Goal: Task Accomplishment & Management: Complete application form

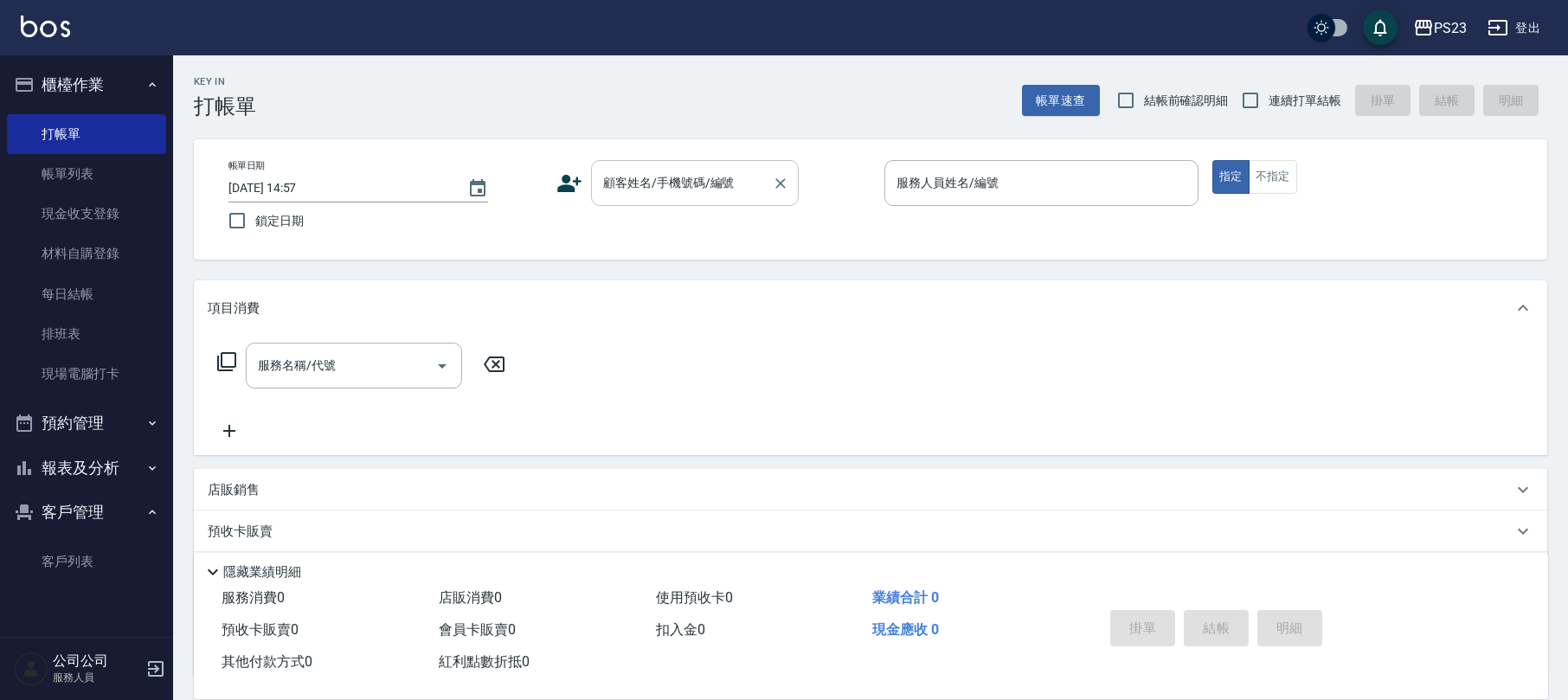
click at [642, 171] on div "顧客姓名/手機號碼/編號 顧客姓名/手機號碼/編號" at bounding box center [695, 182] width 208 height 46
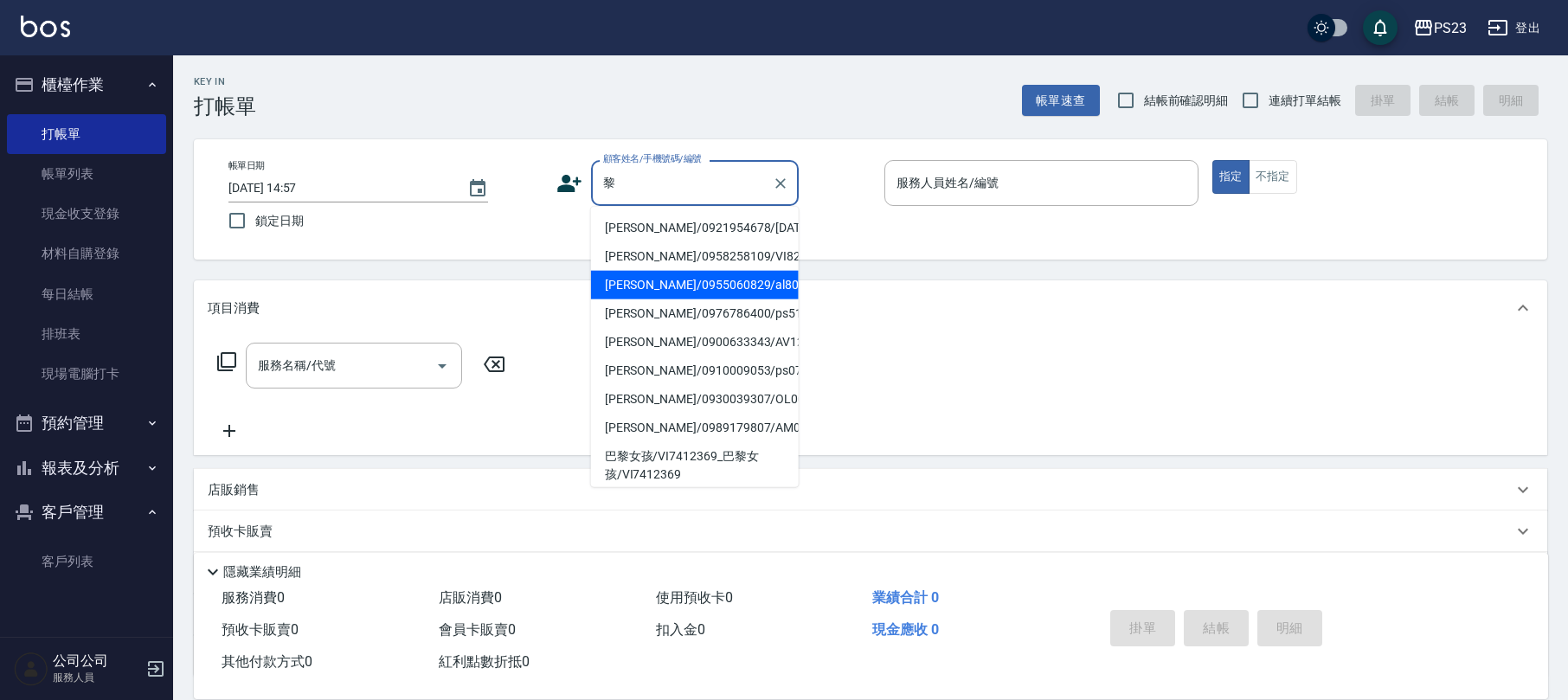
click at [680, 274] on li "[PERSON_NAME]/0955060829/al800829" at bounding box center [695, 284] width 208 height 29
type input "[PERSON_NAME]/0955060829/al800829"
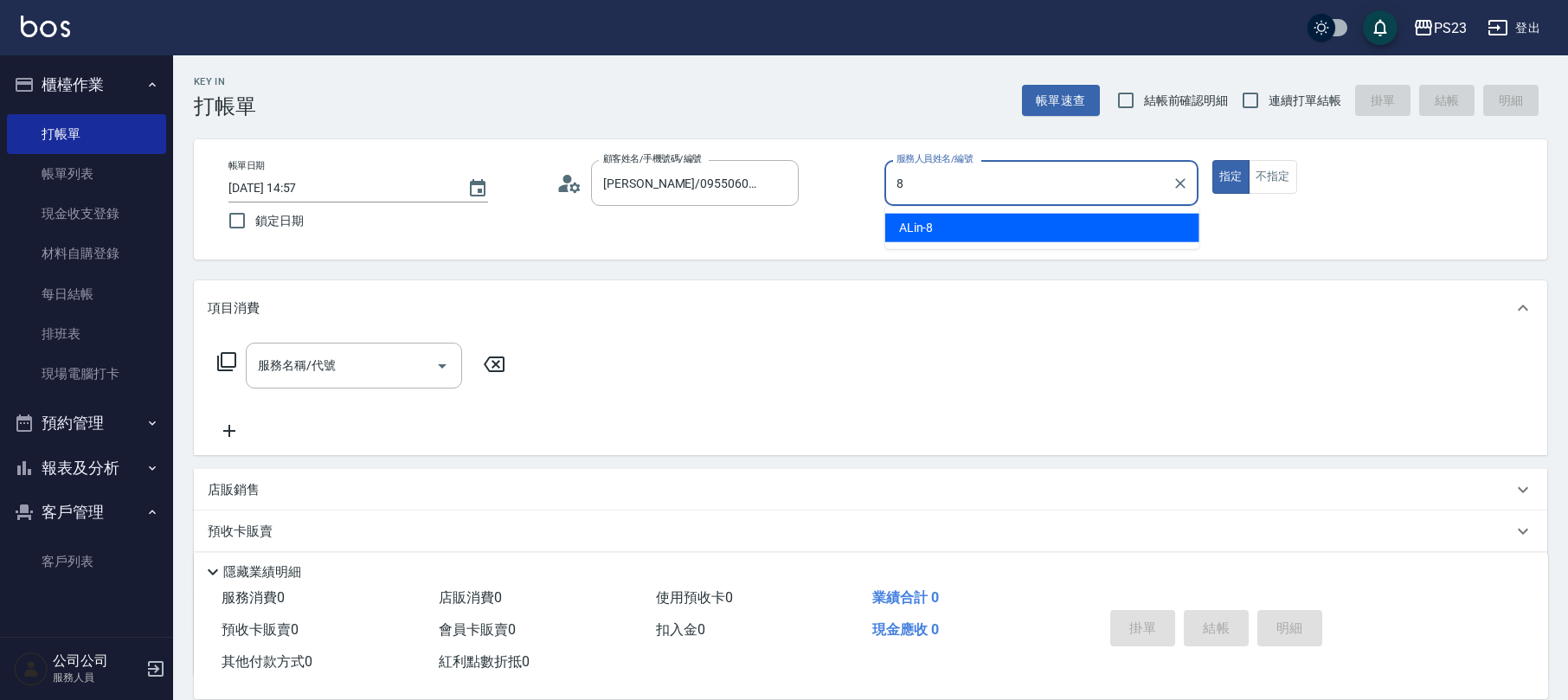
type input "ALin-8"
type button "true"
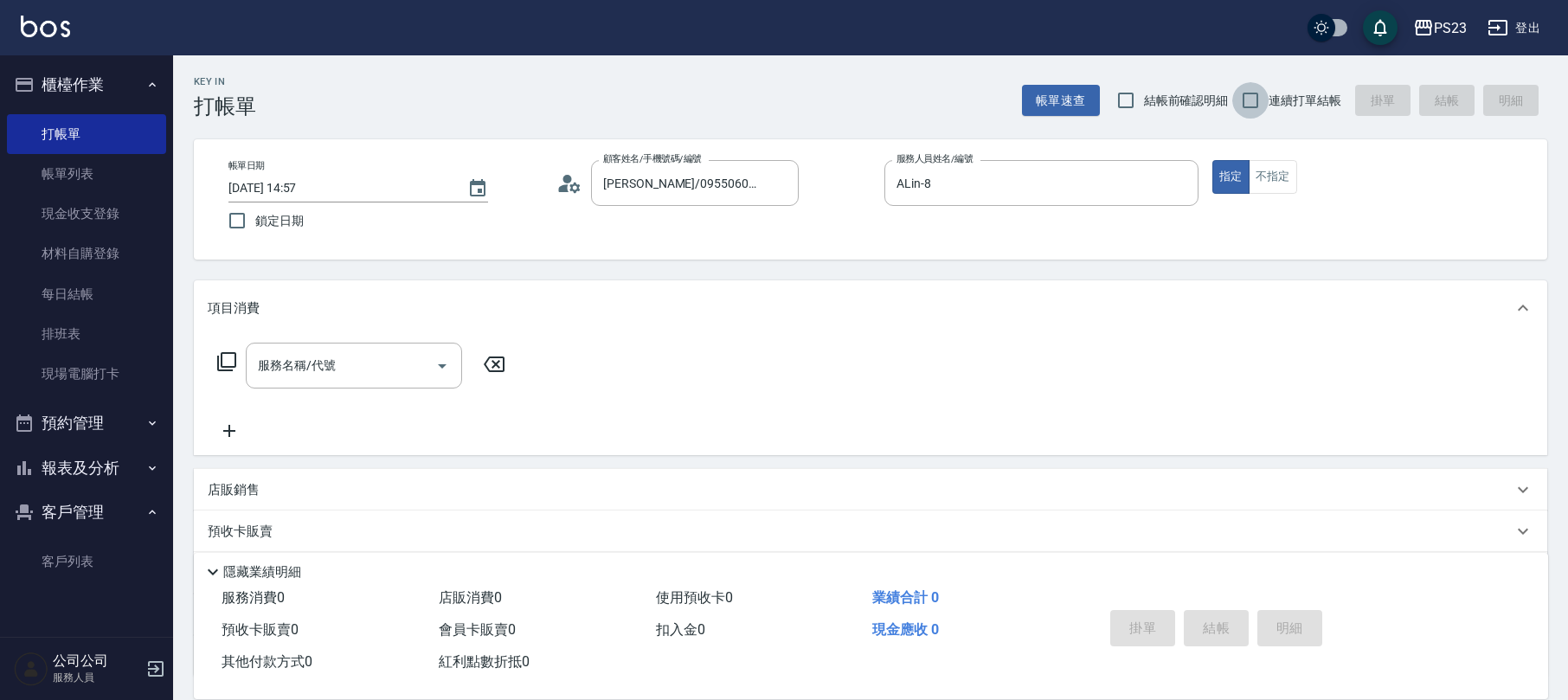
click at [1256, 104] on input "連續打單結帳" at bounding box center [1250, 100] width 37 height 36
checkbox input "true"
click at [361, 383] on div "服務名稱/代號" at bounding box center [354, 365] width 216 height 46
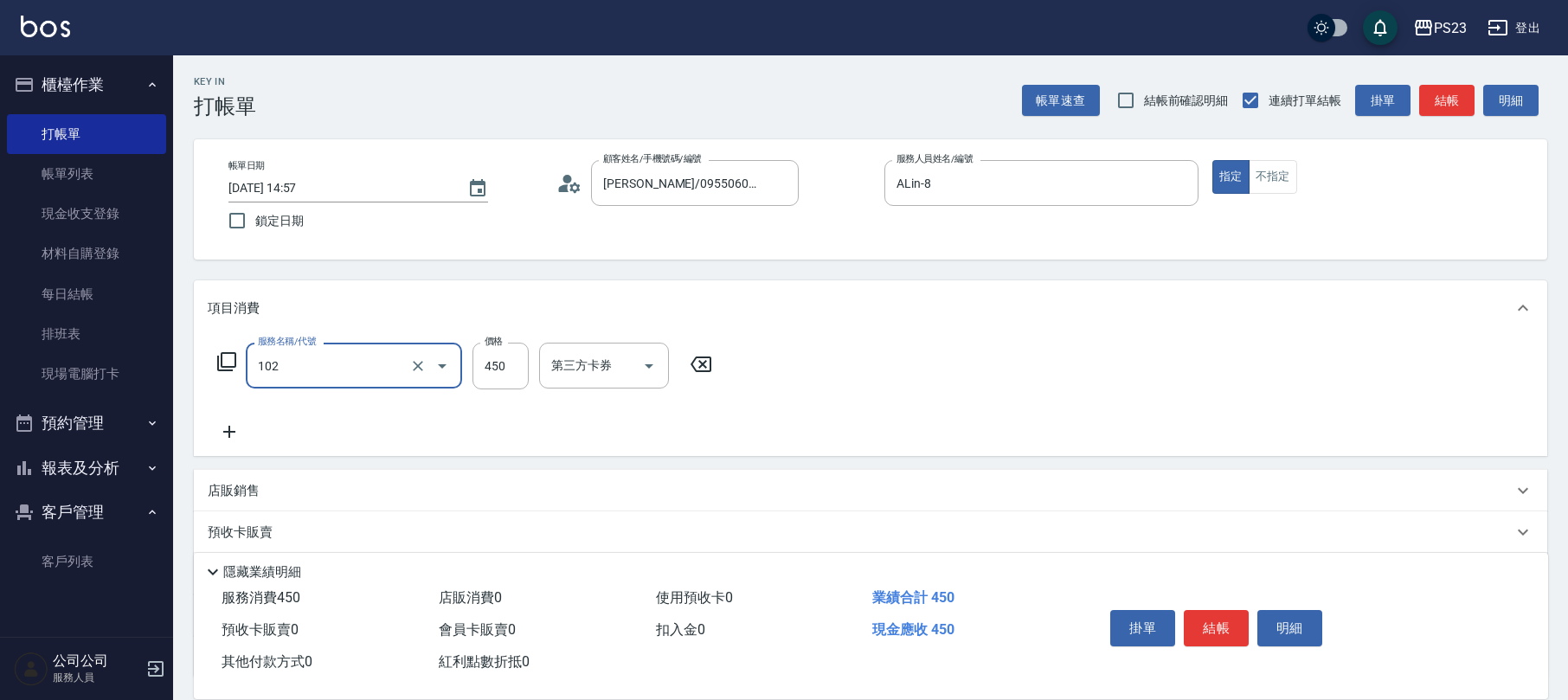
type input "洗髮450(102)"
type input "600"
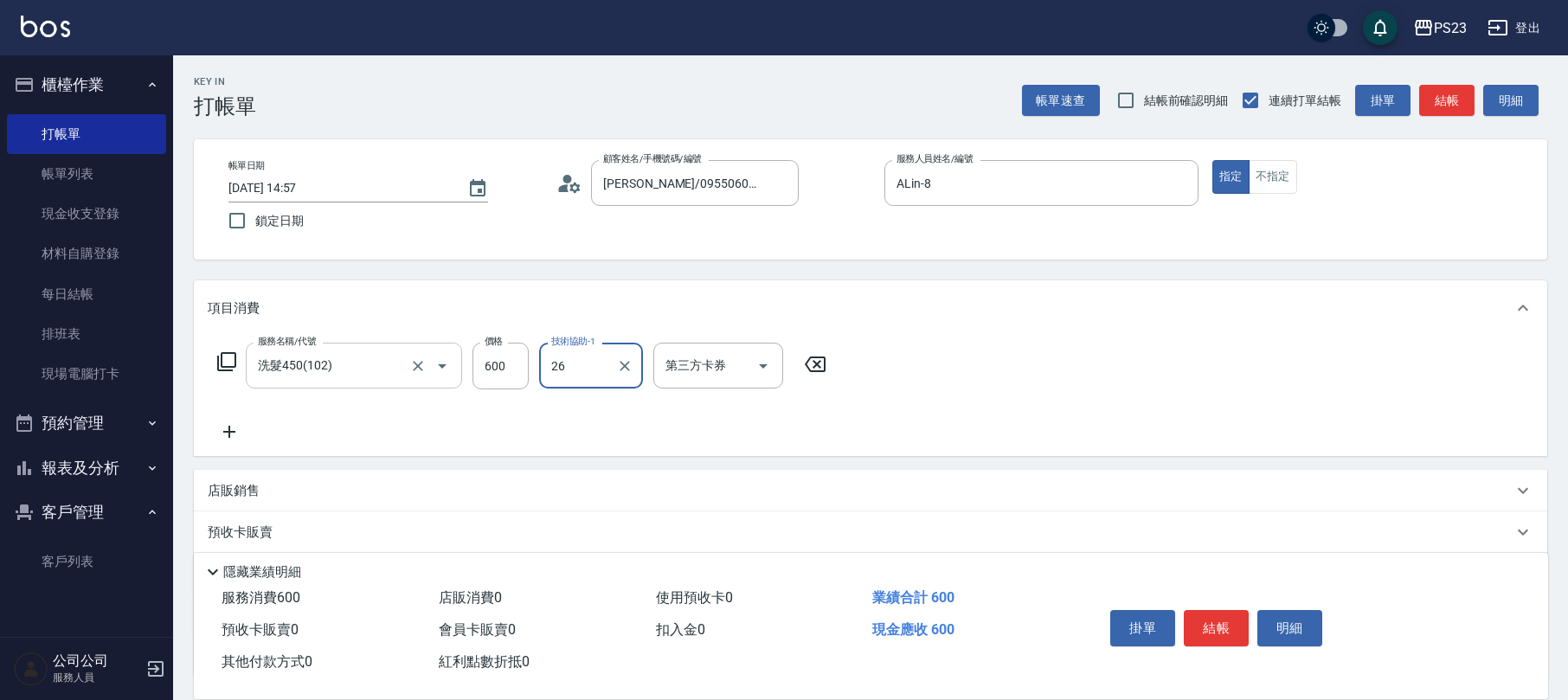
type input "青惠-26"
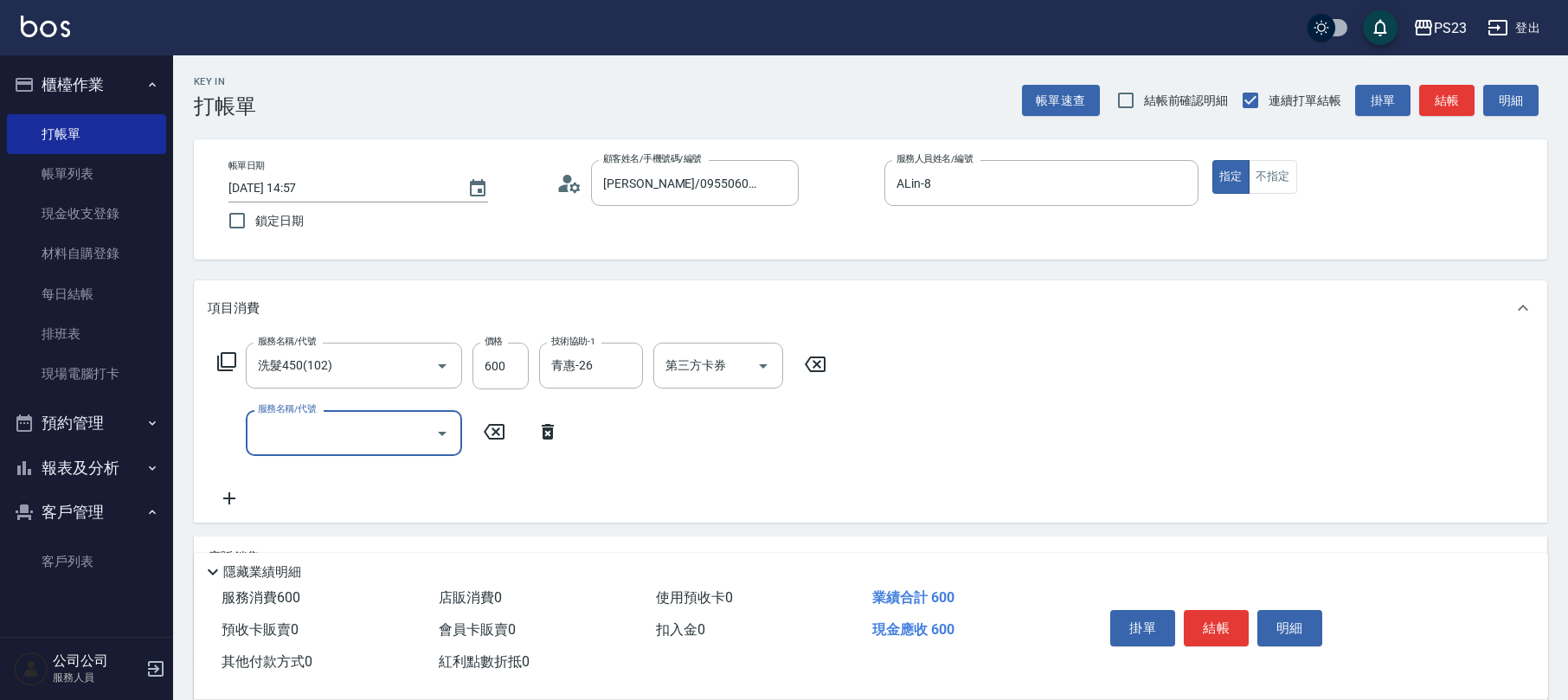
scroll to position [206, 0]
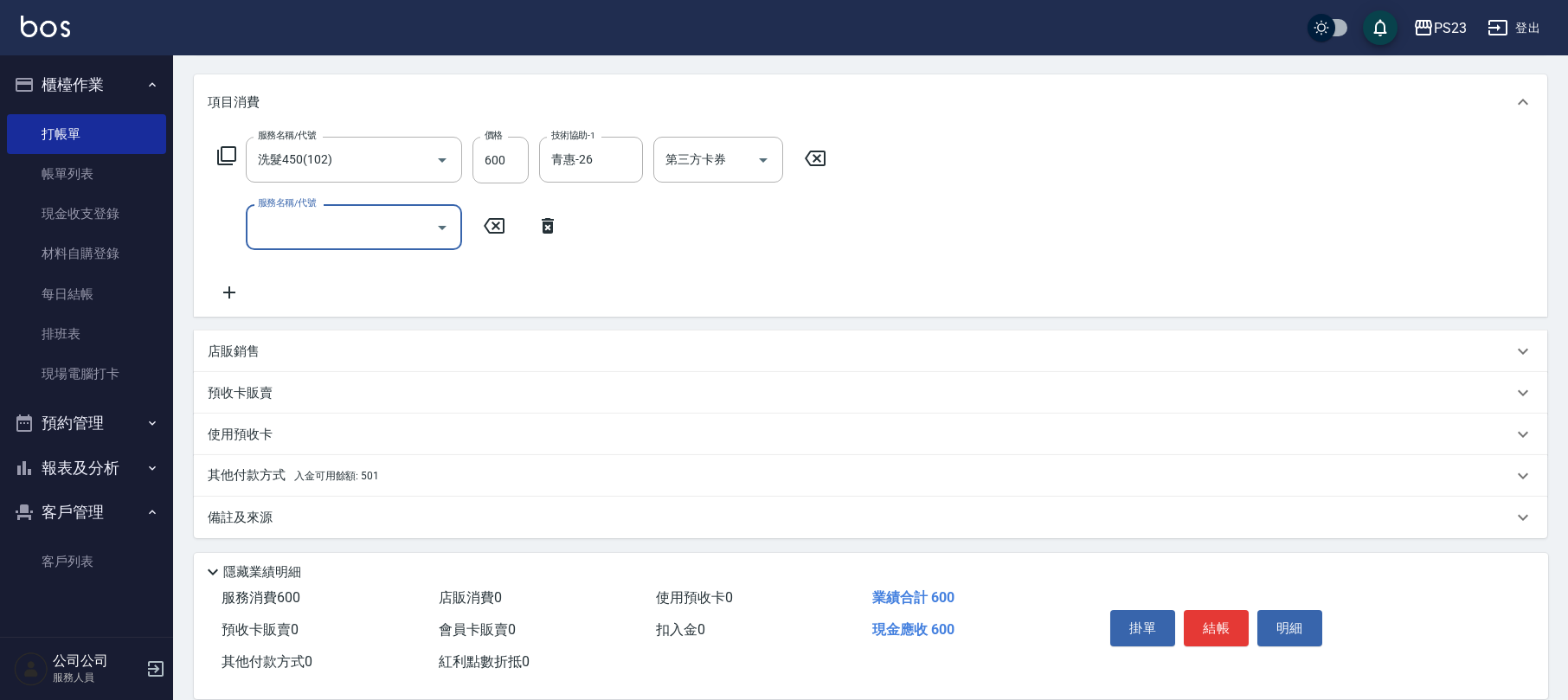
click at [336, 474] on span "入金可用餘額: 501" at bounding box center [336, 475] width 85 height 12
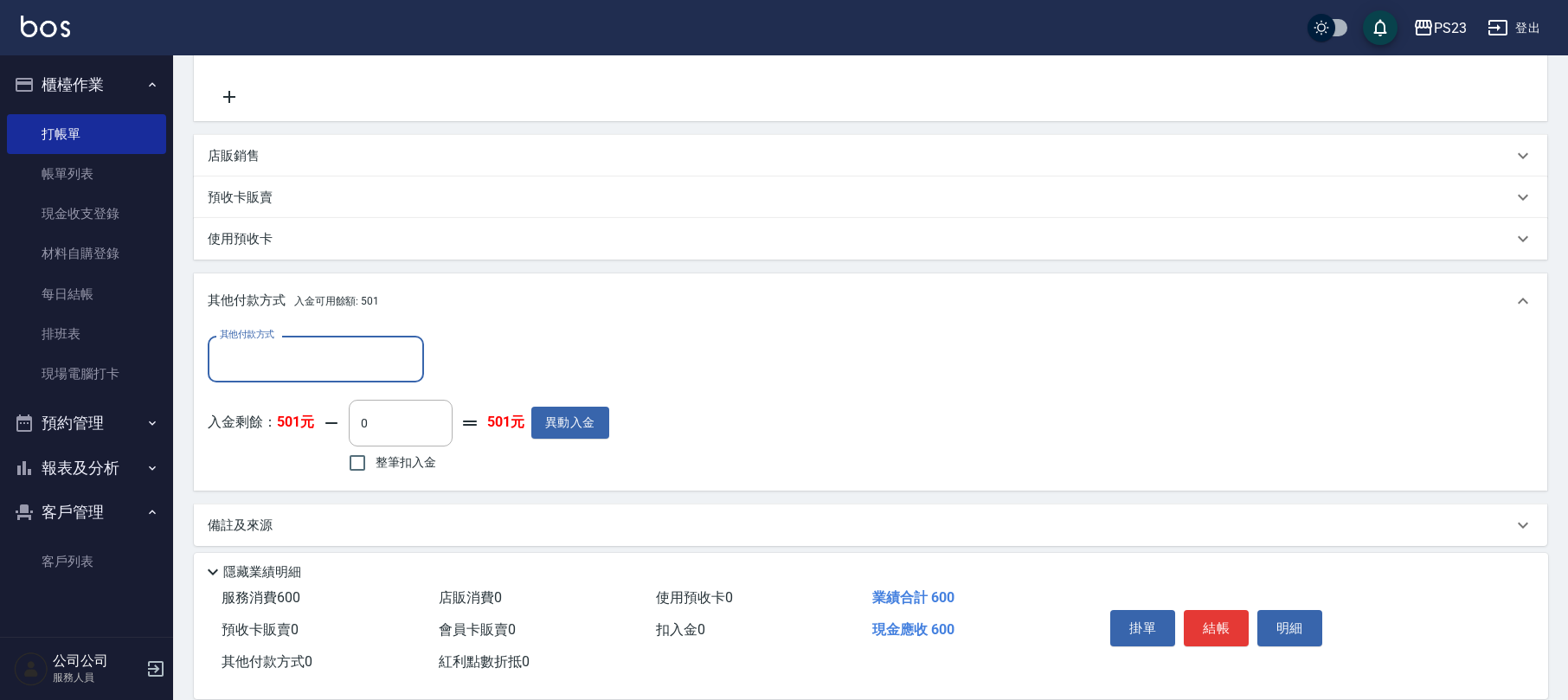
scroll to position [0, 0]
click at [414, 460] on span "整筆扣入金" at bounding box center [405, 461] width 61 height 18
click at [375, 460] on input "整筆扣入金" at bounding box center [357, 462] width 37 height 36
checkbox input "true"
type input "501"
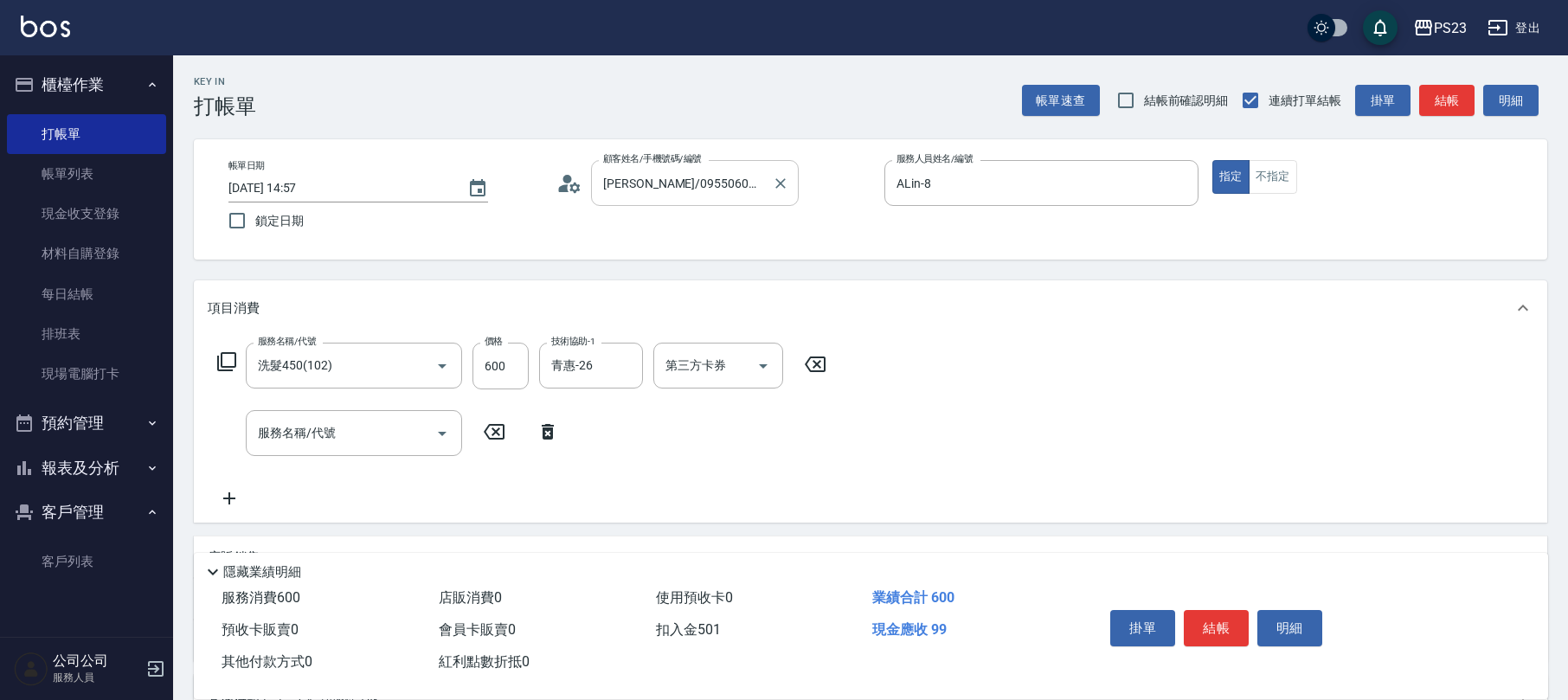
drag, startPoint x: 994, startPoint y: 184, endPoint x: 736, endPoint y: 177, distance: 258.1
click at [736, 177] on div "帳單日期 [DATE] 14:57 鎖定日期 顧客姓名/手機號碼/編號 [PERSON_NAME]/0955060829/al800829 顧客姓名/手機號碼…" at bounding box center [871, 199] width 1312 height 79
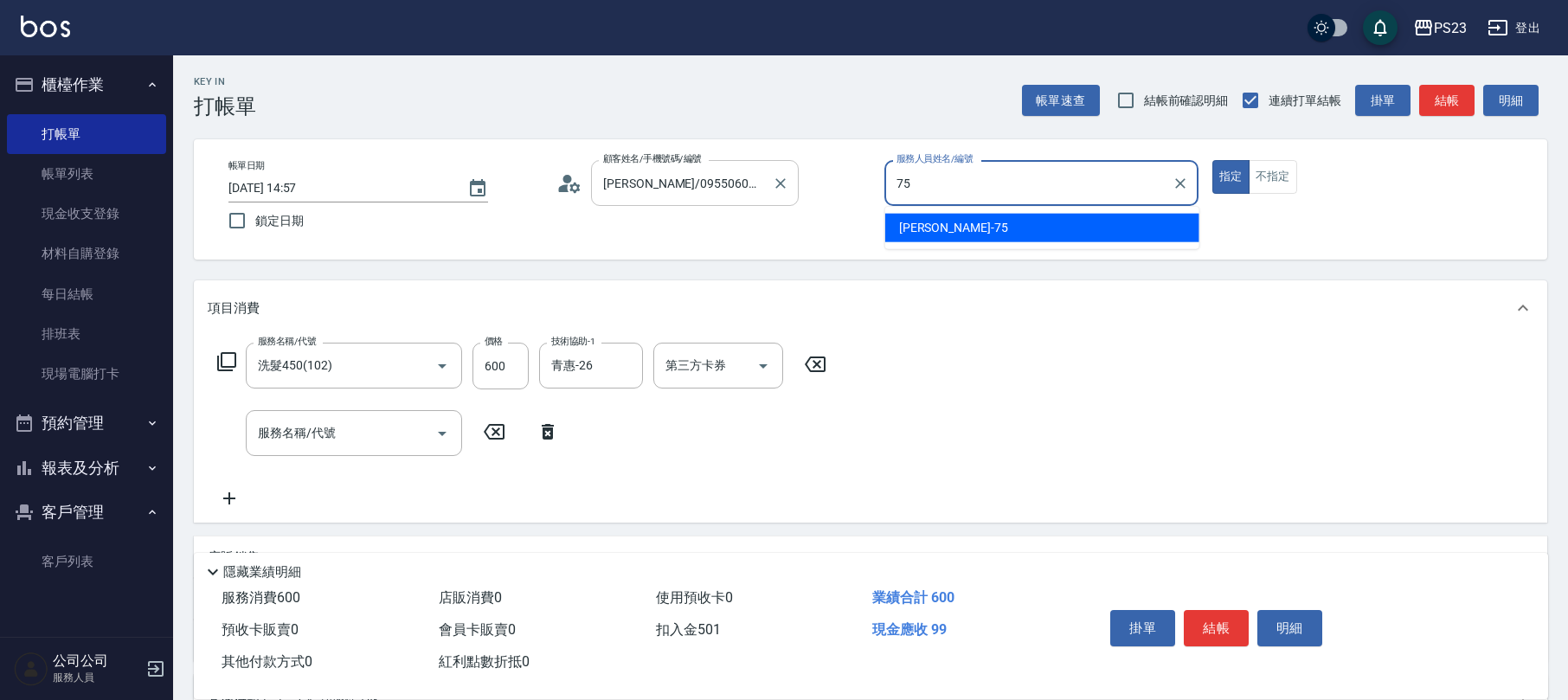
type input "Donna-75"
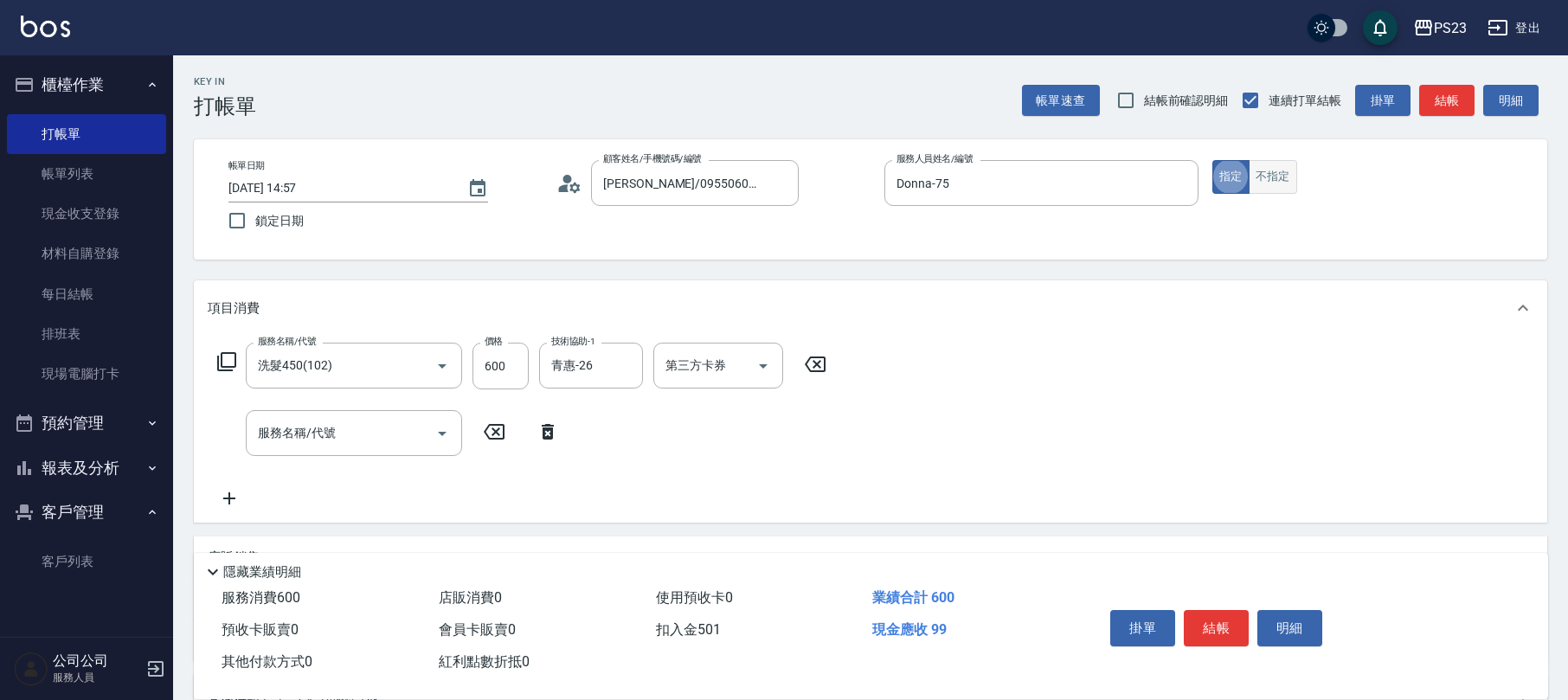
click at [1282, 184] on button "不指定" at bounding box center [1273, 177] width 49 height 34
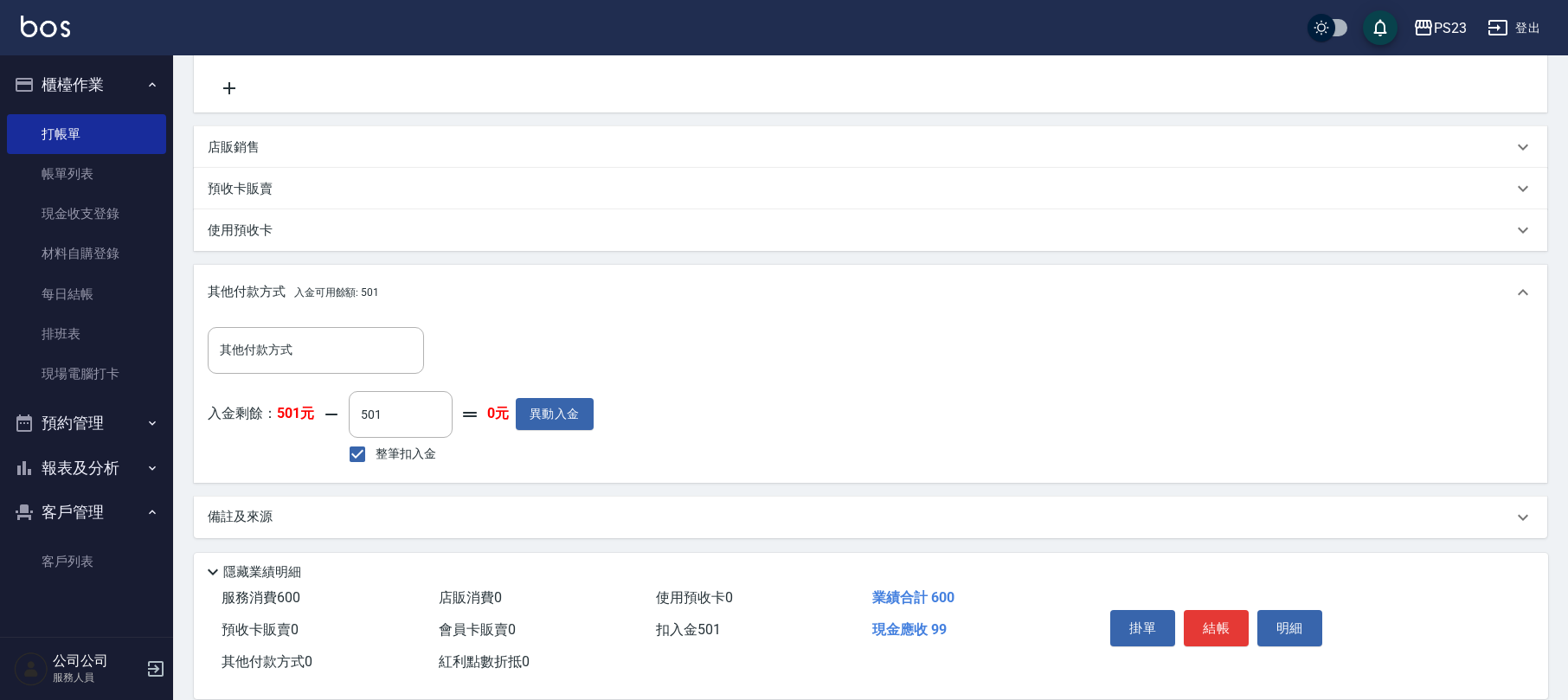
drag, startPoint x: 270, startPoint y: 506, endPoint x: 340, endPoint y: 503, distance: 70.1
click at [271, 508] on p "備註及來源" at bounding box center [240, 517] width 65 height 18
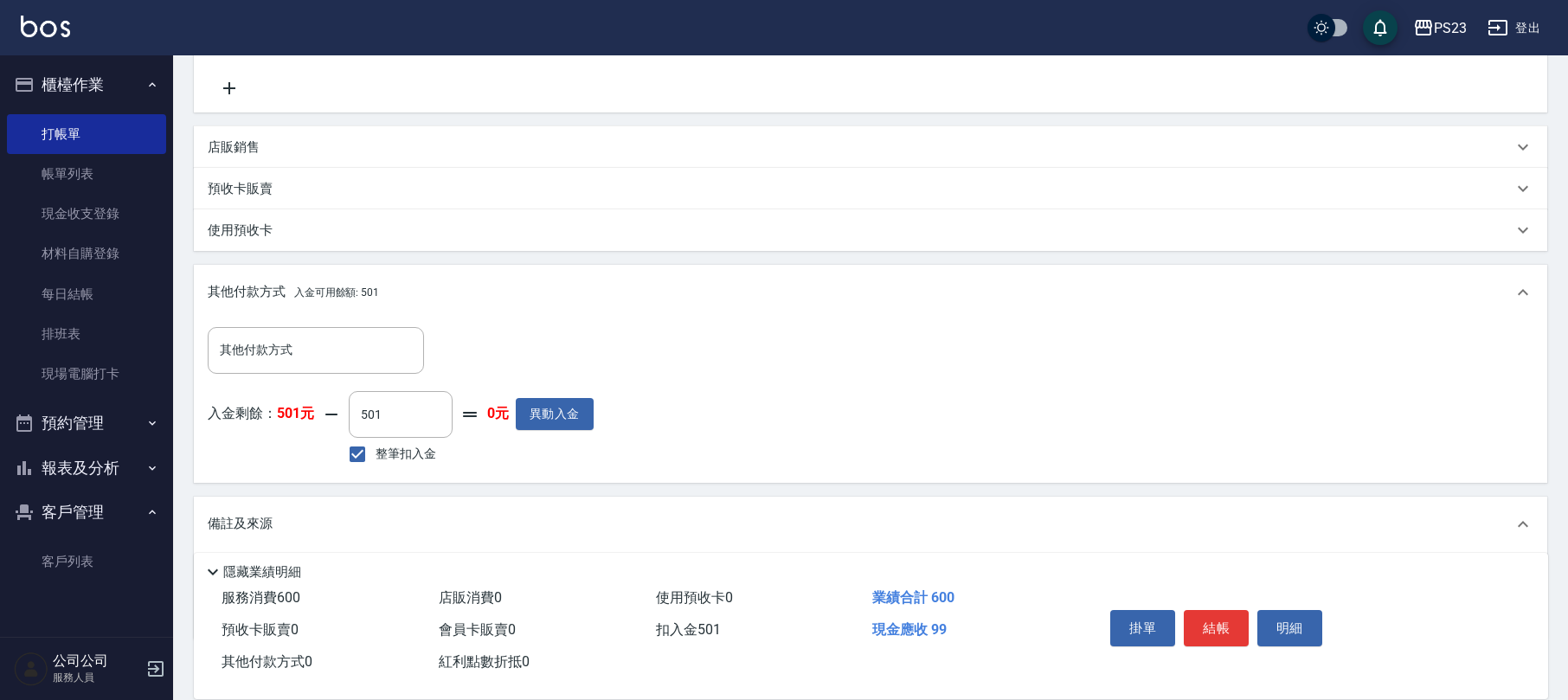
scroll to position [510, 0]
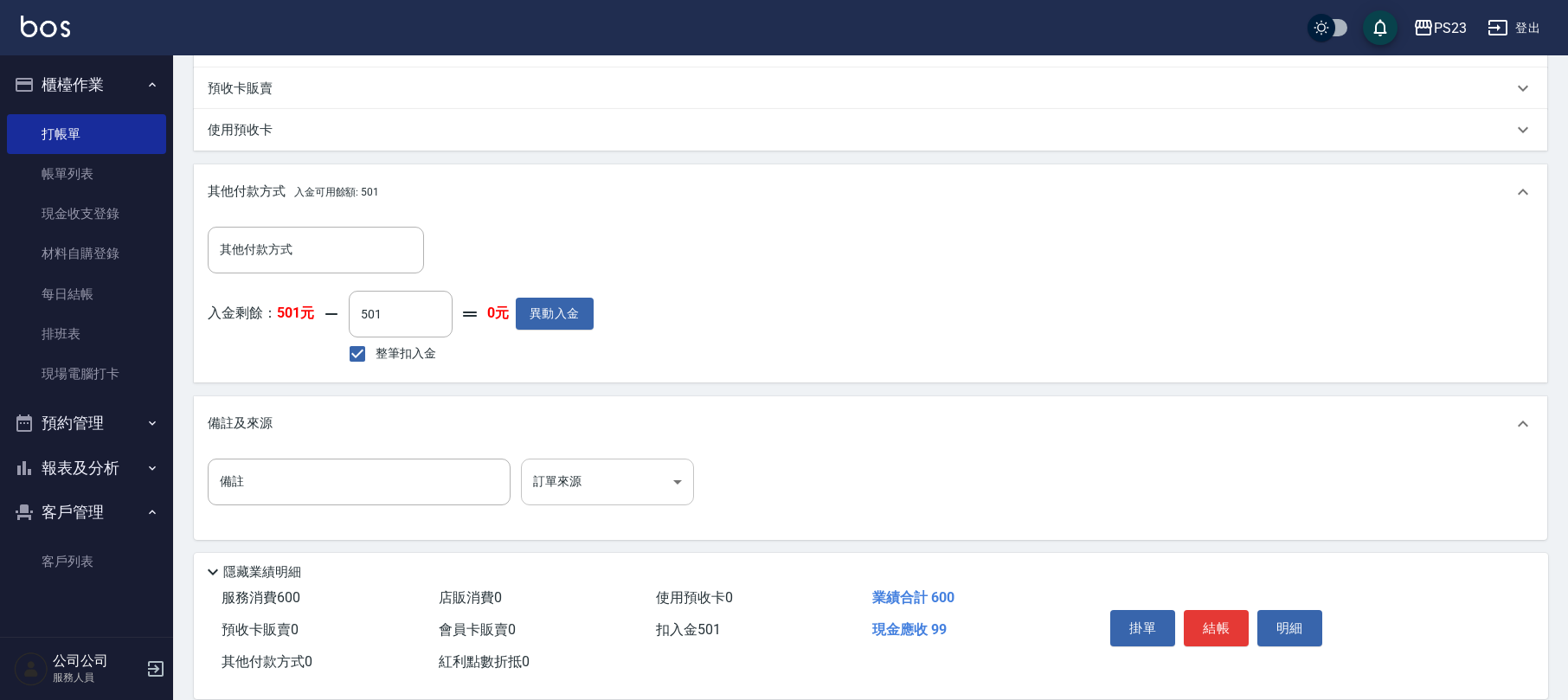
click at [648, 468] on body "PS23 登出 櫃檯作業 打帳單 帳單列表 現金收支登錄 材料自購登錄 每日結帳 排班表 現場電腦打卡 預約管理 預約管理 單日預約紀錄 單週預約紀錄 報表及…" at bounding box center [784, 96] width 1568 height 1213
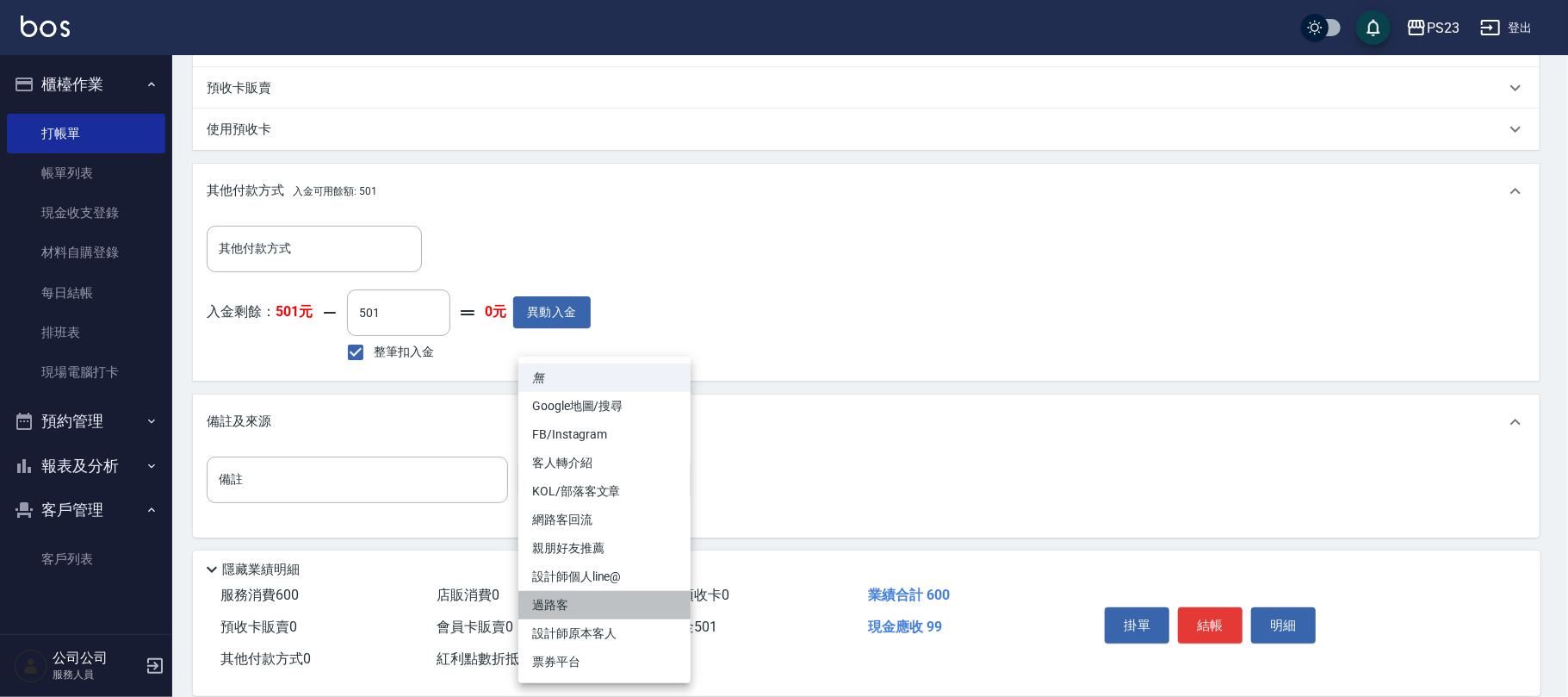
click at [552, 604] on li "過路客" at bounding box center [605, 605] width 172 height 29
type input "過路客"
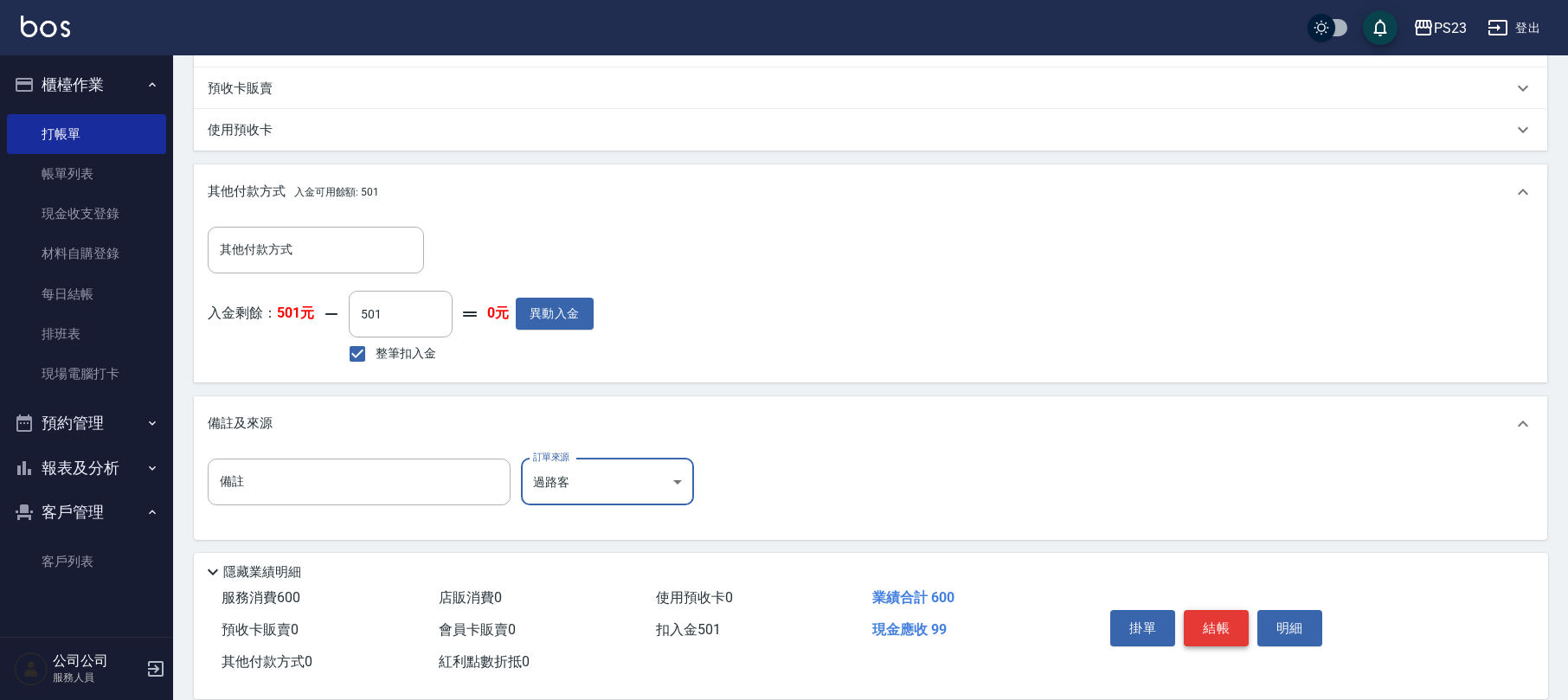
click at [1231, 613] on button "結帳" at bounding box center [1216, 628] width 65 height 36
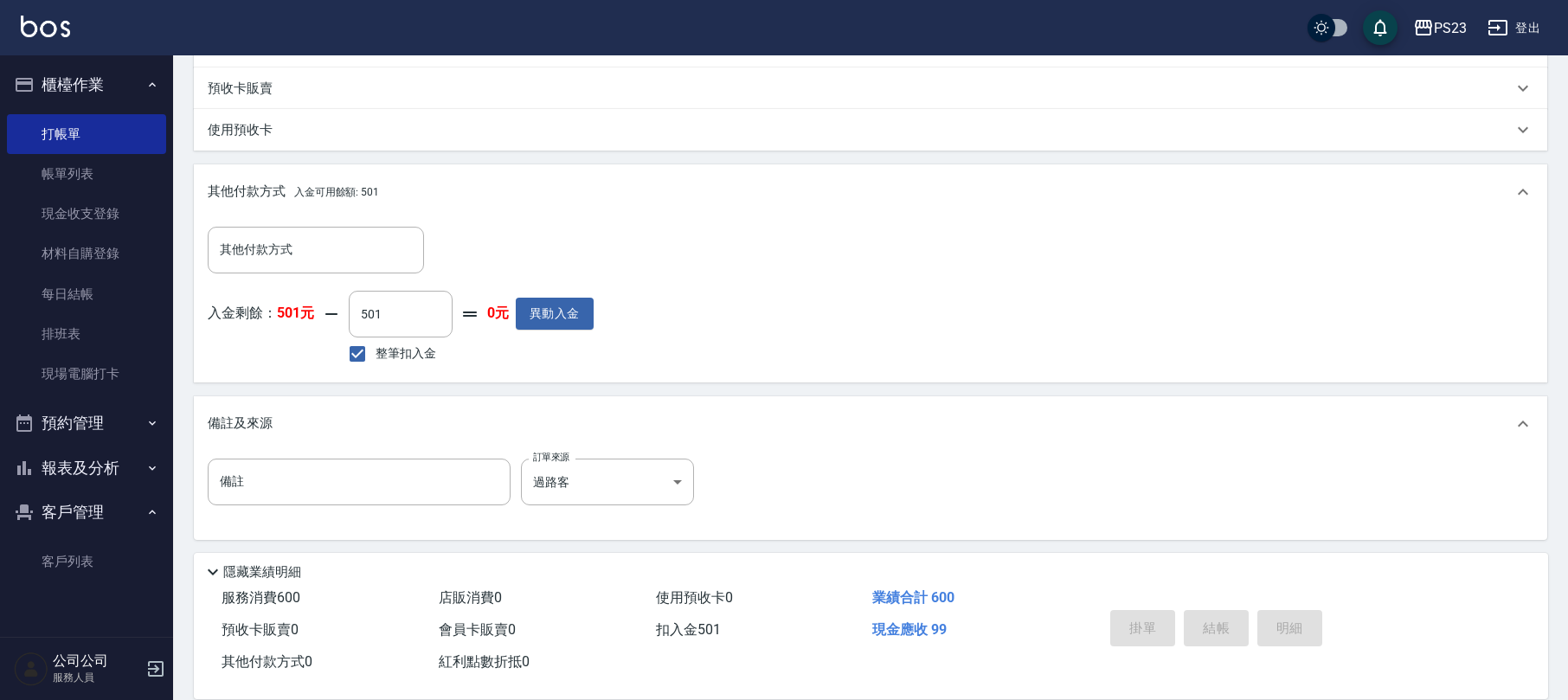
type input "[DATE] 17:53"
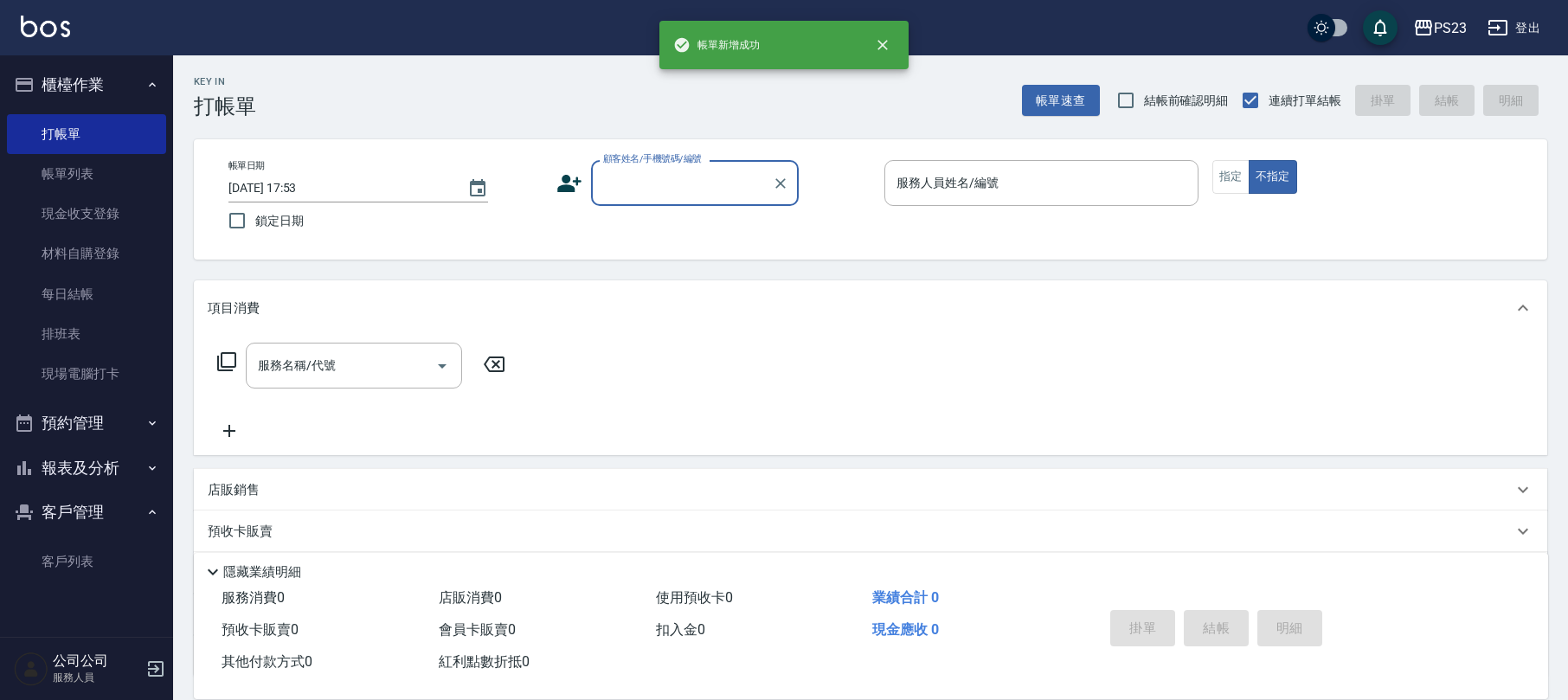
scroll to position [0, 0]
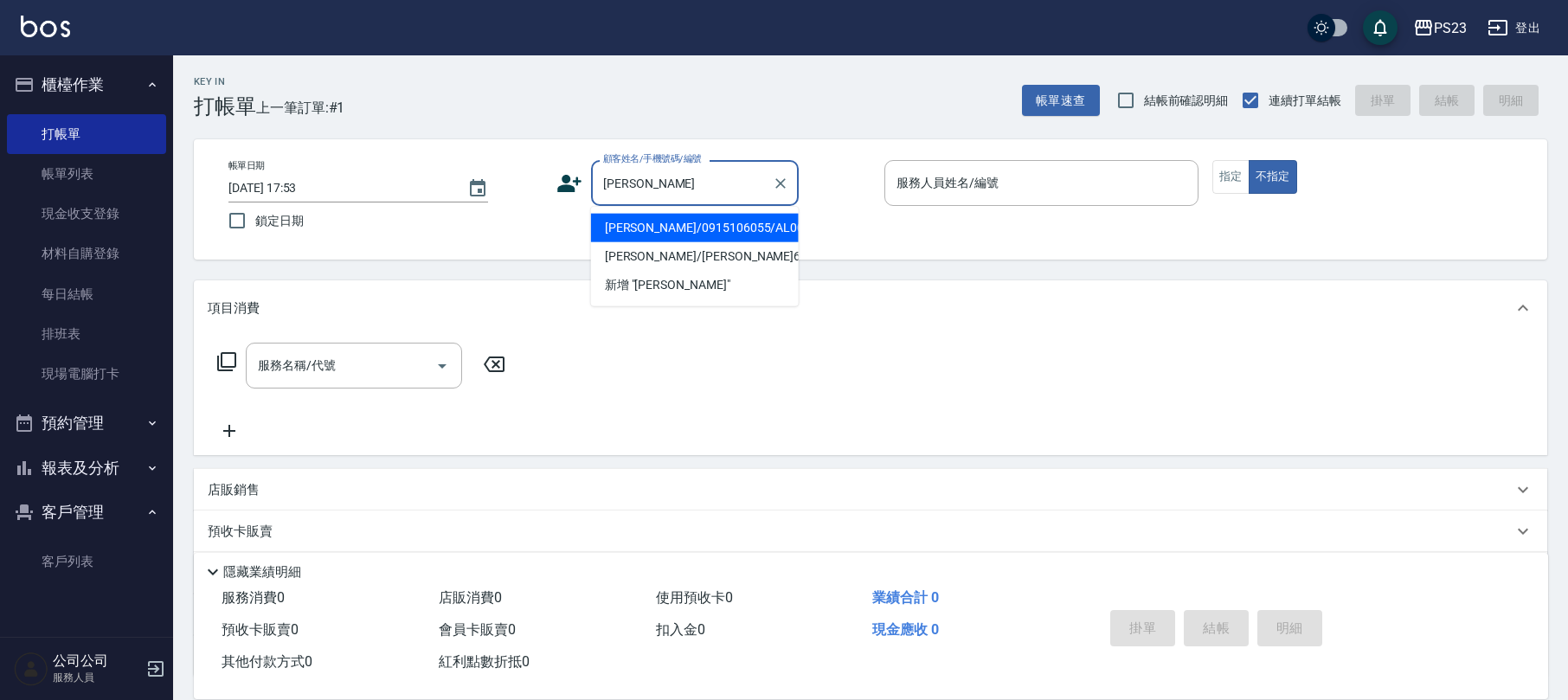
click at [710, 218] on li "[PERSON_NAME]/0915106055/AL001018" at bounding box center [695, 227] width 208 height 29
type input "[PERSON_NAME]/0915106055/AL001018"
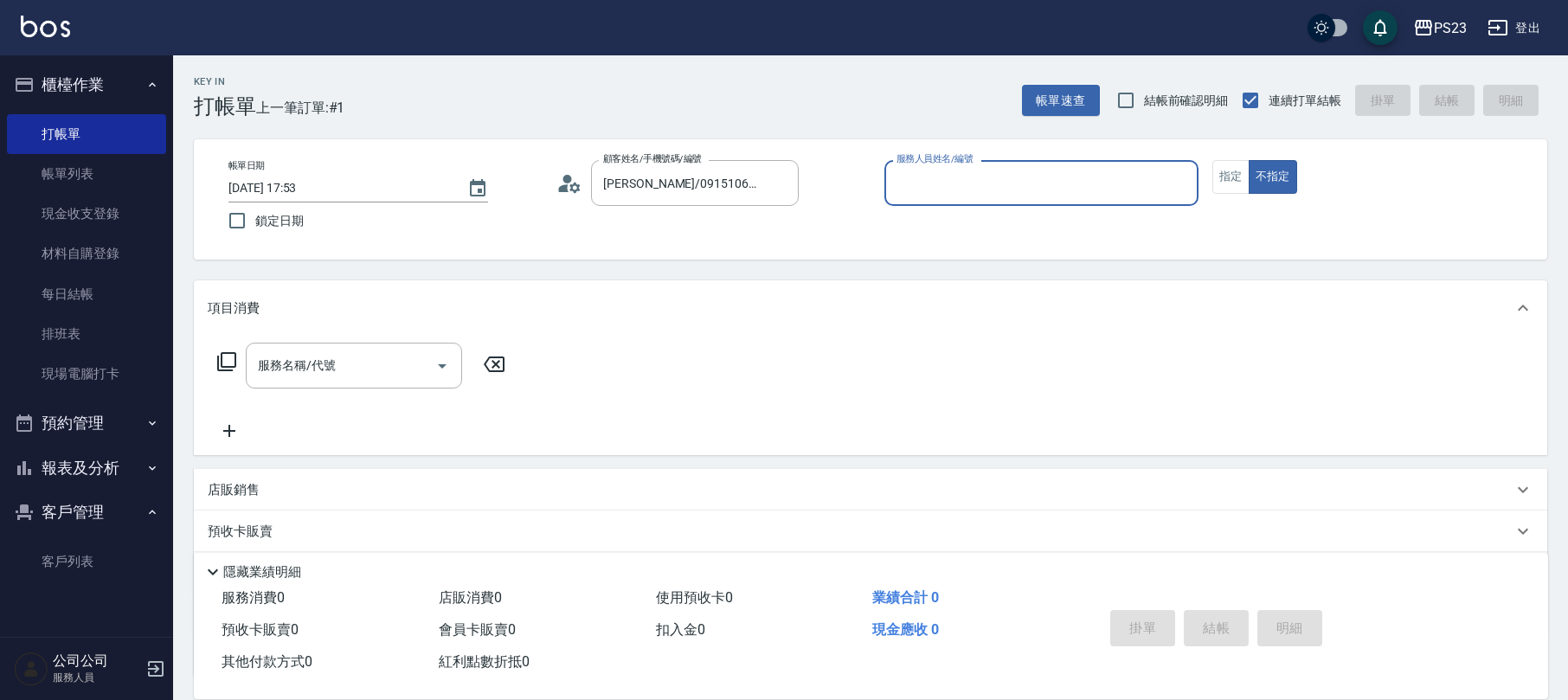
type input "ALin-8"
click at [1225, 177] on button "指定" at bounding box center [1231, 177] width 37 height 34
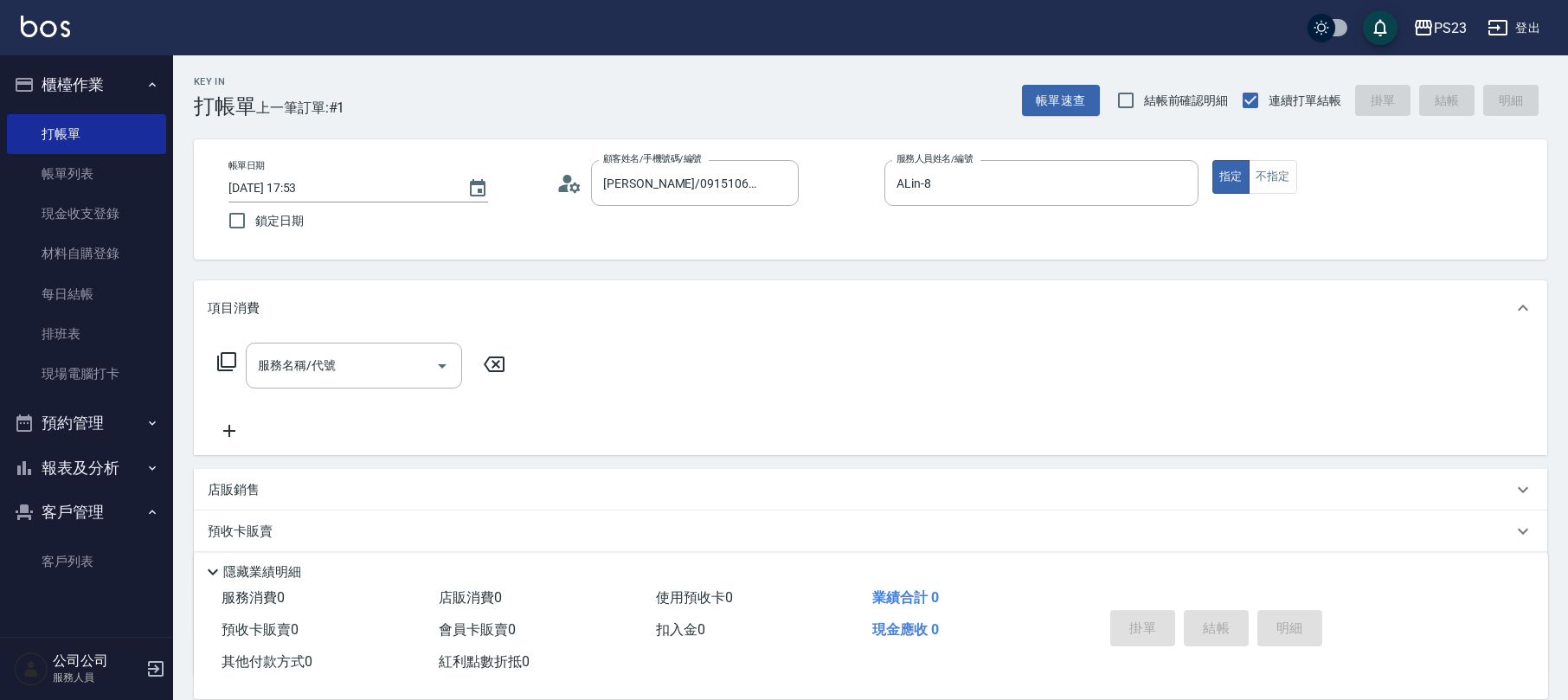
drag, startPoint x: 315, startPoint y: 369, endPoint x: 329, endPoint y: 360, distance: 16.6
click at [318, 364] on div "服務名稱/代號 服務名稱/代號" at bounding box center [354, 365] width 216 height 46
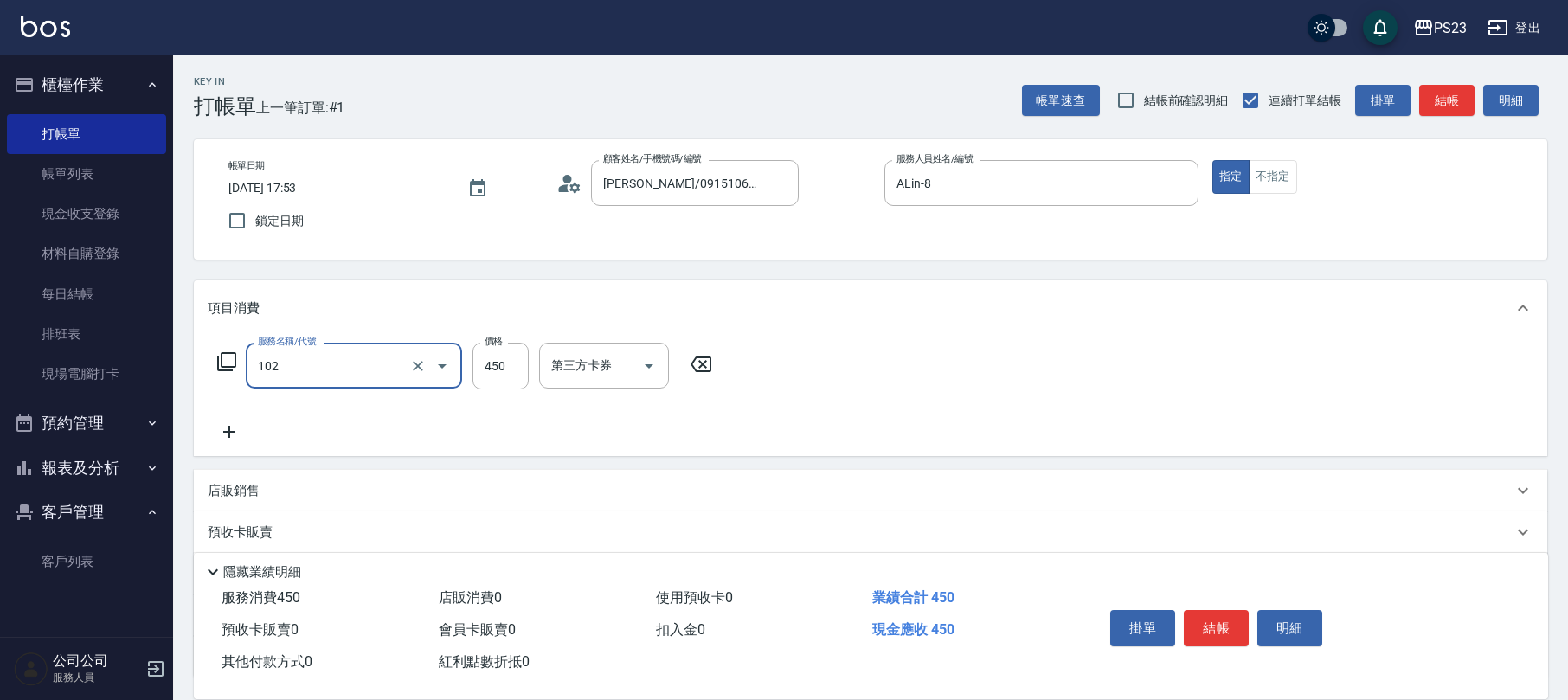
type input "洗髮450(102)"
type input "500"
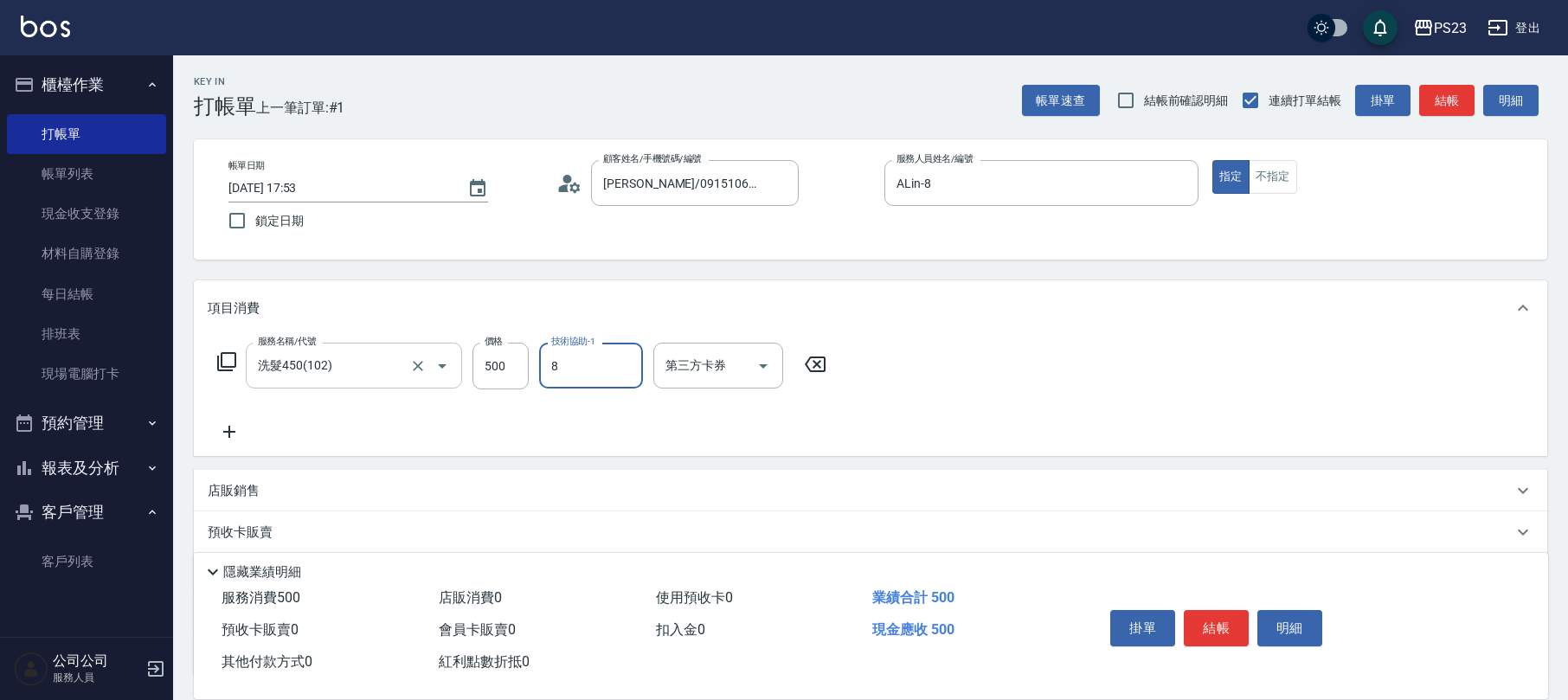
type input "ALin-8"
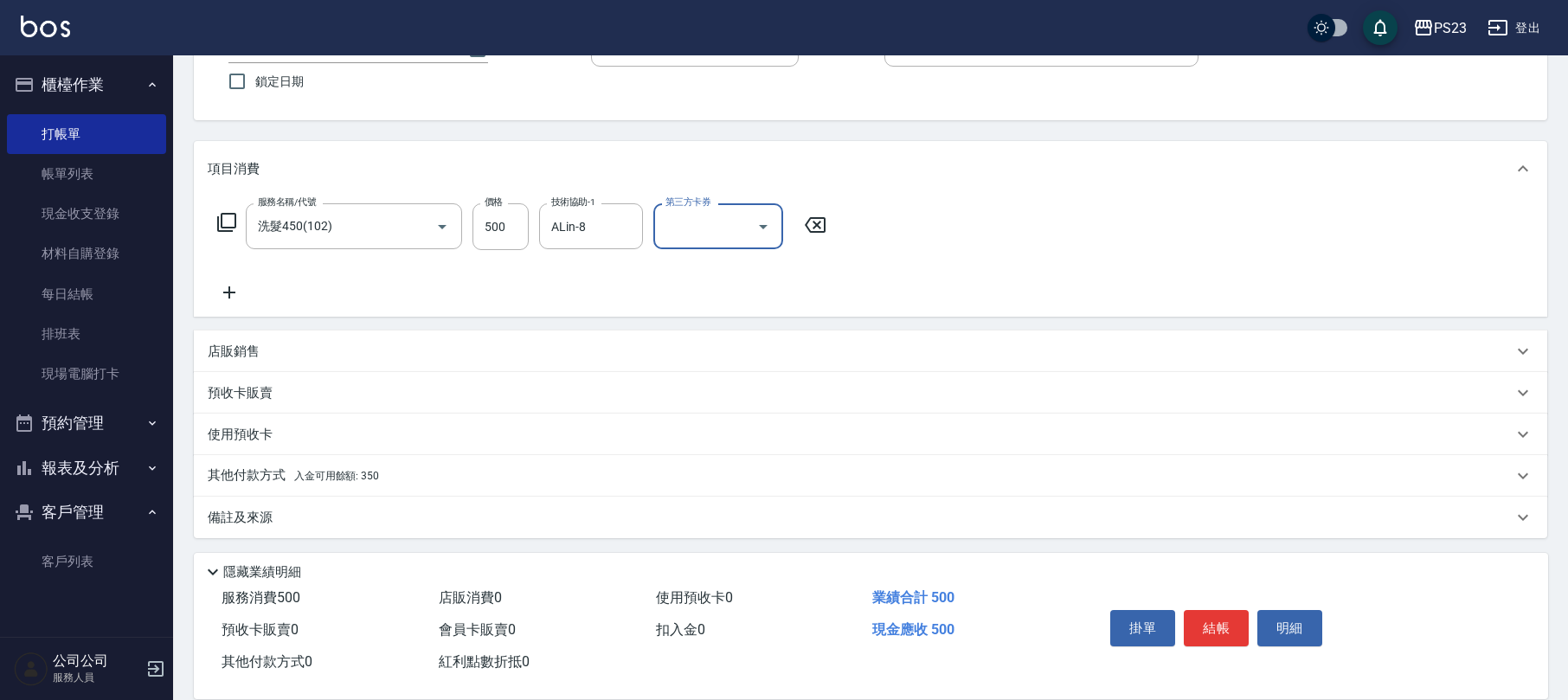
drag, startPoint x: 298, startPoint y: 523, endPoint x: 349, endPoint y: 521, distance: 51.0
click at [301, 523] on div "備註及來源" at bounding box center [860, 518] width 1305 height 18
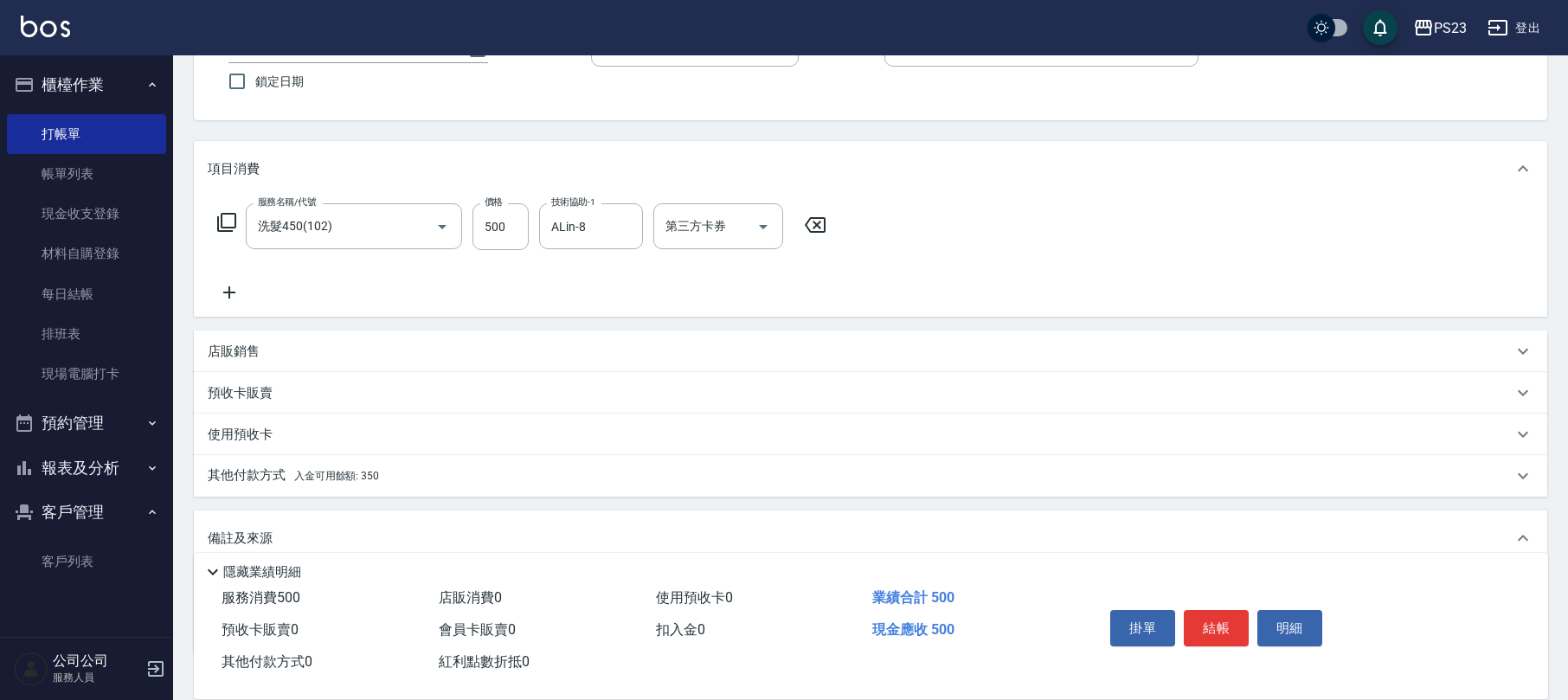
scroll to position [255, 0]
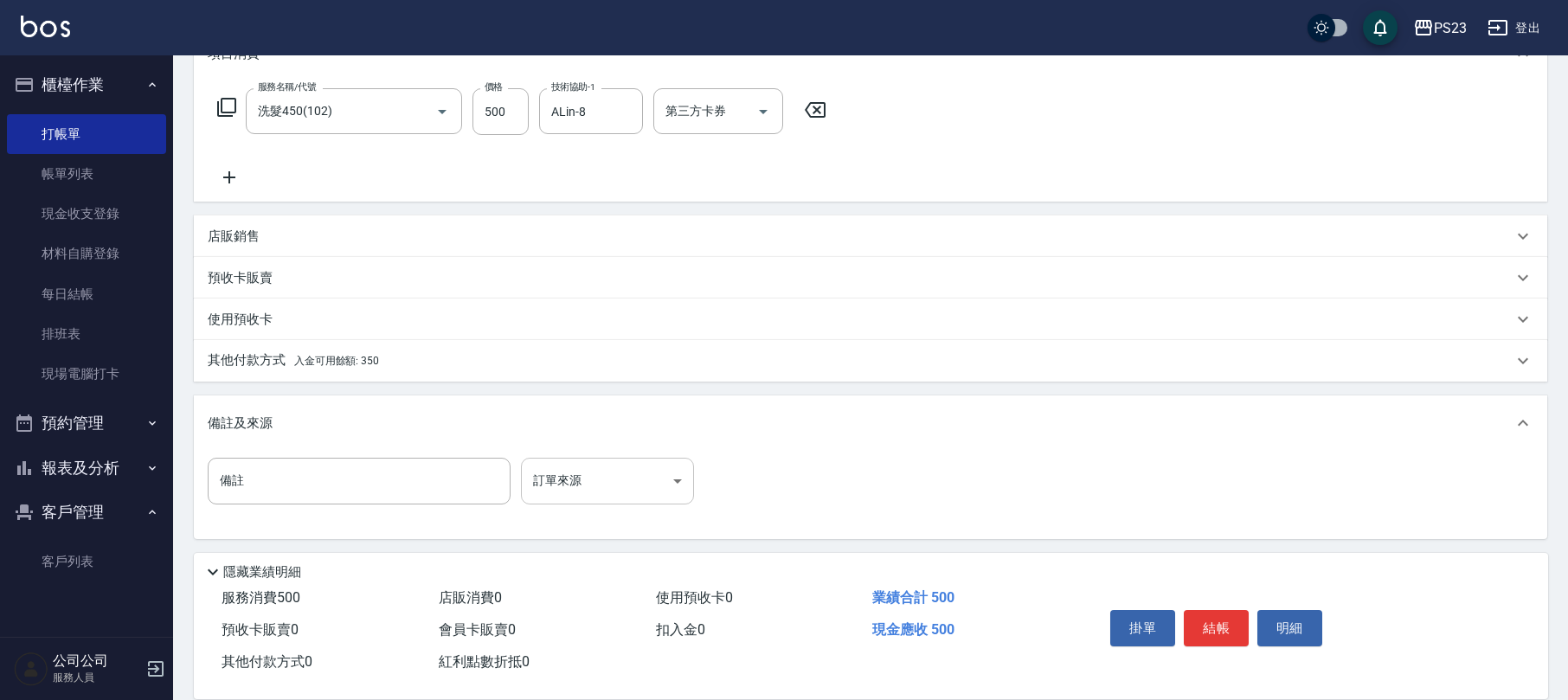
click at [599, 479] on body "PS23 登出 櫃檯作業 打帳單 帳單列表 現金收支登錄 材料自購登錄 每日結帳 排班表 現場電腦打卡 預約管理 預約管理 單日預約紀錄 單週預約紀錄 報表及…" at bounding box center [784, 224] width 1568 height 956
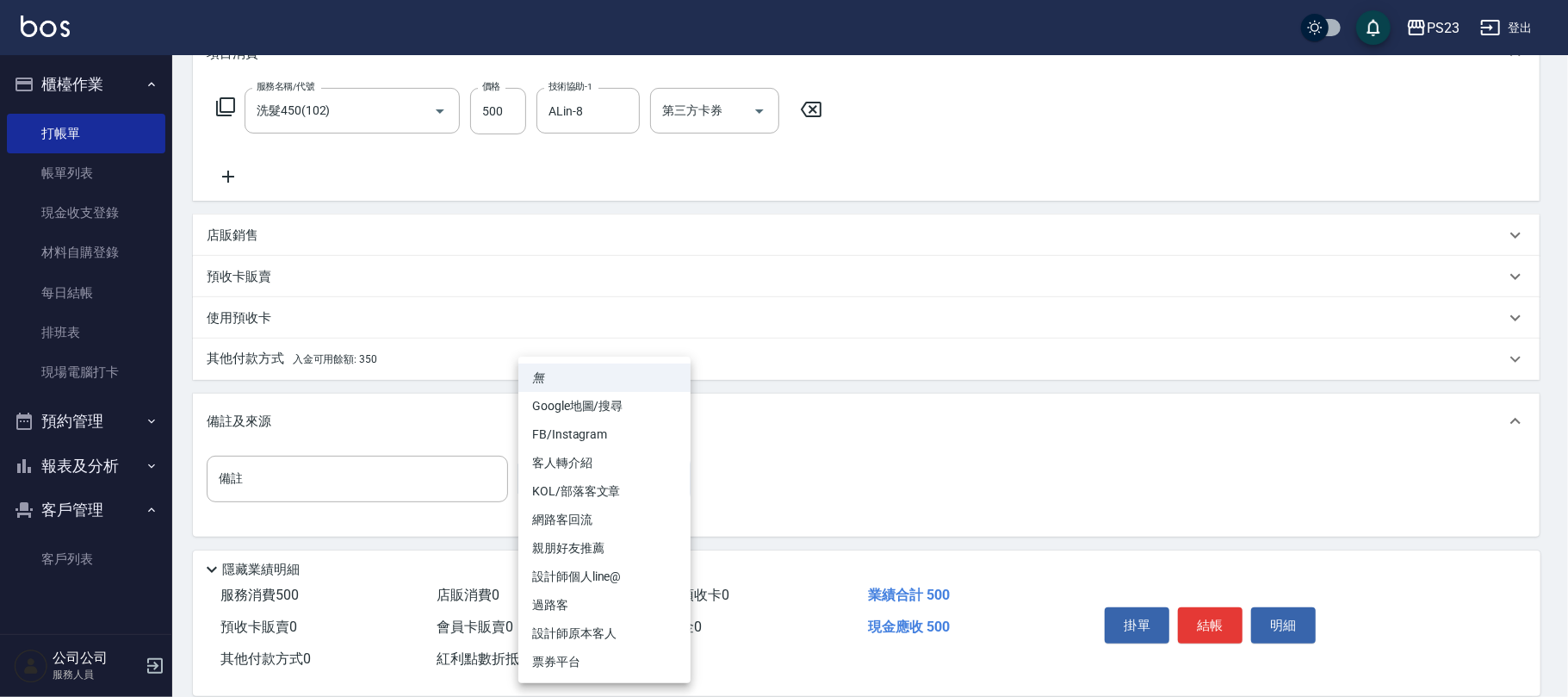
drag, startPoint x: 590, startPoint y: 627, endPoint x: 607, endPoint y: 624, distance: 17.3
click at [593, 627] on li "設計師原本客人" at bounding box center [605, 634] width 172 height 29
type input "設計師原本客人"
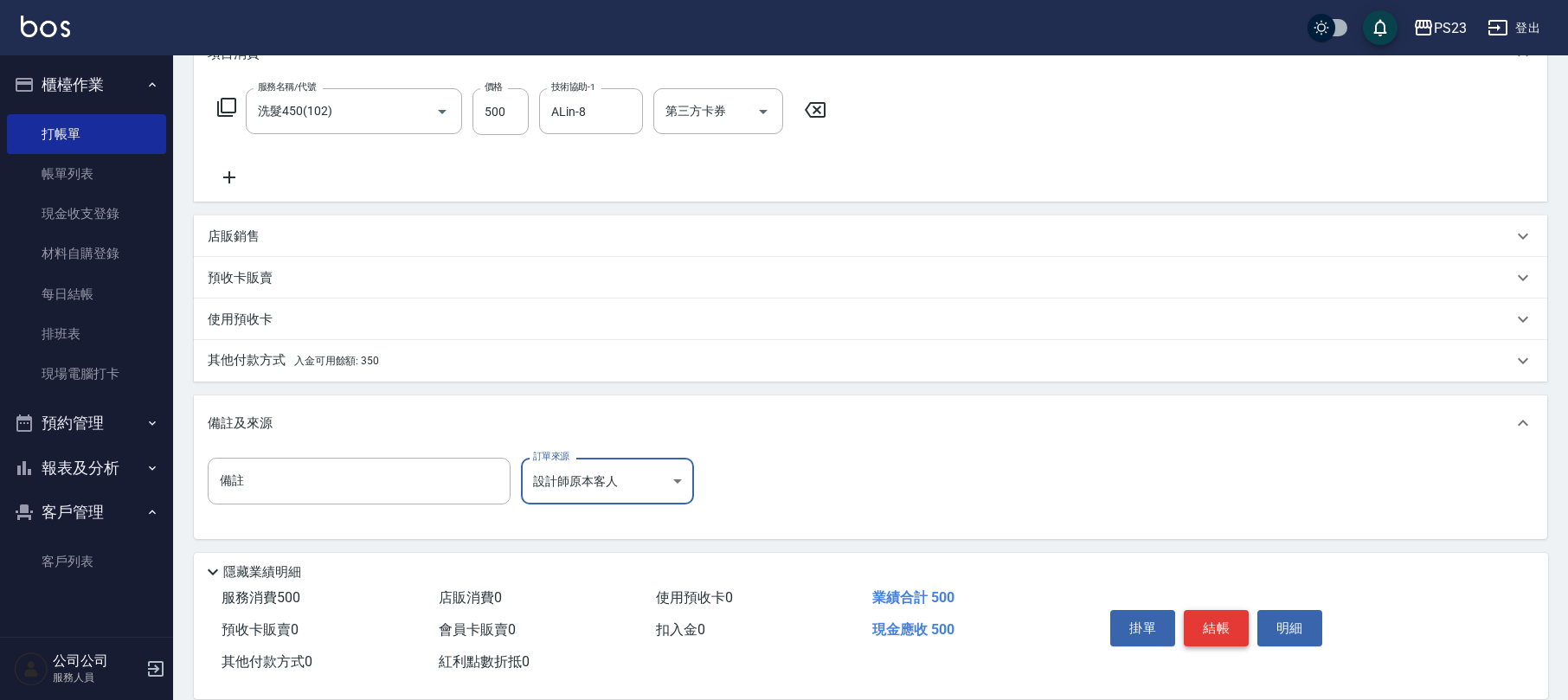
click at [1217, 618] on button "結帳" at bounding box center [1216, 628] width 65 height 36
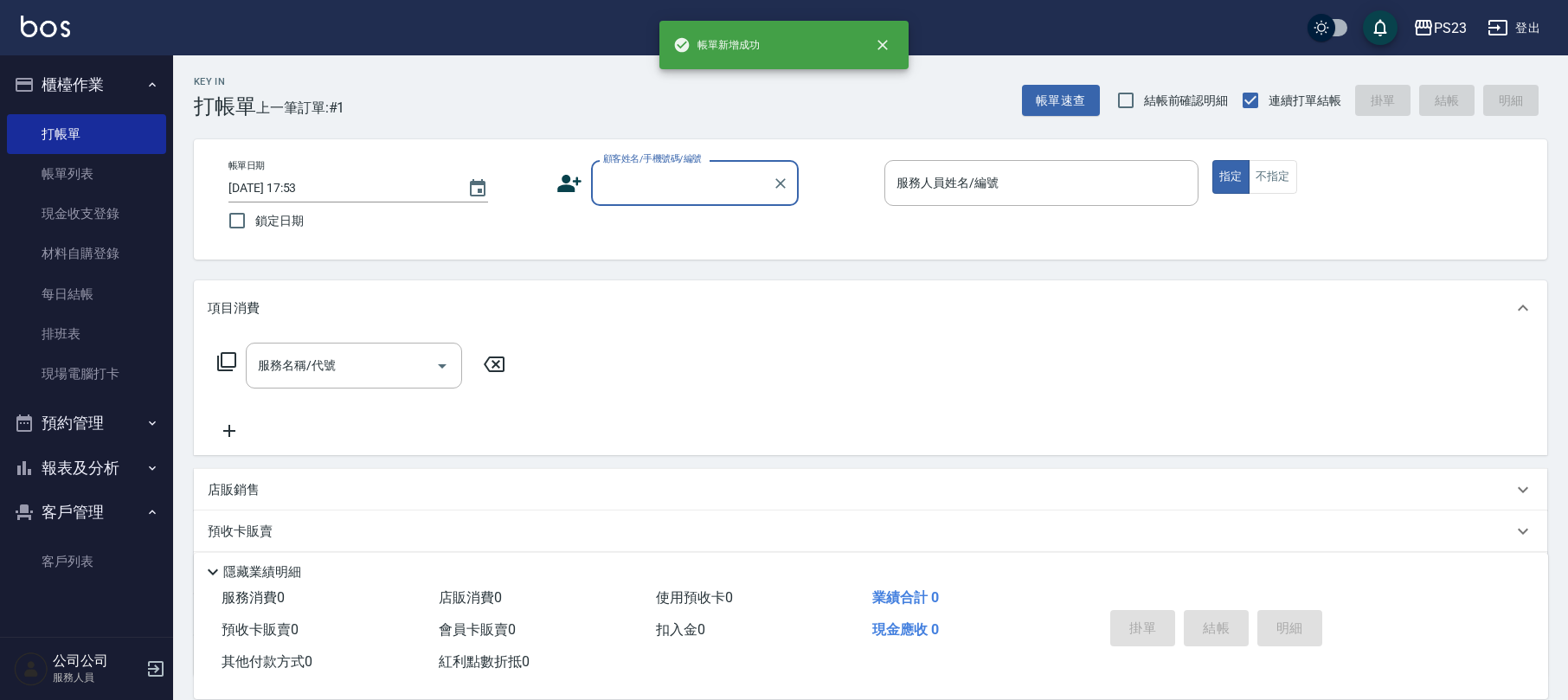
scroll to position [0, 0]
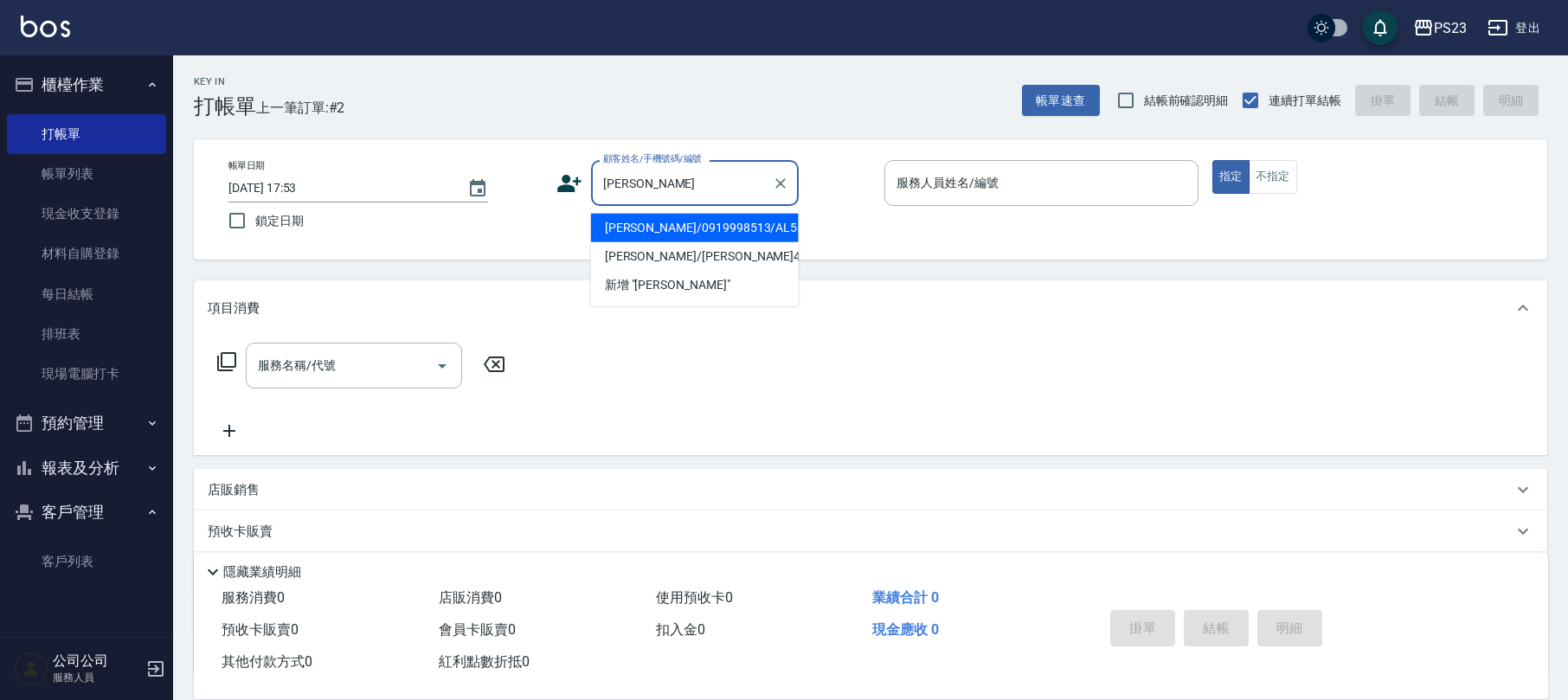
click at [718, 225] on li "[PERSON_NAME]/0919998513/AL551007" at bounding box center [695, 227] width 208 height 29
type input "[PERSON_NAME]/0919998513/AL551007"
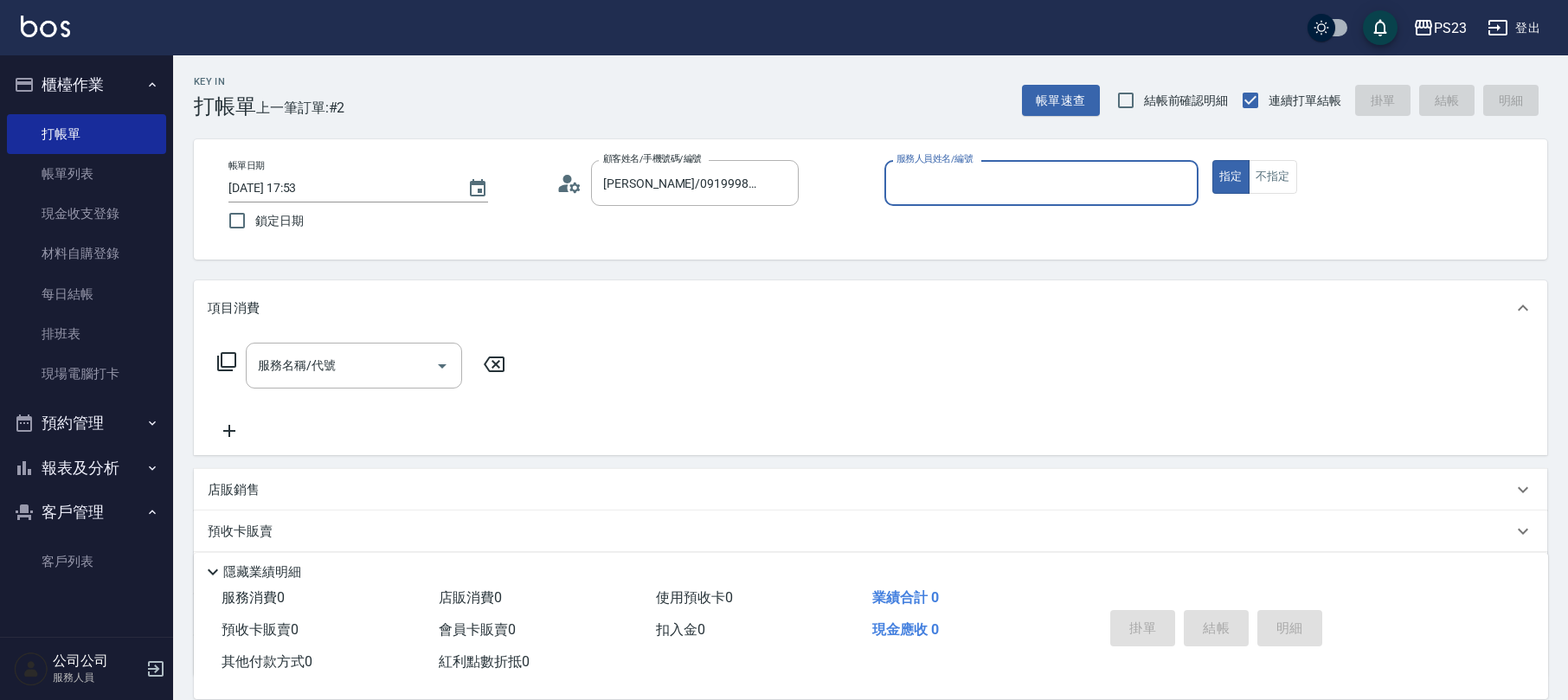
type input "ALin-8"
click at [339, 350] on input "服務名稱/代號" at bounding box center [341, 365] width 175 height 30
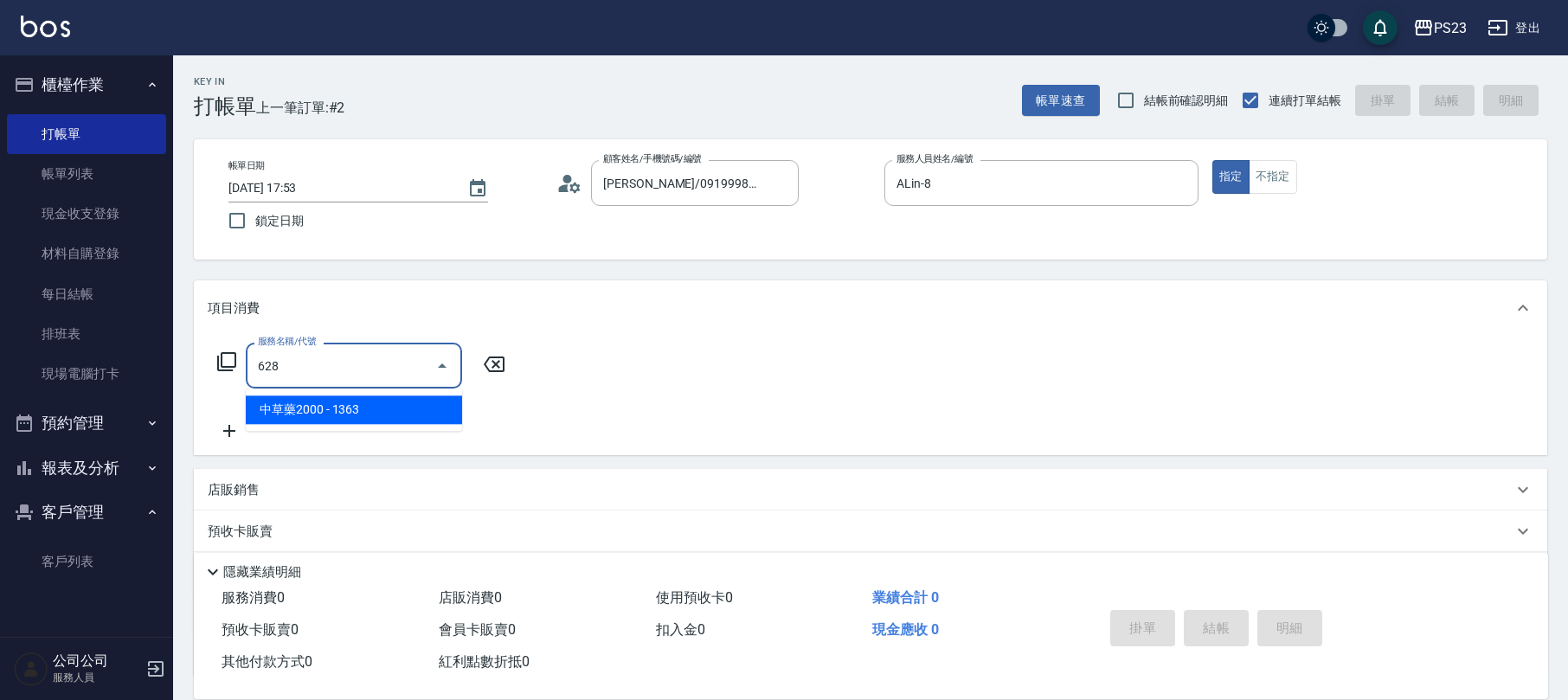
type input "中草藥2000(628)"
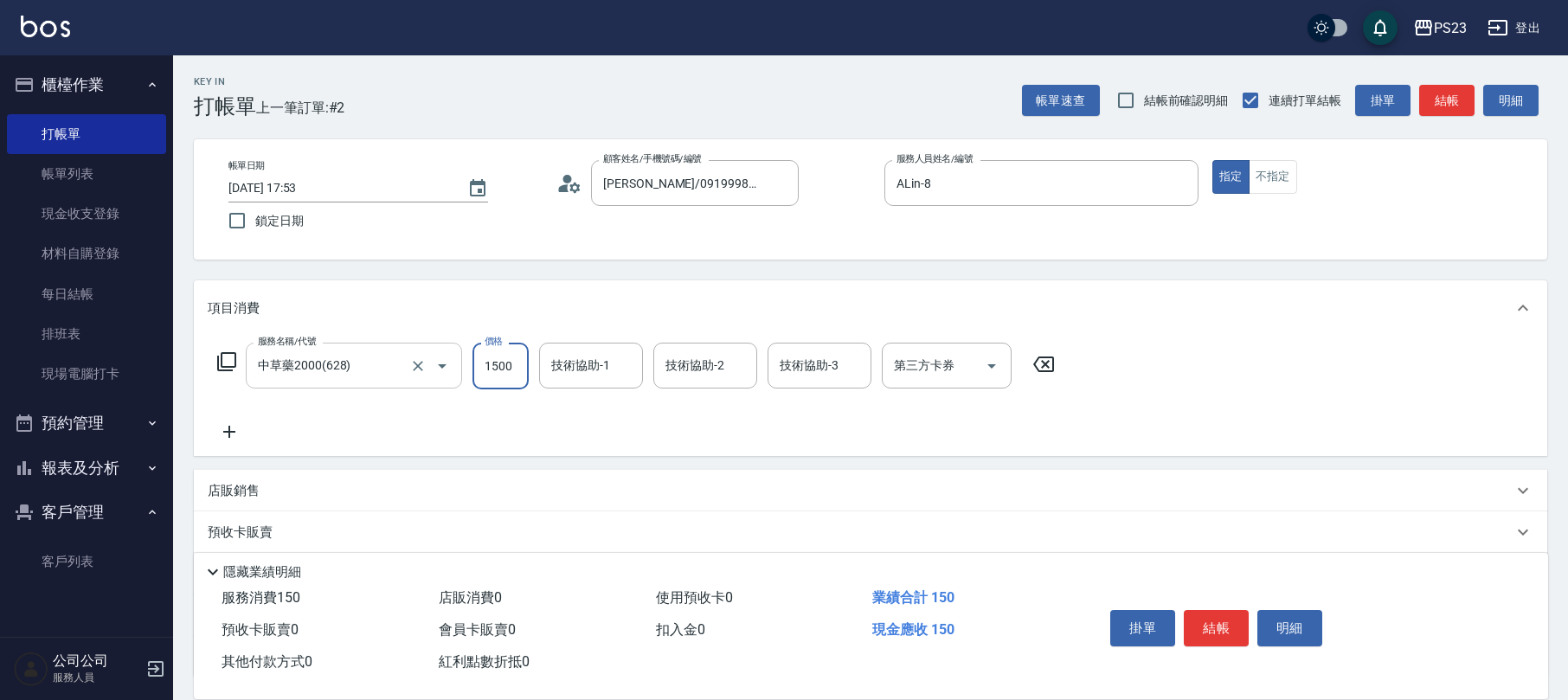
type input "1500"
type input "ALin-8"
type input "Flora-21"
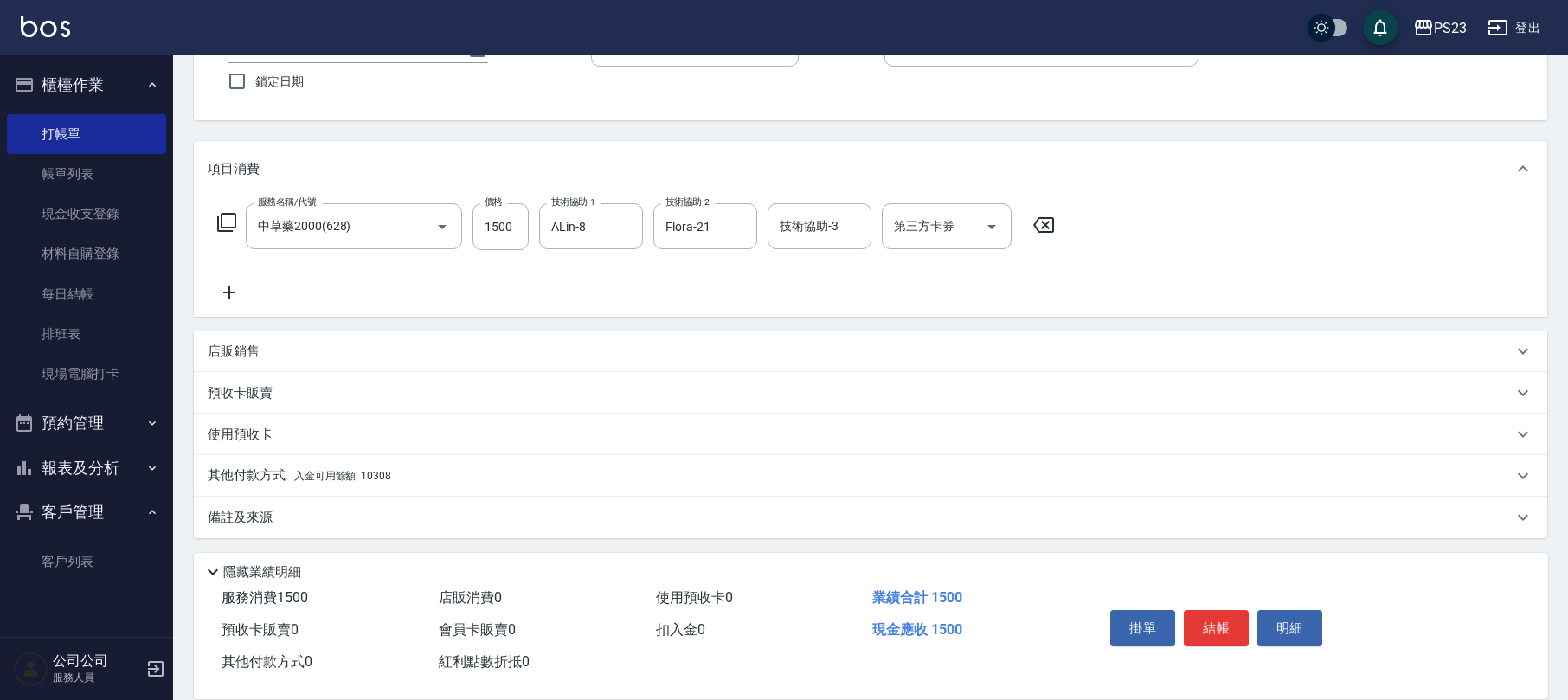
click at [250, 270] on div "服務名稱/代號 中草藥2000(628) 服務名稱/代號 價格 1500 價格 技術協助-1 ALin-8 技術協助-1 技術協助-2 Flora-21 技術…" at bounding box center [637, 253] width 857 height 99
click at [241, 292] on icon at bounding box center [229, 292] width 43 height 21
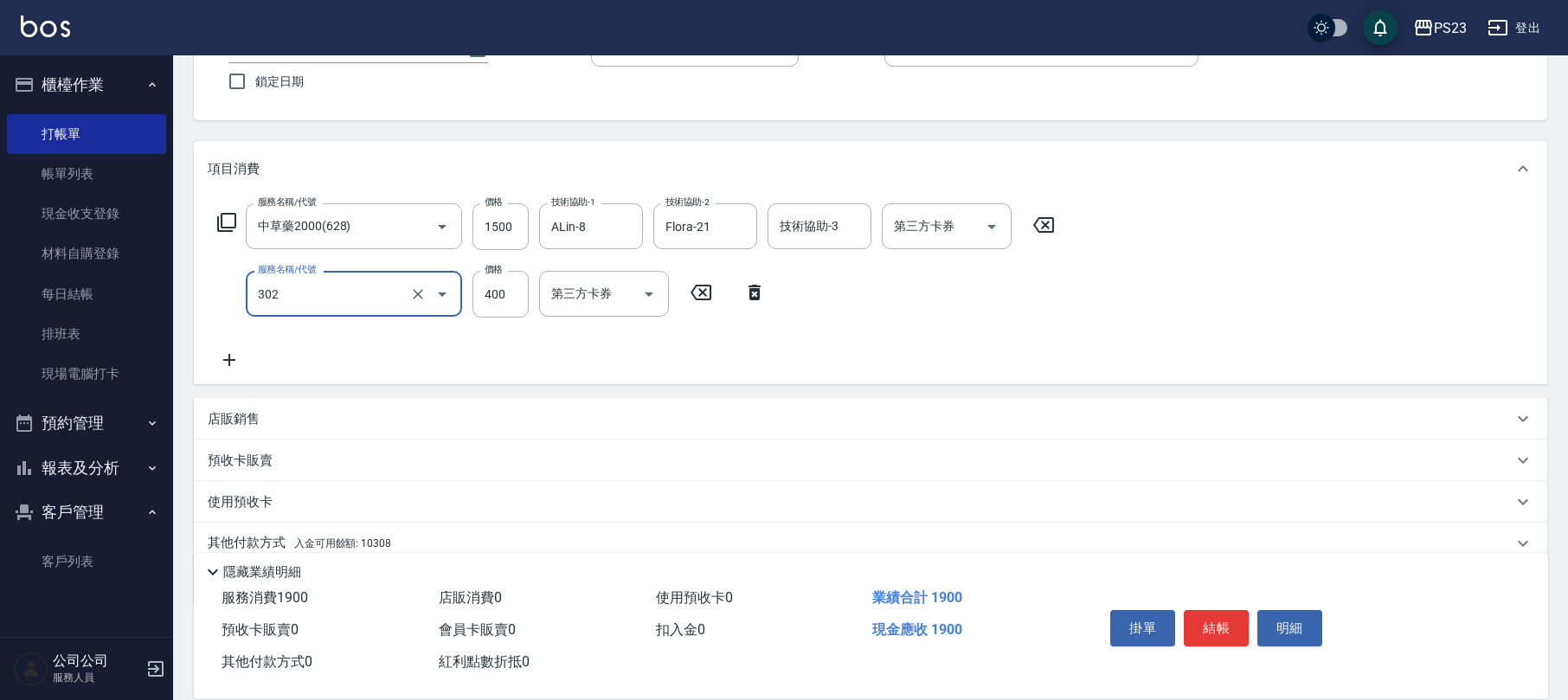
type input "單剪400(302)"
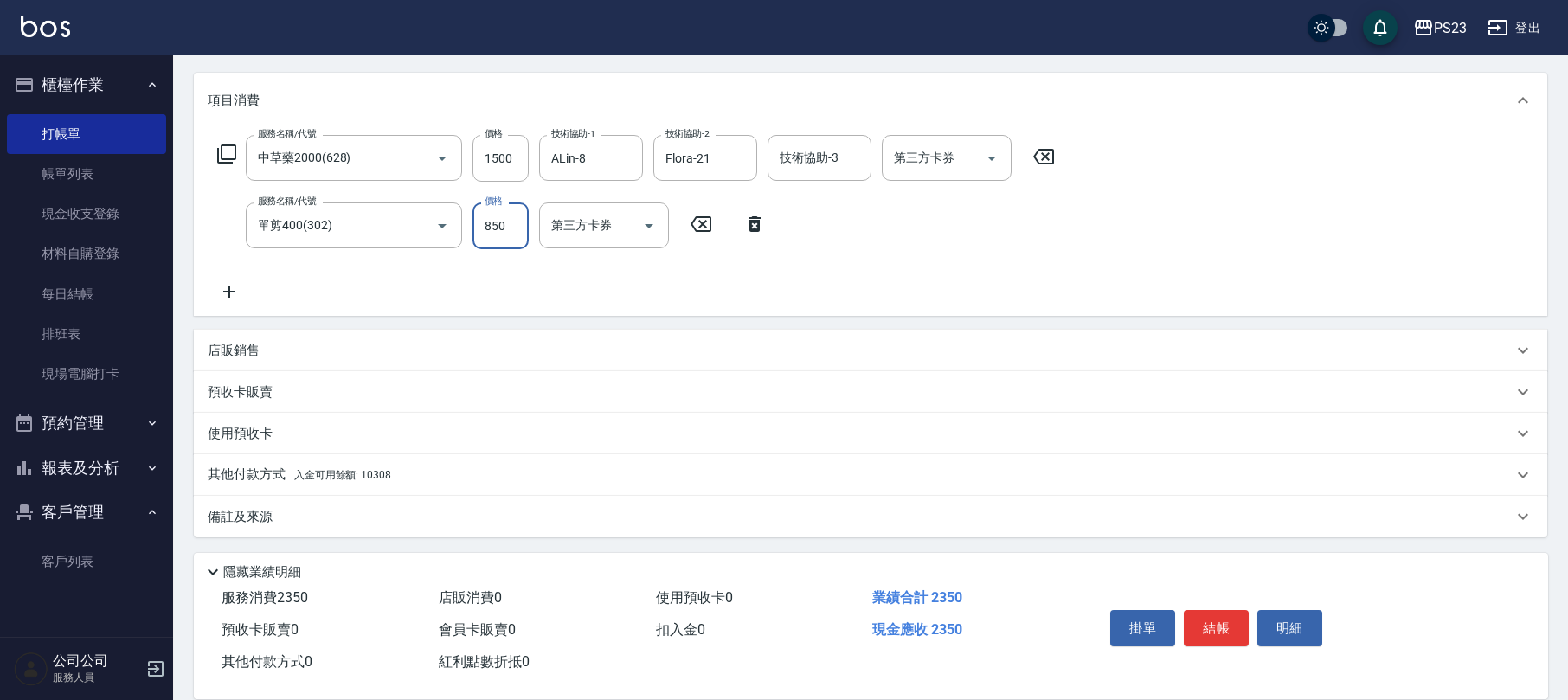
type input "850"
click at [281, 516] on div "備註及來源" at bounding box center [860, 517] width 1305 height 18
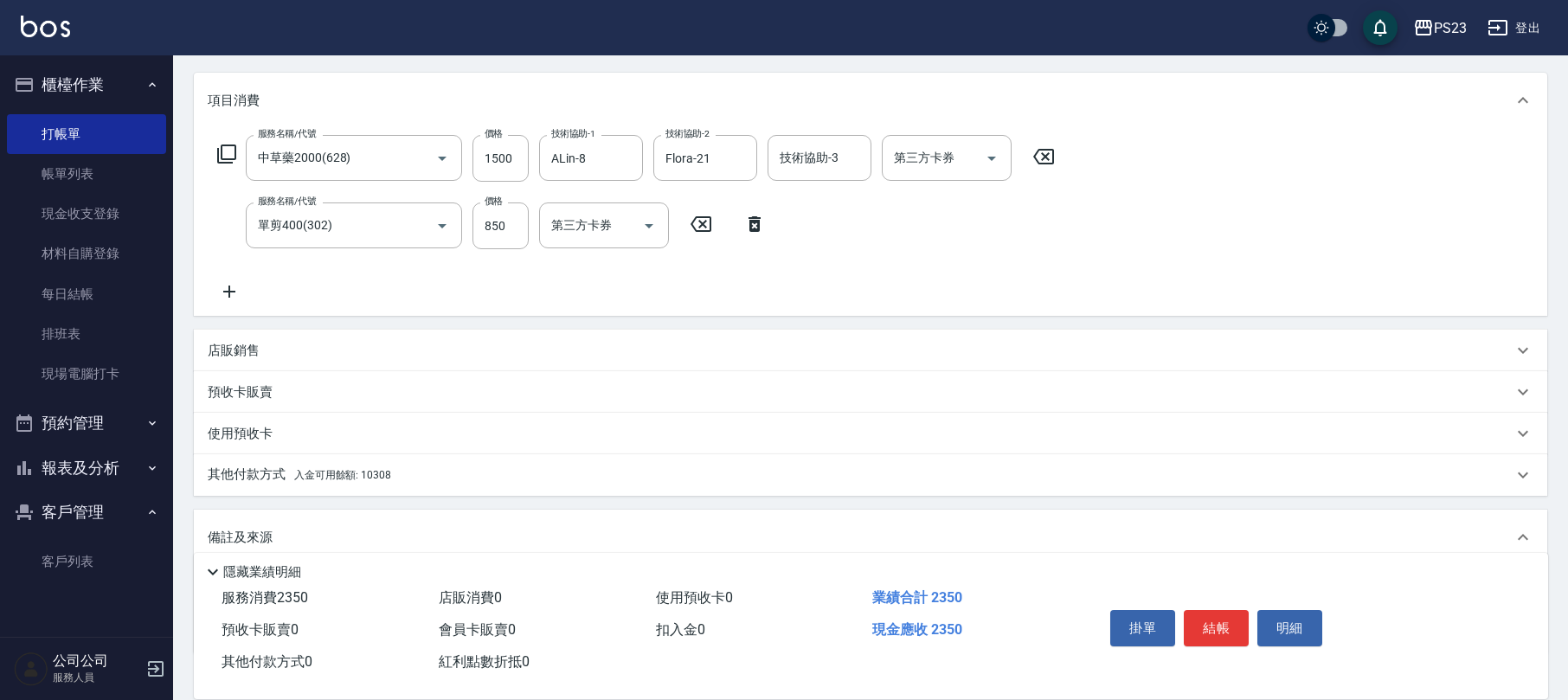
scroll to position [324, 0]
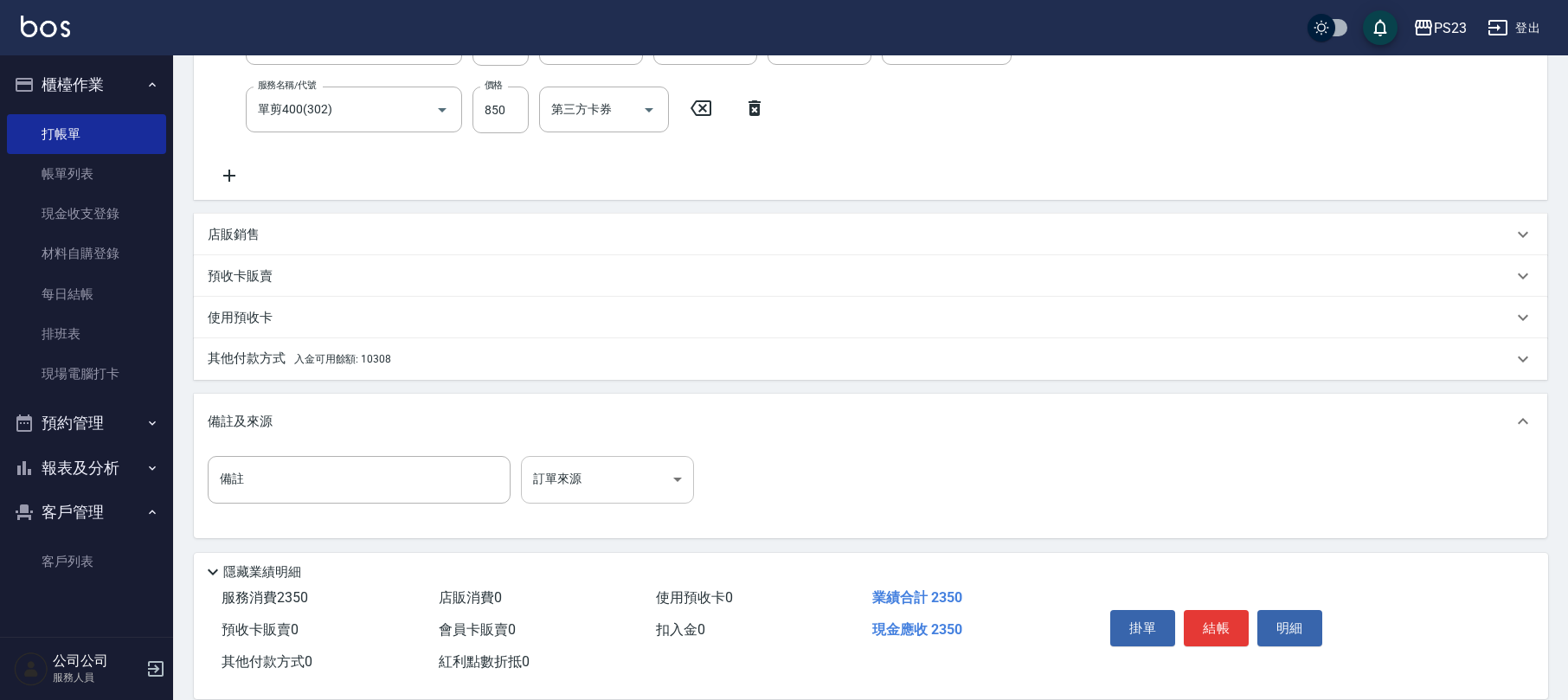
click at [617, 477] on body "PS23 登出 櫃檯作業 打帳單 帳單列表 現金收支登錄 材料自購登錄 每日結帳 排班表 現場電腦打卡 預約管理 預約管理 單日預約紀錄 單週預約紀錄 報表及…" at bounding box center [784, 188] width 1568 height 1025
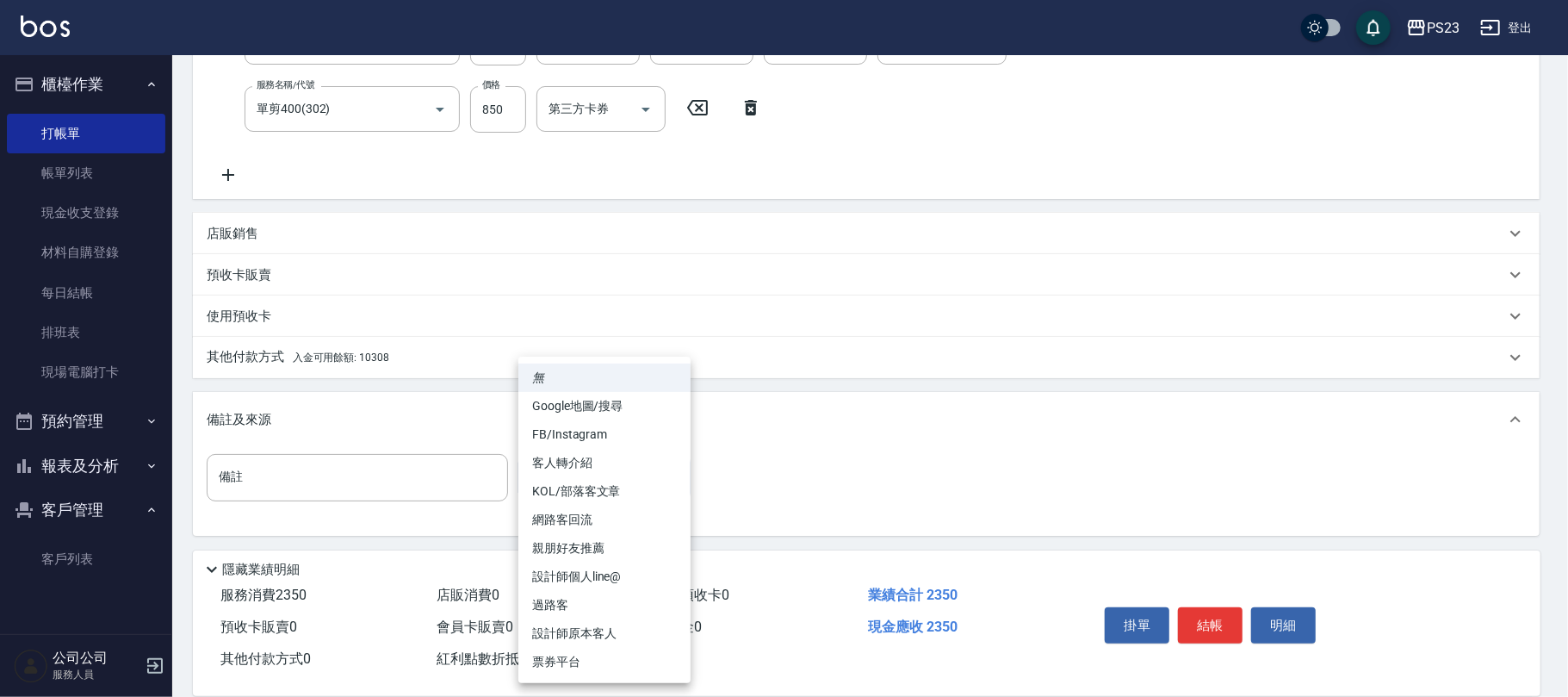
click at [593, 625] on li "設計師原本客人" at bounding box center [605, 634] width 172 height 29
type input "設計師原本客人"
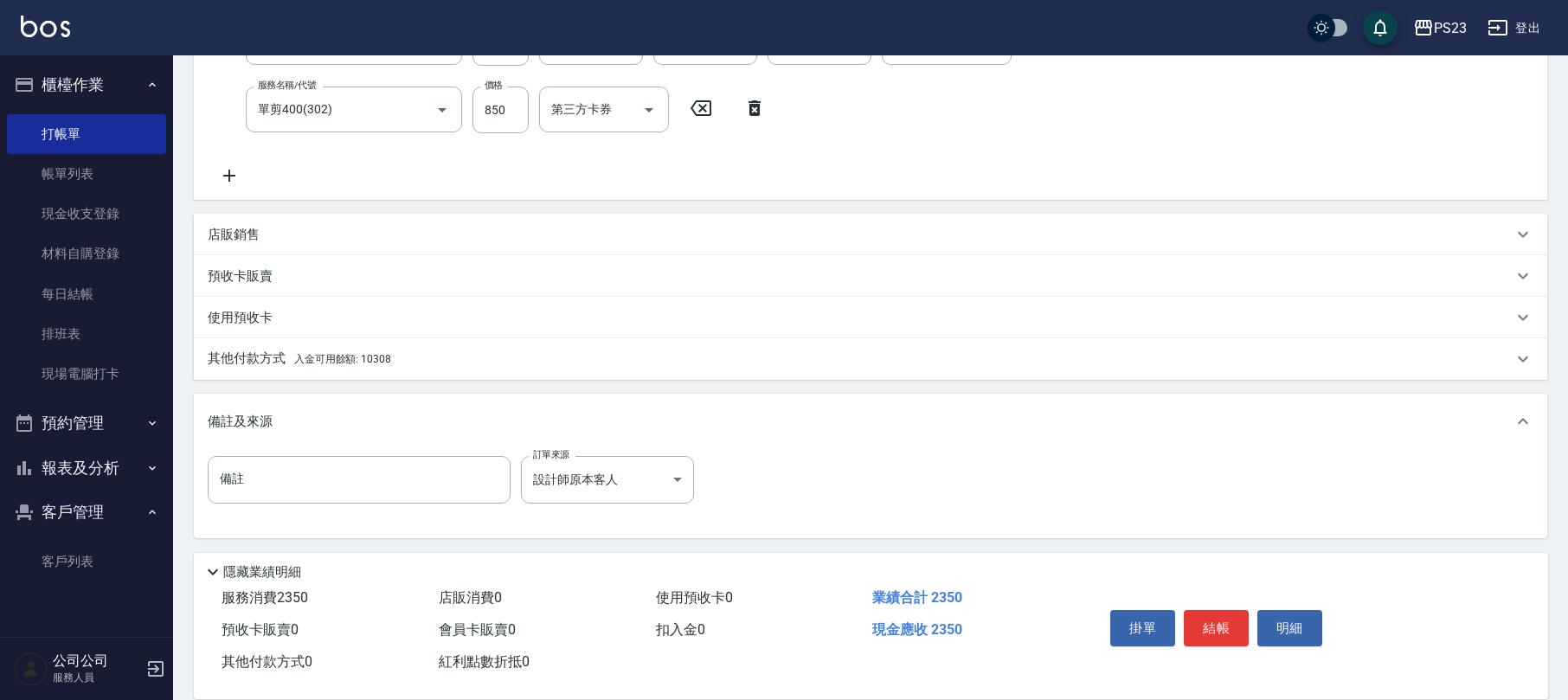
click at [395, 361] on div "其他付款方式 入金可用餘額: 10308" at bounding box center [860, 358] width 1305 height 19
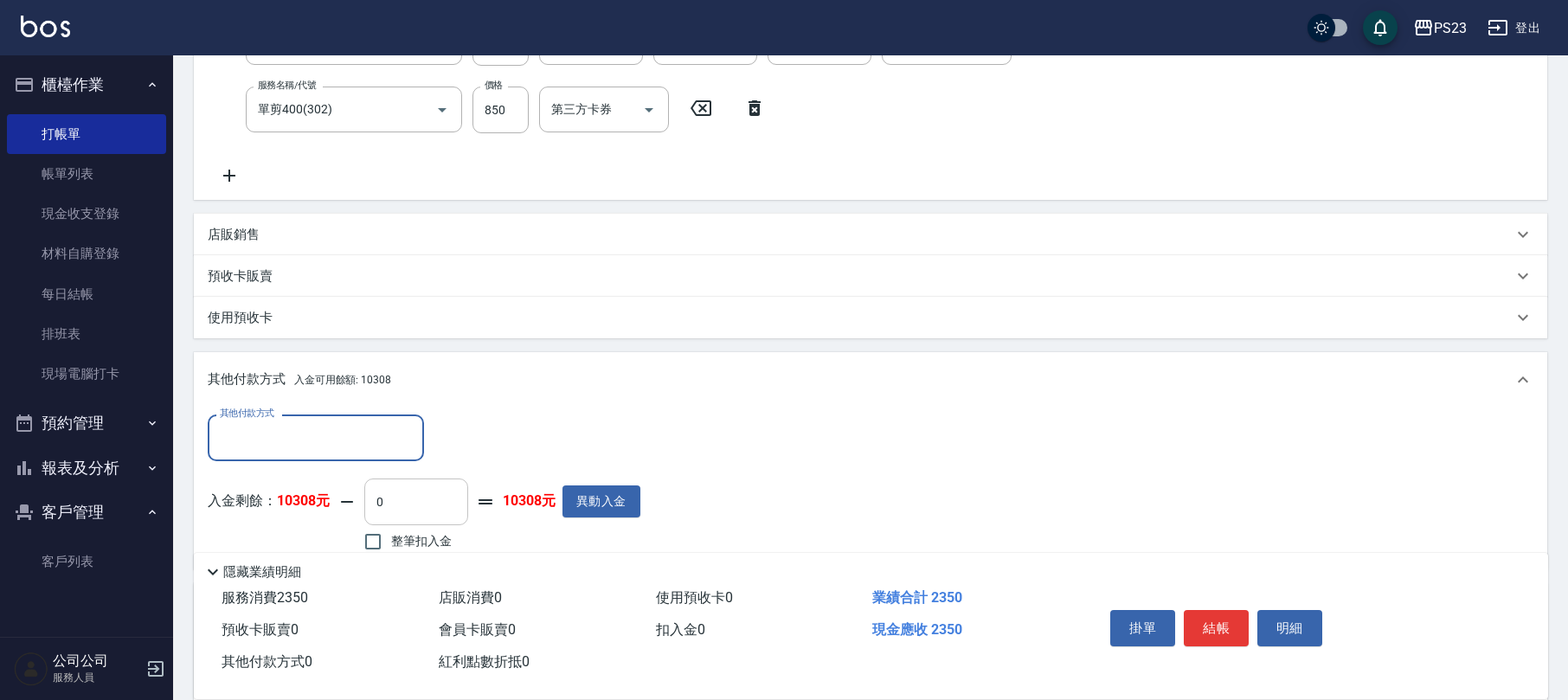
scroll to position [440, 0]
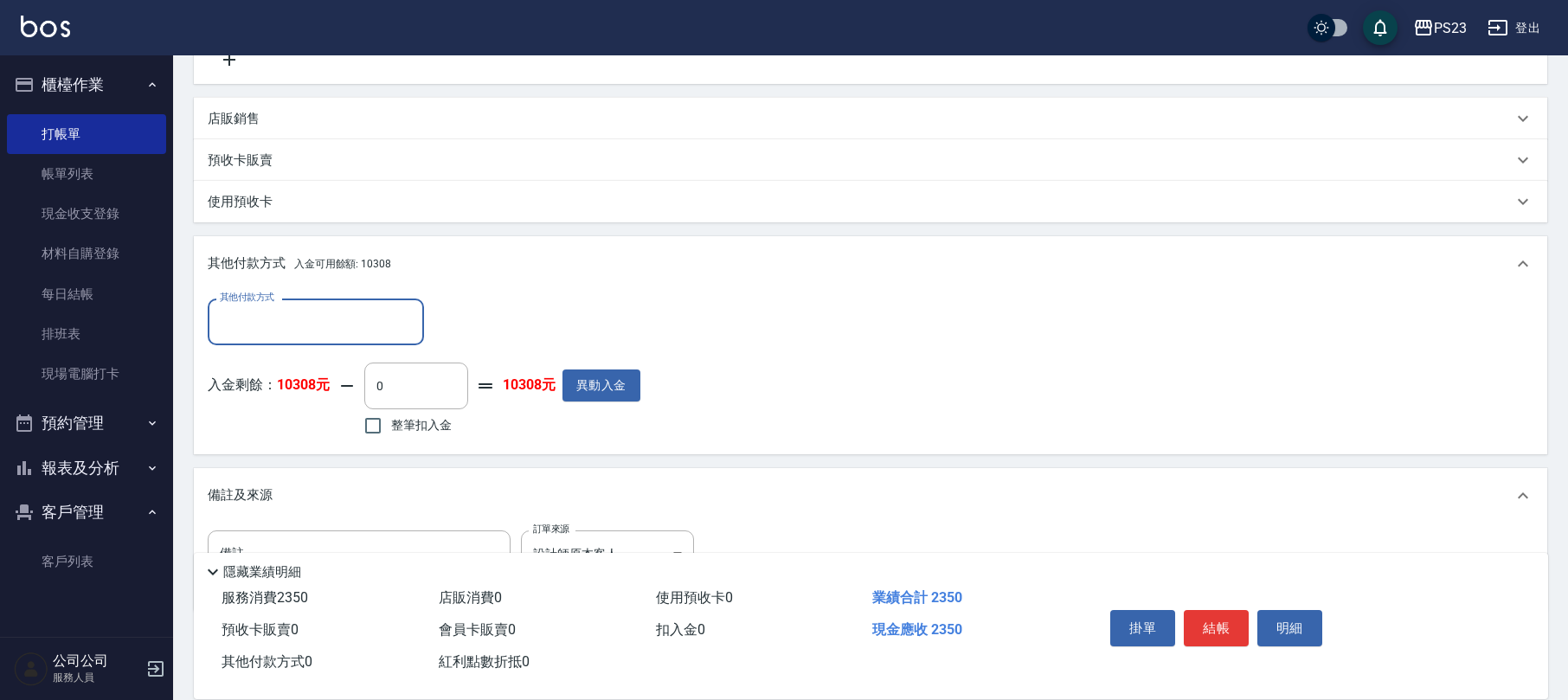
click at [430, 434] on label "整筆扣入金" at bounding box center [403, 425] width 97 height 36
click at [391, 434] on input "整筆扣入金" at bounding box center [373, 425] width 37 height 36
checkbox input "true"
type input "2350"
click at [1227, 624] on button "結帳" at bounding box center [1216, 628] width 65 height 36
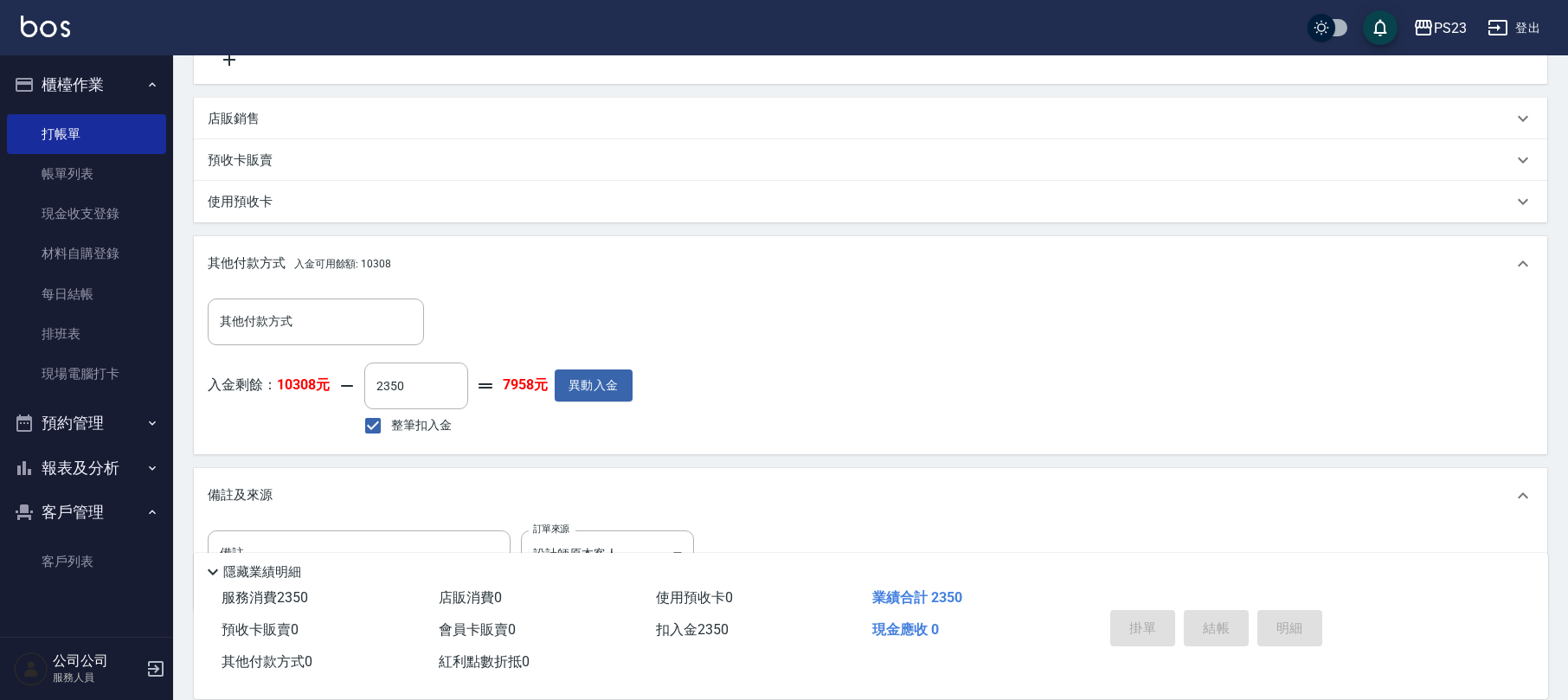
type input "[DATE] 17:54"
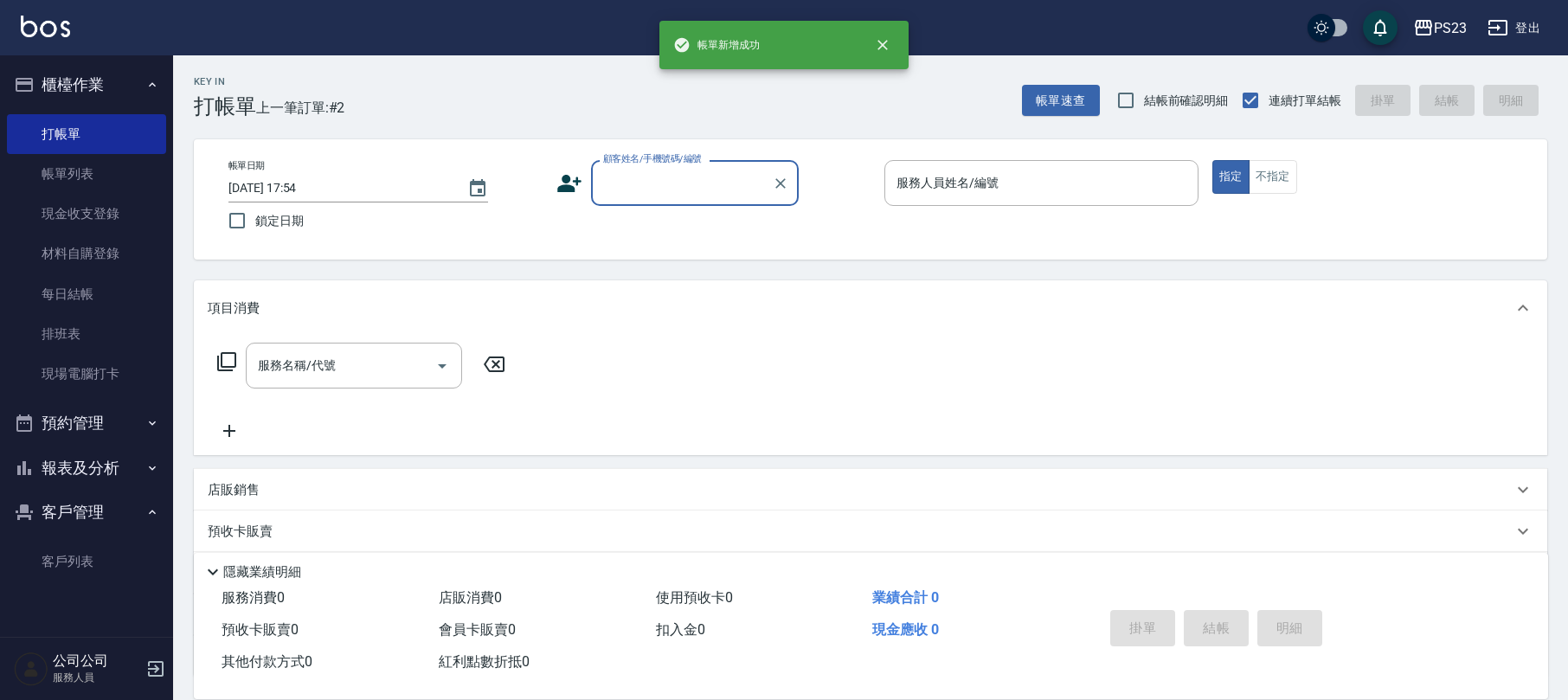
scroll to position [0, 0]
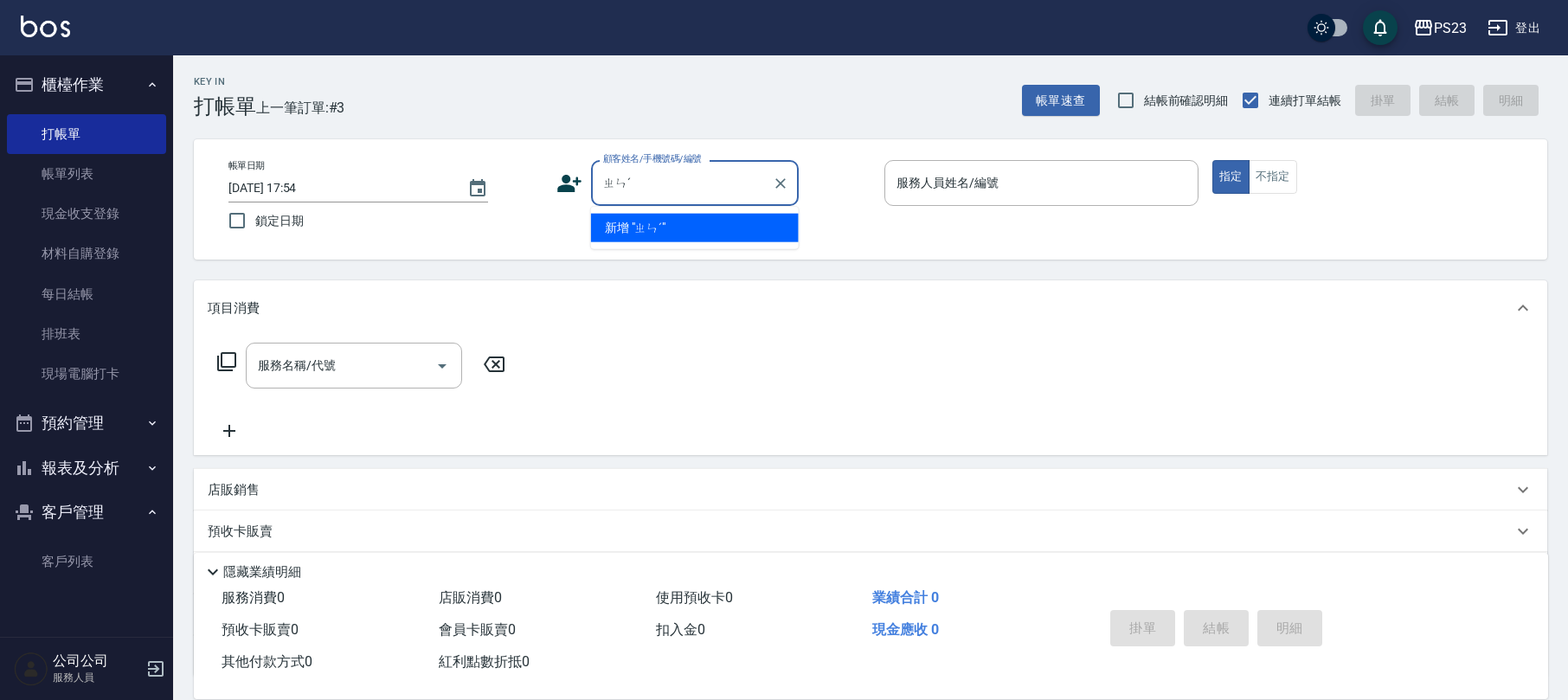
type input "ㄓ"
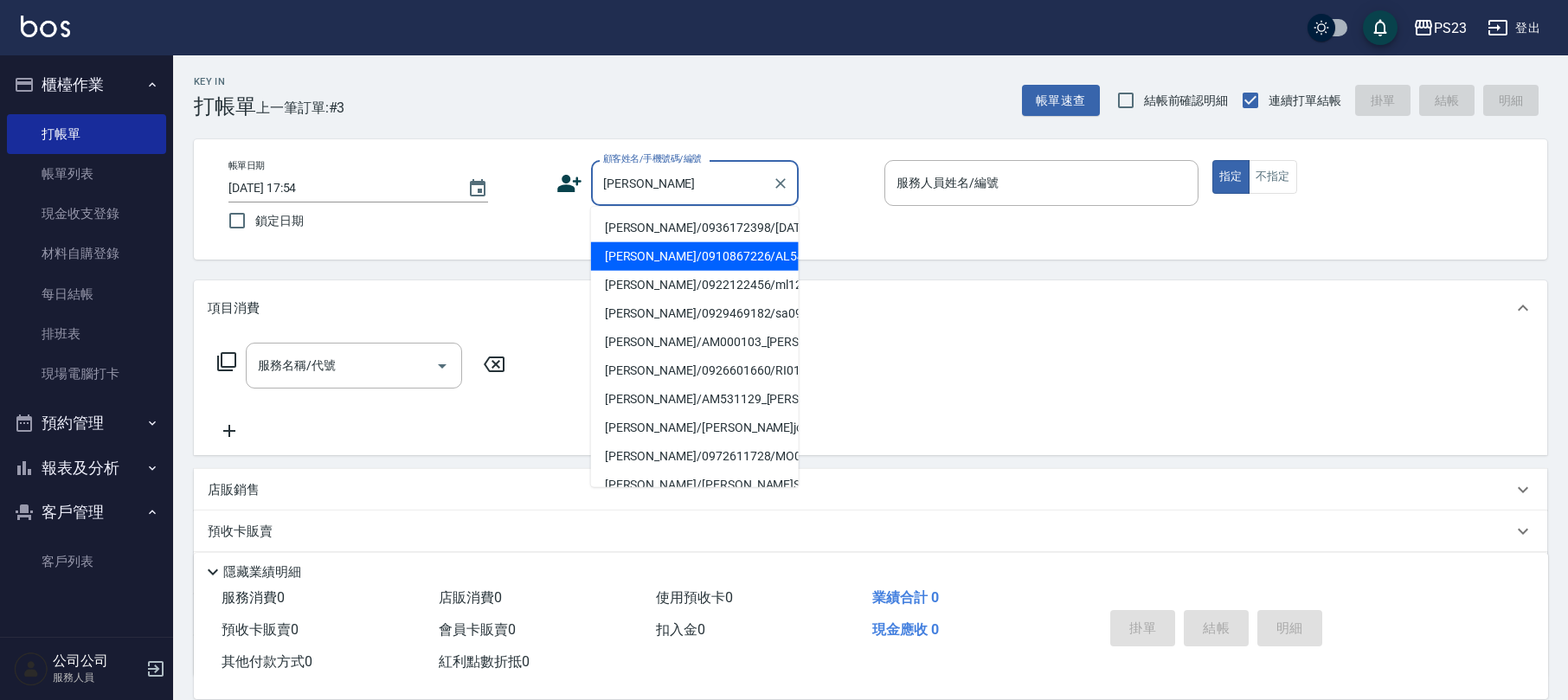
click at [681, 257] on li "[PERSON_NAME]/0910867226/AL540920" at bounding box center [695, 256] width 208 height 29
type input "[PERSON_NAME]/0910867226/AL540920"
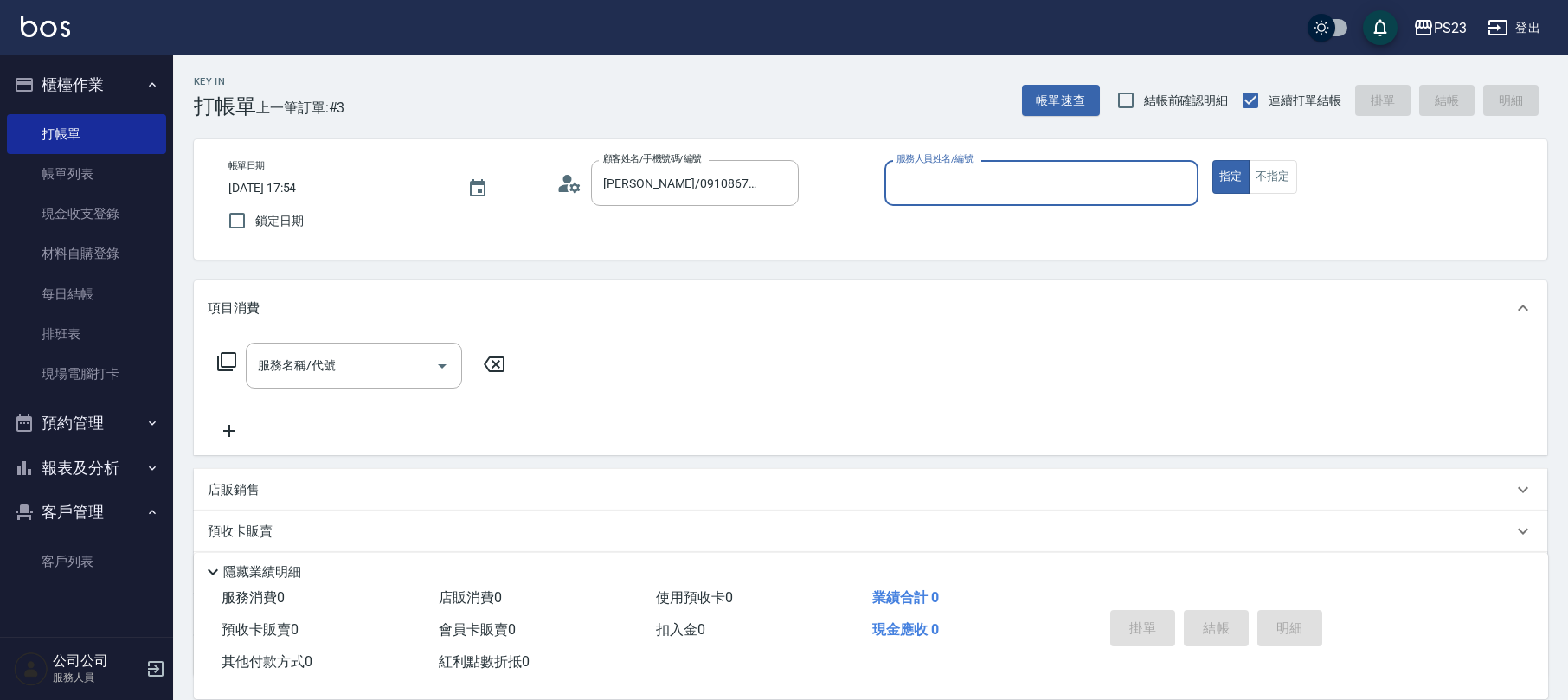
type input "ALin-8"
click at [374, 357] on input "服務名稱/代號" at bounding box center [341, 365] width 175 height 30
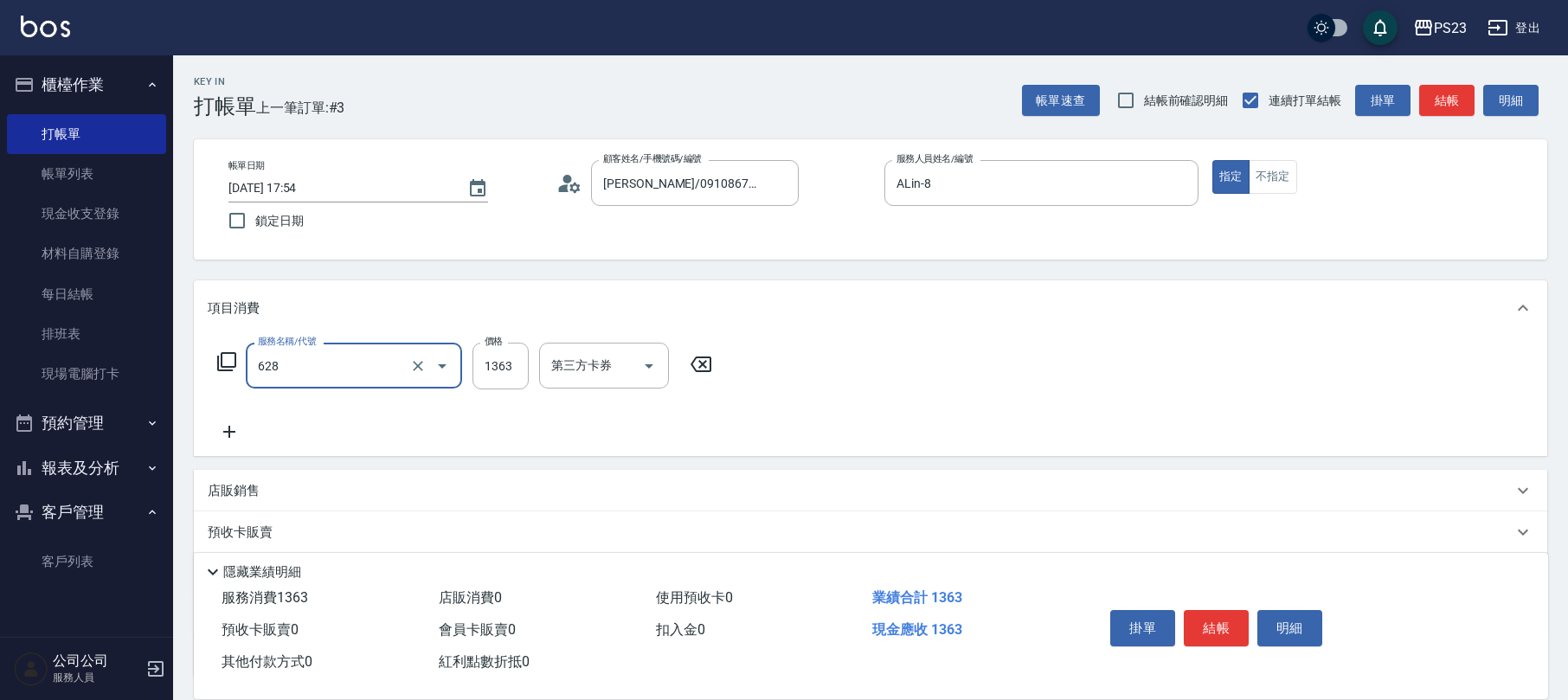
type input "中草藥2000(628)"
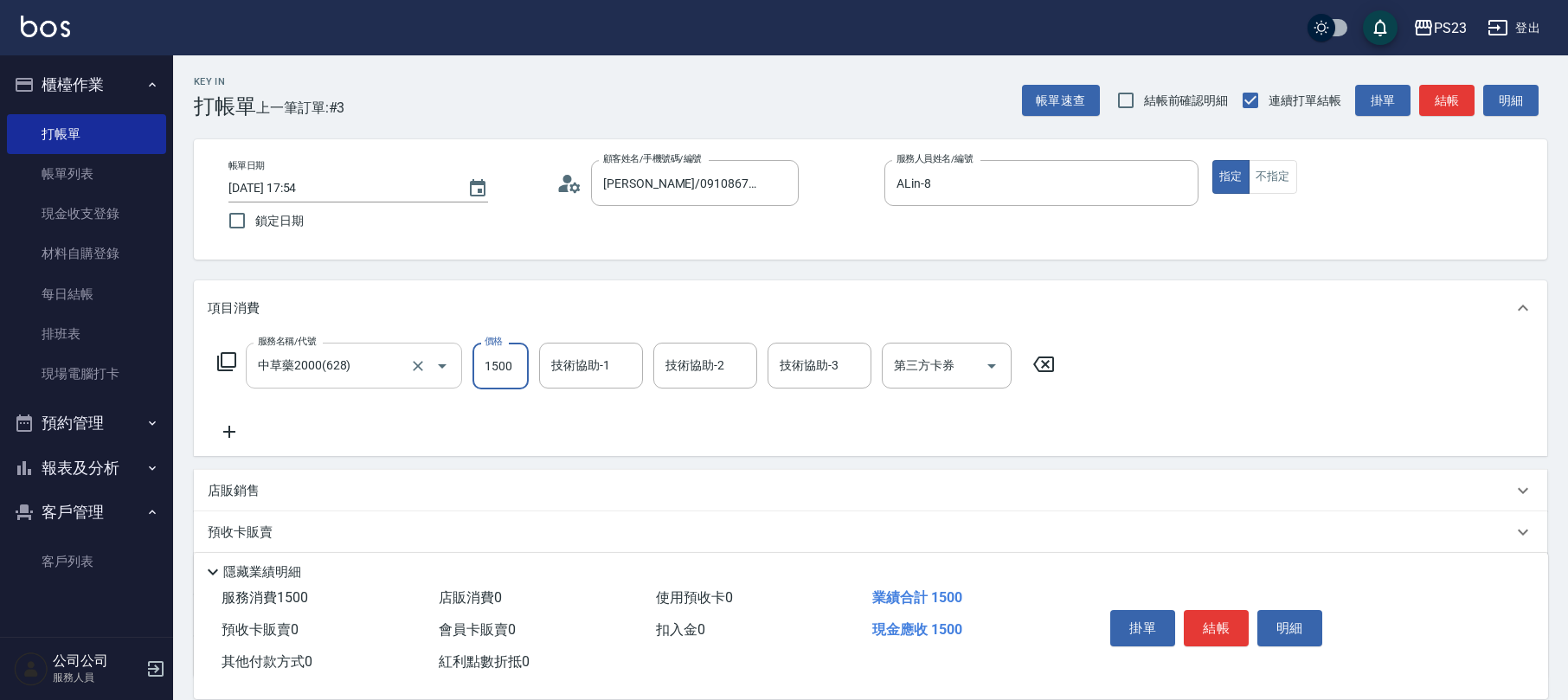
type input "1500"
type input "ALin-8"
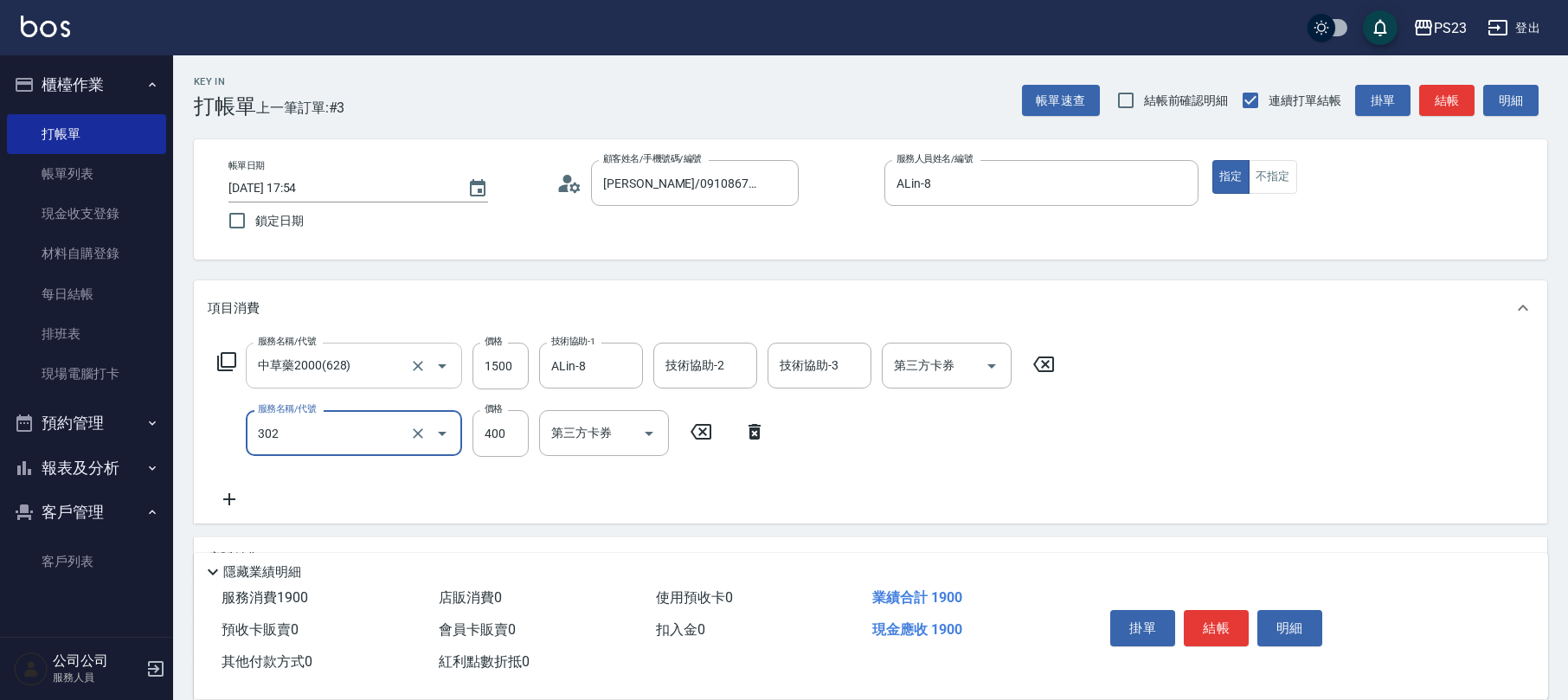
type input "單剪400(302)"
type input "850"
click at [685, 350] on input "技術協助-2" at bounding box center [705, 365] width 88 height 30
type input "Flora-21"
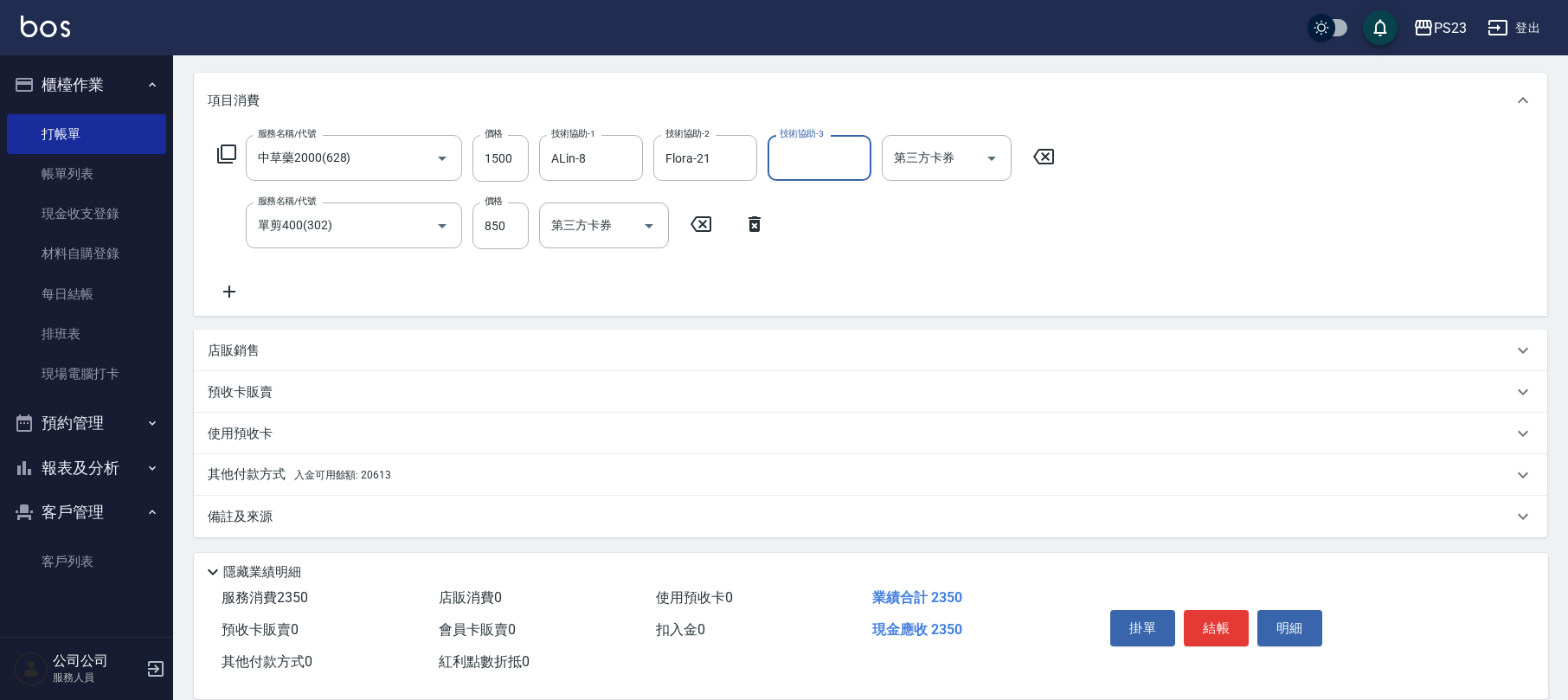
click at [257, 519] on p "備註及來源" at bounding box center [240, 517] width 65 height 18
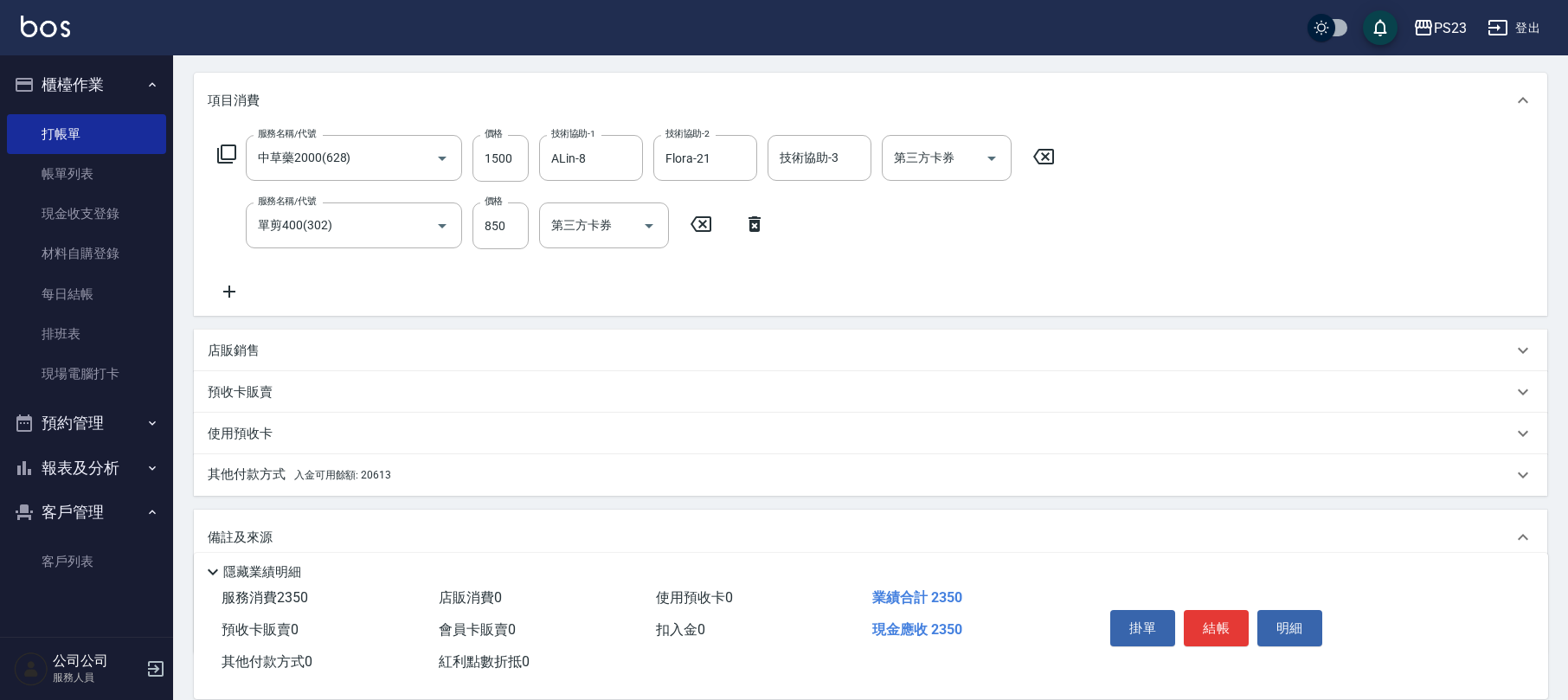
scroll to position [323, 0]
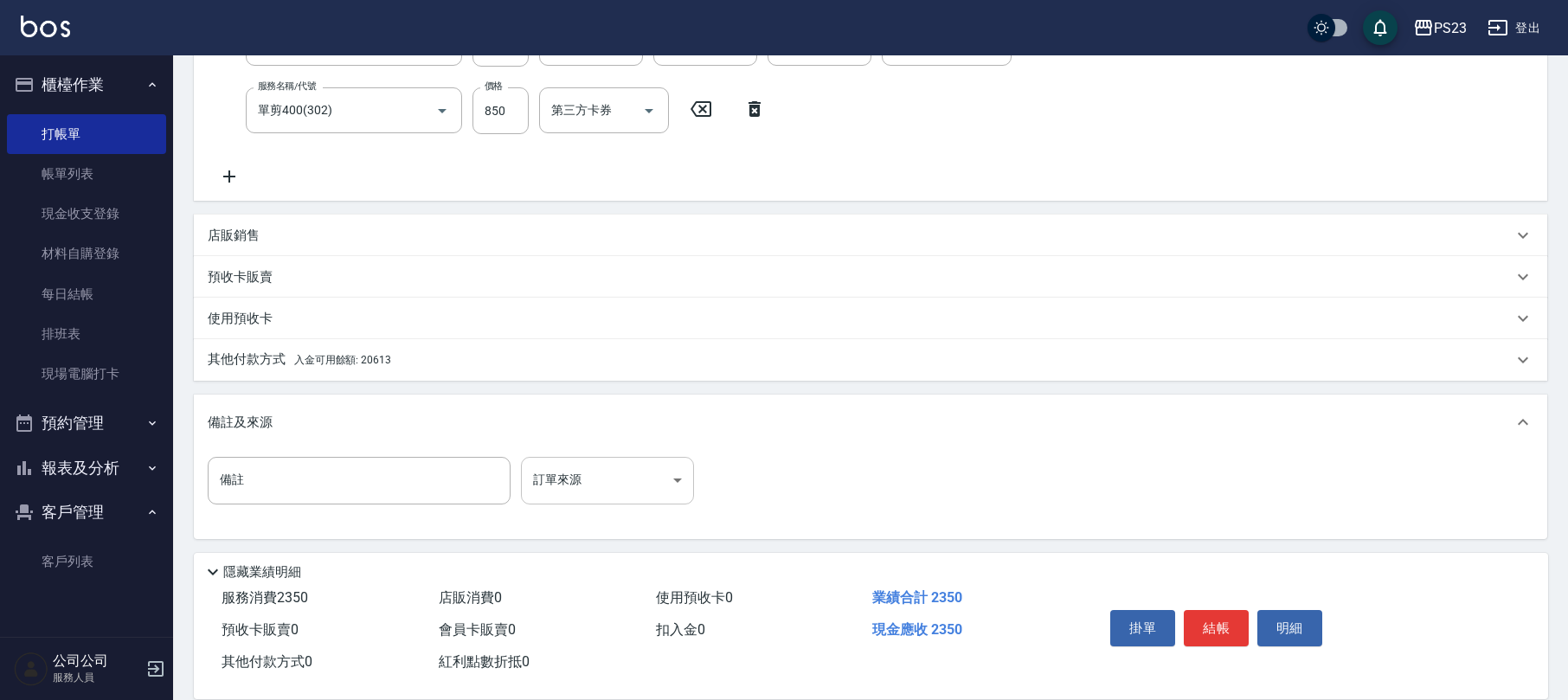
click at [623, 491] on body "PS23 登出 櫃檯作業 打帳單 帳單列表 現金收支登錄 材料自購登錄 每日結帳 排班表 現場電腦打卡 預約管理 預約管理 單日預約紀錄 單週預約紀錄 報表及…" at bounding box center [784, 189] width 1568 height 1025
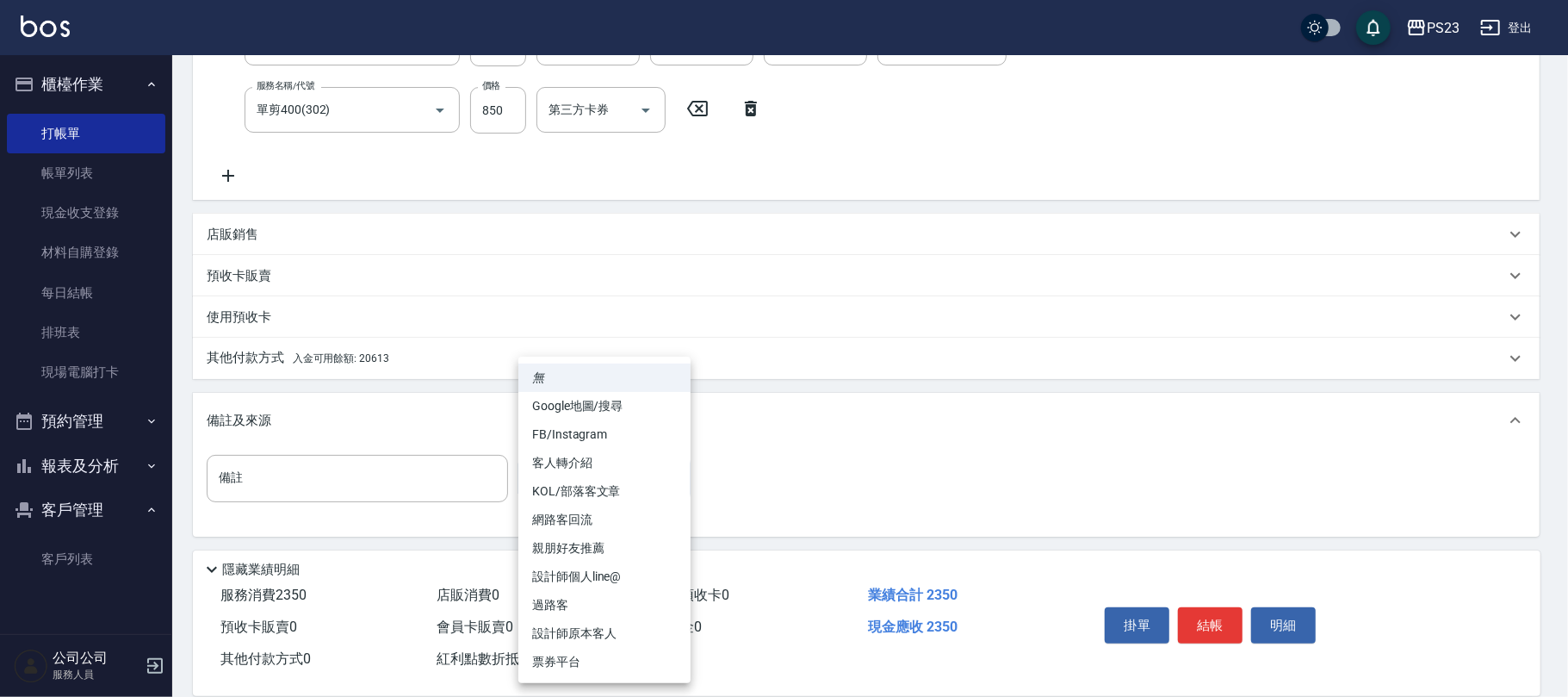
click at [582, 625] on li "設計師原本客人" at bounding box center [605, 634] width 172 height 29
type input "設計師原本客人"
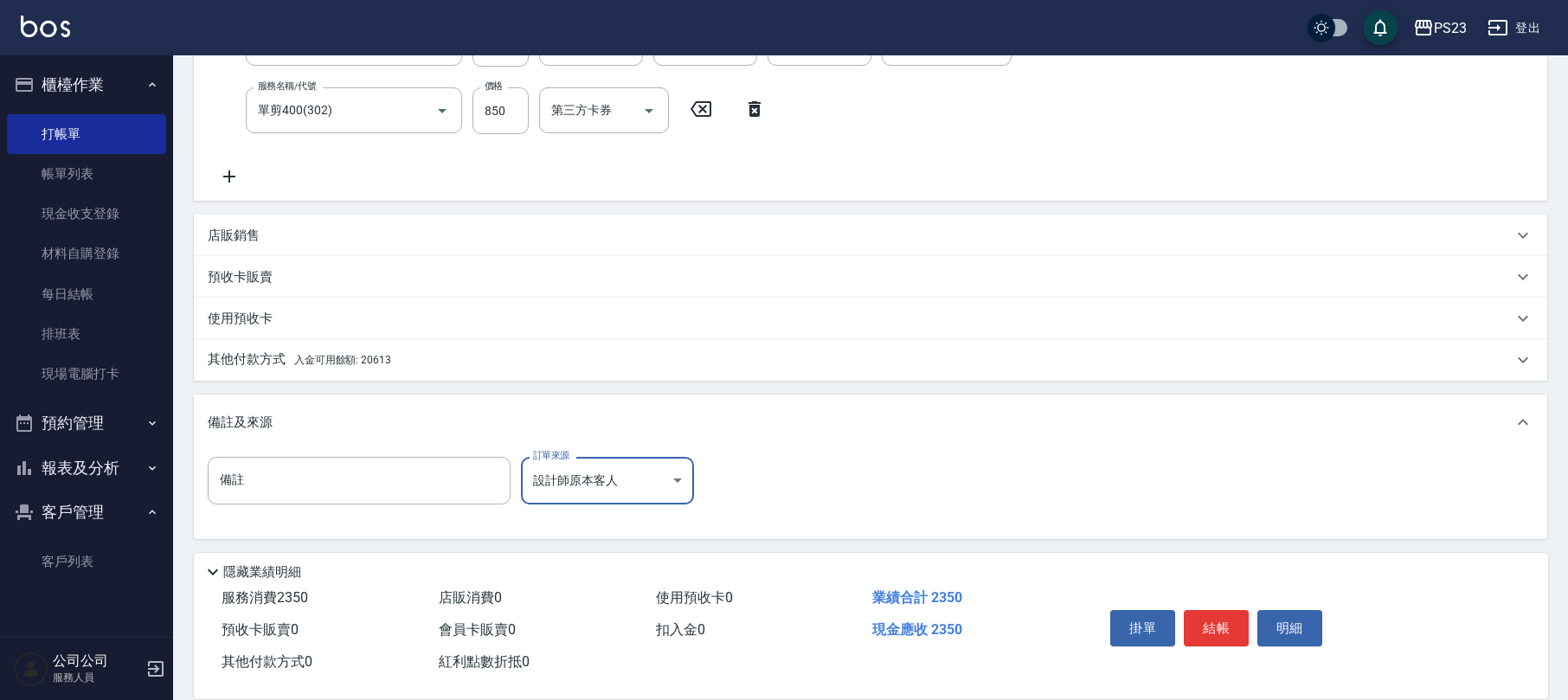
click at [383, 369] on div "其他付款方式 入金可用餘額: 20613" at bounding box center [871, 359] width 1354 height 41
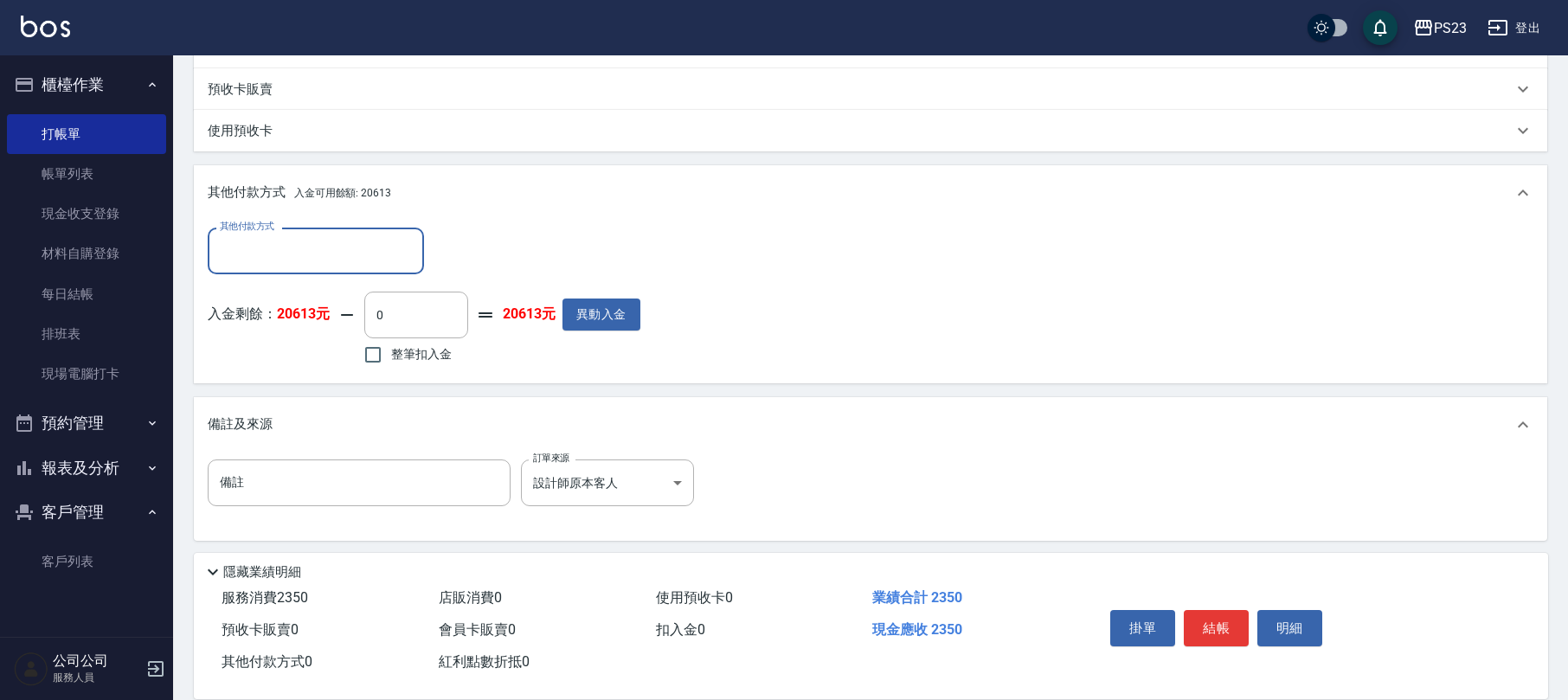
scroll to position [0, 0]
click at [432, 358] on span "整筆扣入金" at bounding box center [421, 354] width 61 height 18
click at [391, 358] on input "整筆扣入金" at bounding box center [373, 355] width 37 height 36
checkbox input "true"
type input "2350"
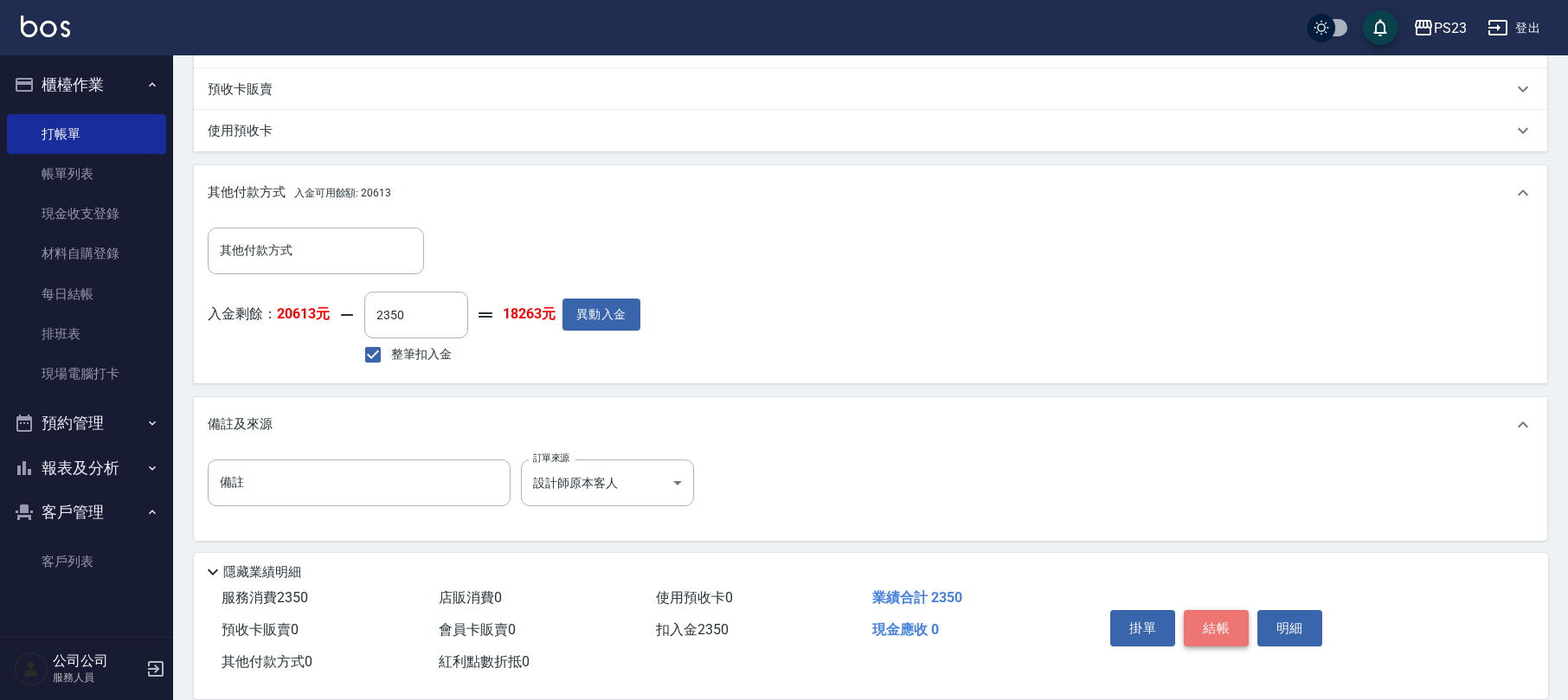
drag, startPoint x: 1224, startPoint y: 631, endPoint x: 1217, endPoint y: 603, distance: 28.9
click at [1224, 630] on button "結帳" at bounding box center [1216, 628] width 65 height 36
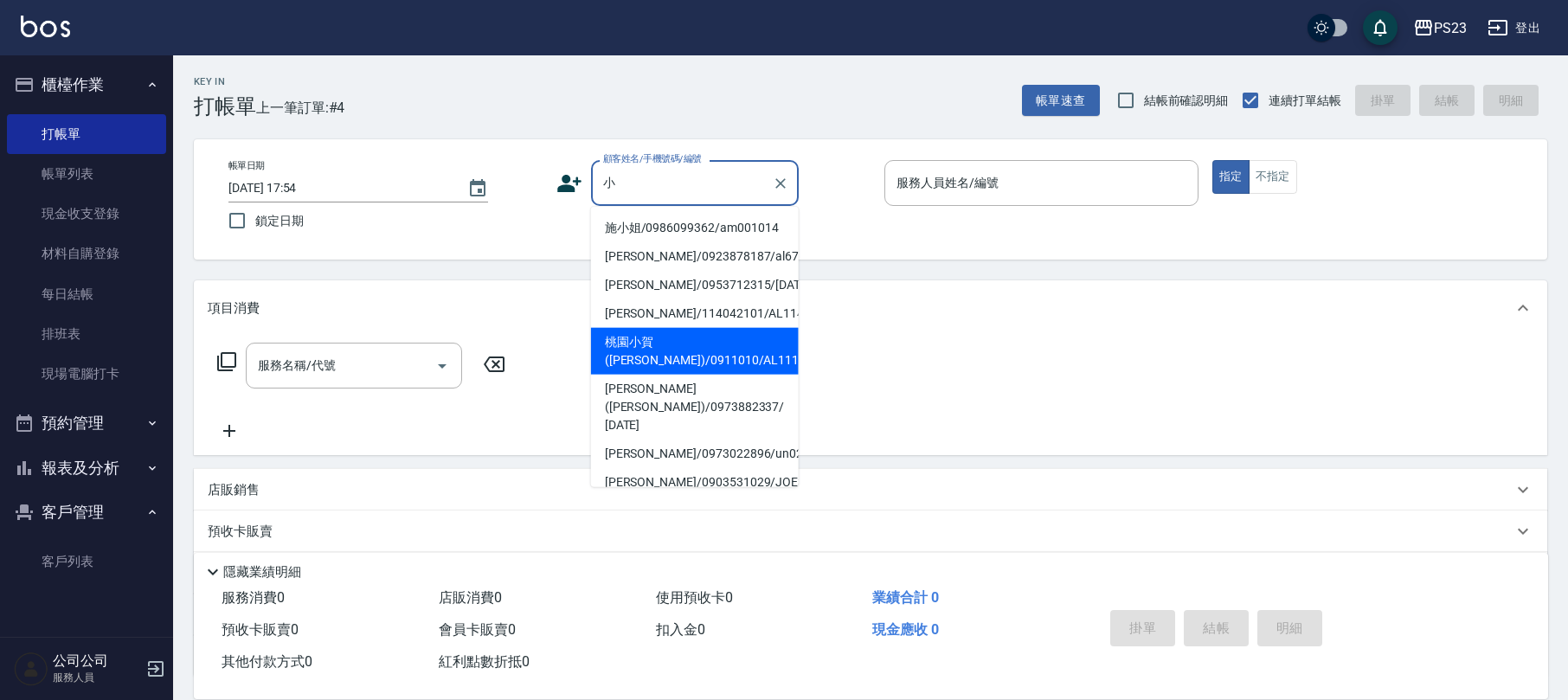
click at [731, 372] on li "桃園小賀([PERSON_NAME])/0911010/AL1110101" at bounding box center [695, 351] width 208 height 47
type input "桃園小賀([PERSON_NAME])/0911010/AL1110101"
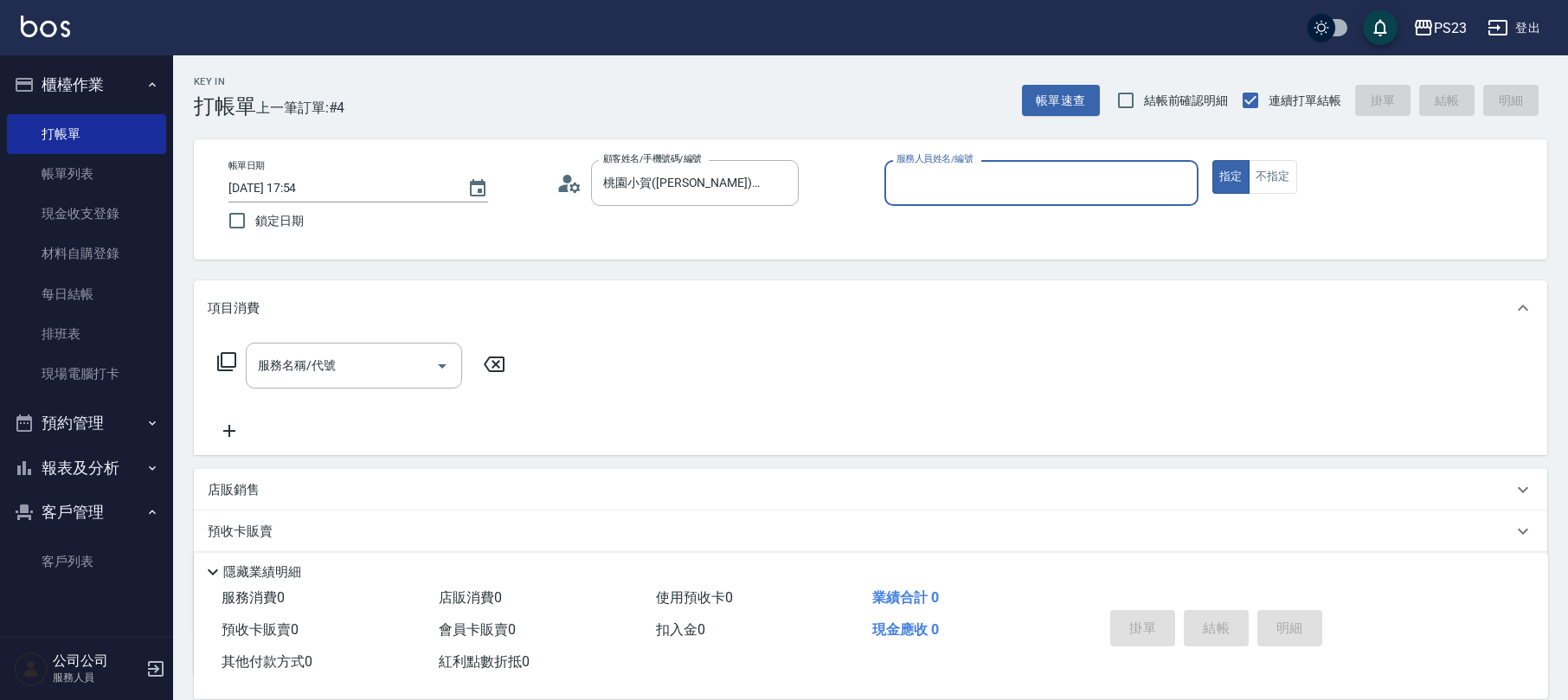
type input "ALin-8"
click at [374, 361] on input "服務名稱/代號" at bounding box center [341, 365] width 175 height 30
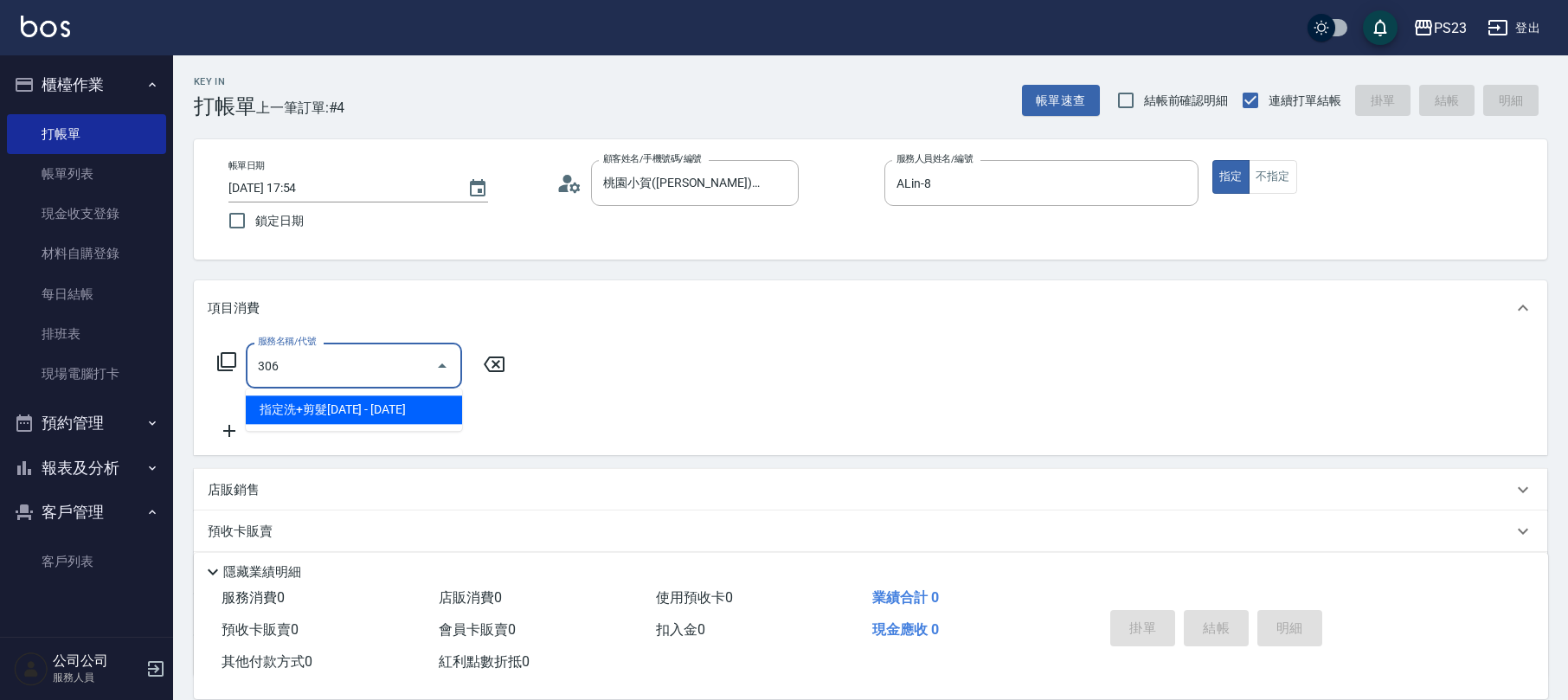
type input "指定洗+剪髮1500(306)"
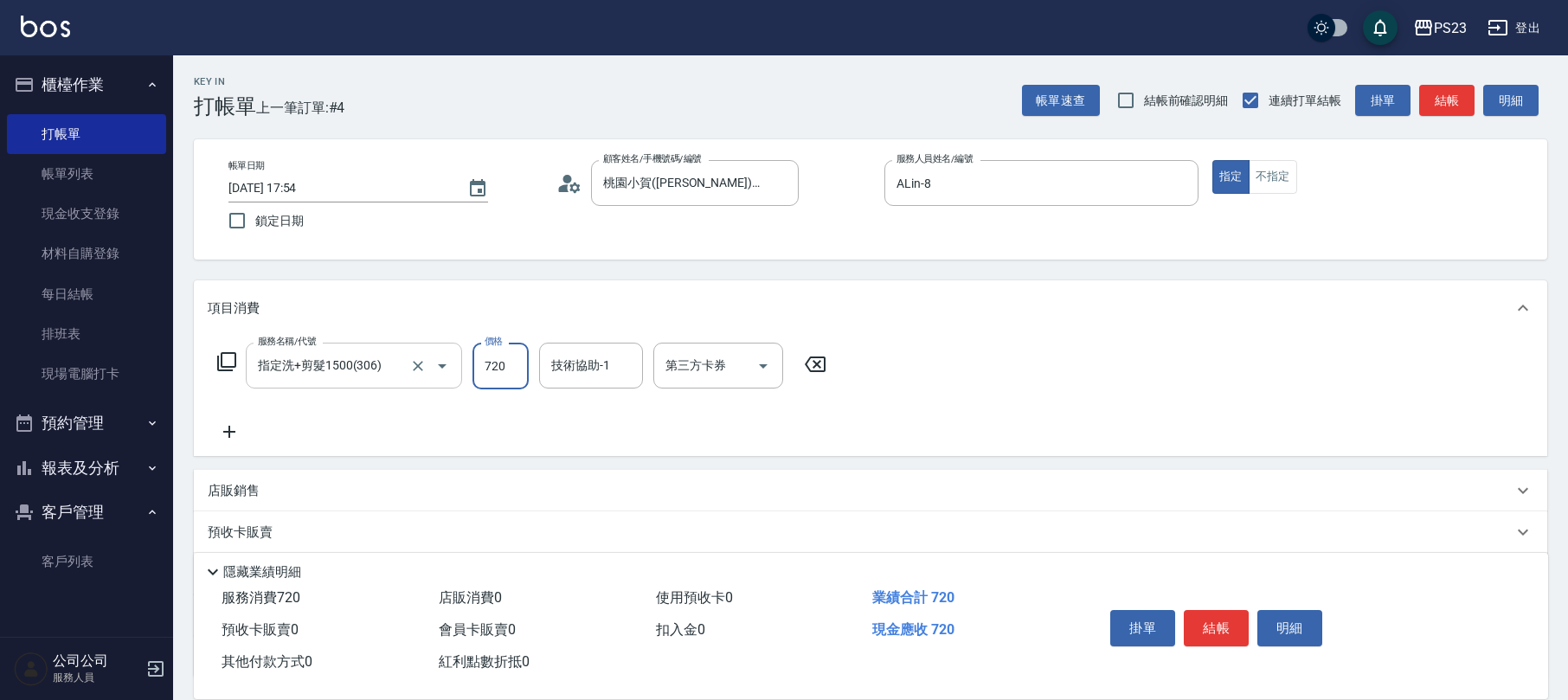
type input "720"
type input "Flora-21"
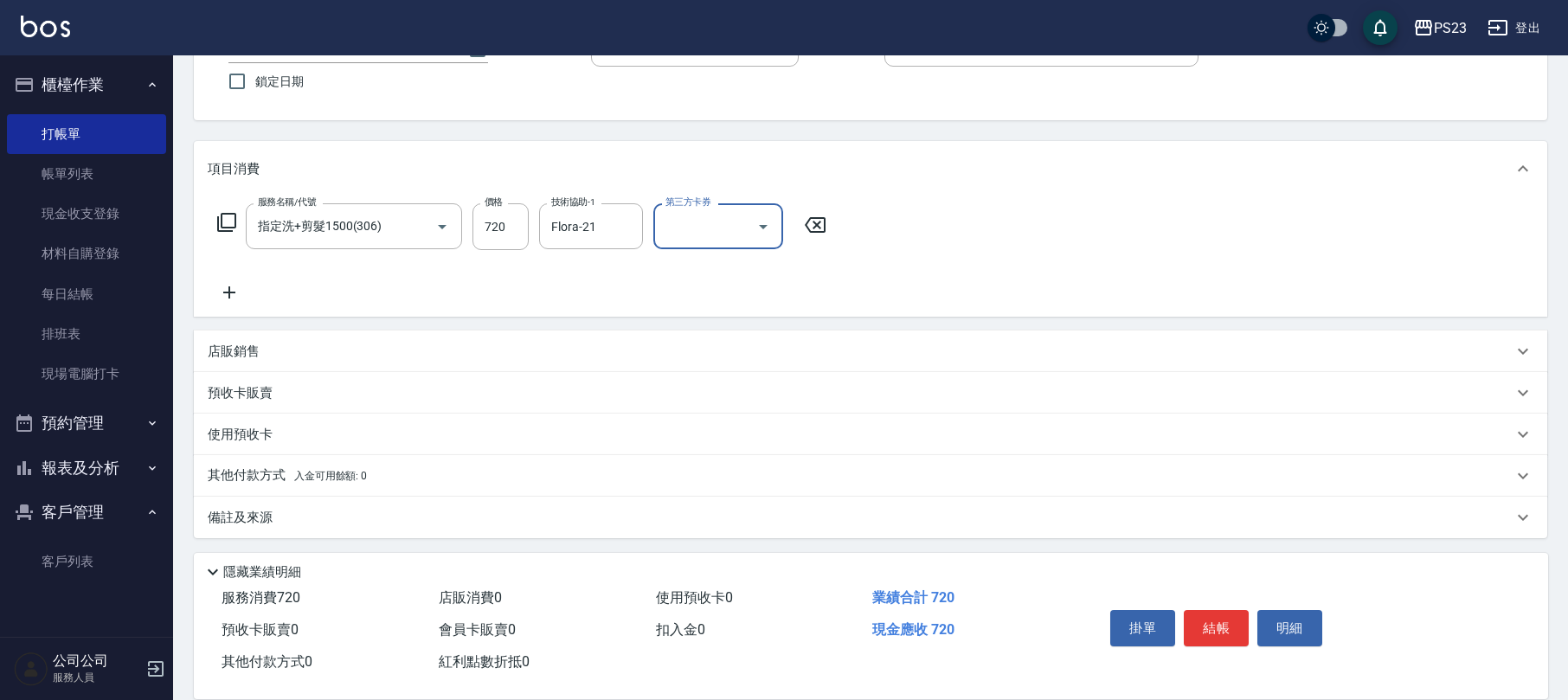
click at [330, 510] on div "備註及來源" at bounding box center [860, 518] width 1305 height 18
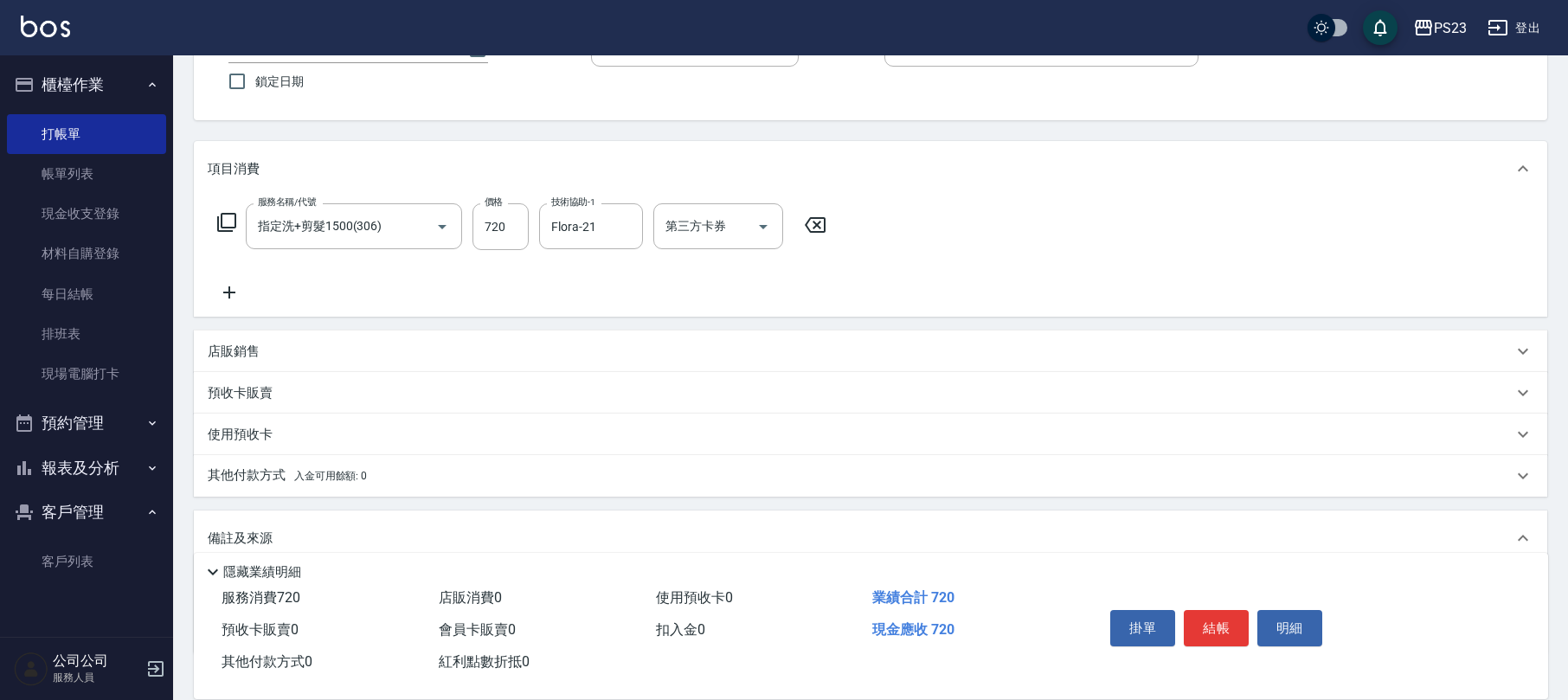
scroll to position [256, 0]
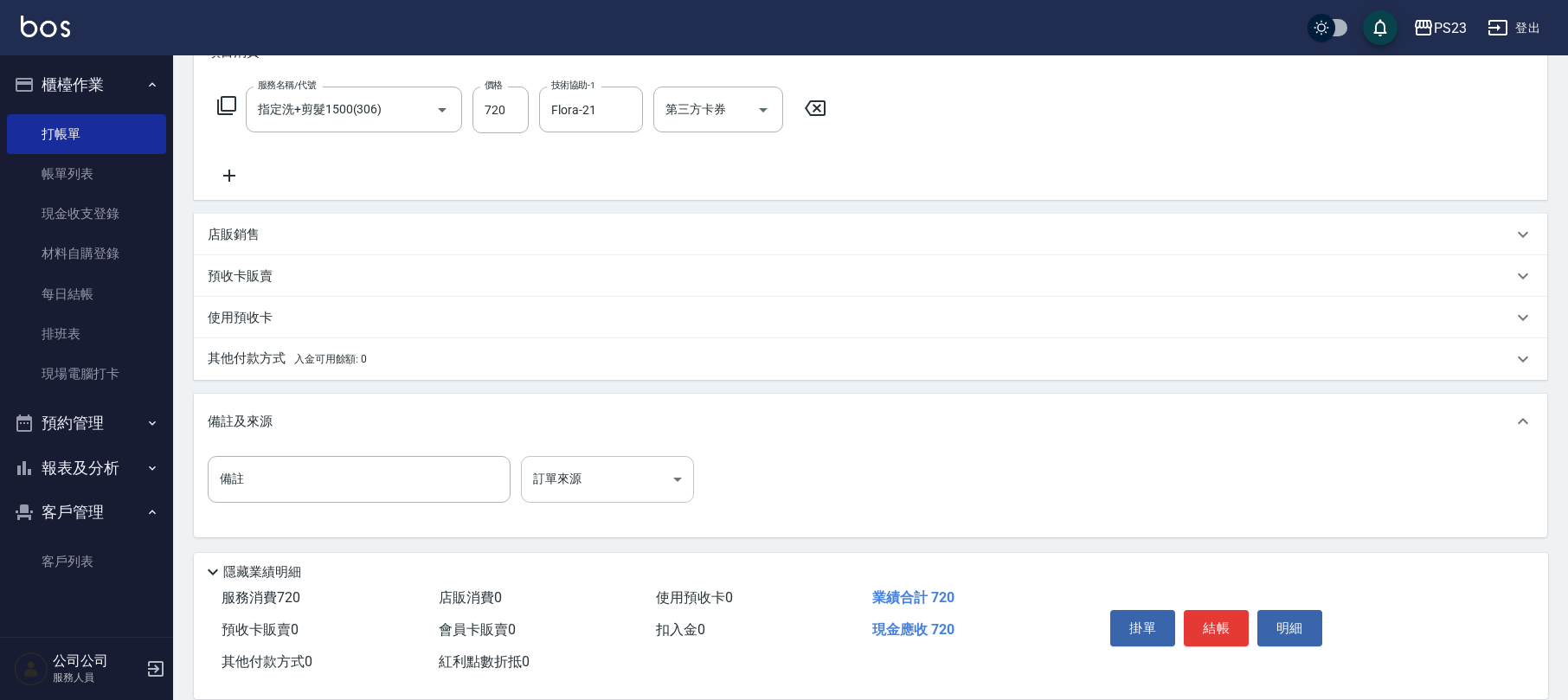
click at [637, 489] on body "PS23 登出 櫃檯作業 打帳單 帳單列表 現金收支登錄 材料自購登錄 每日結帳 排班表 現場電腦打卡 預約管理 預約管理 單日預約紀錄 單週預約紀錄 報表及…" at bounding box center [784, 222] width 1568 height 956
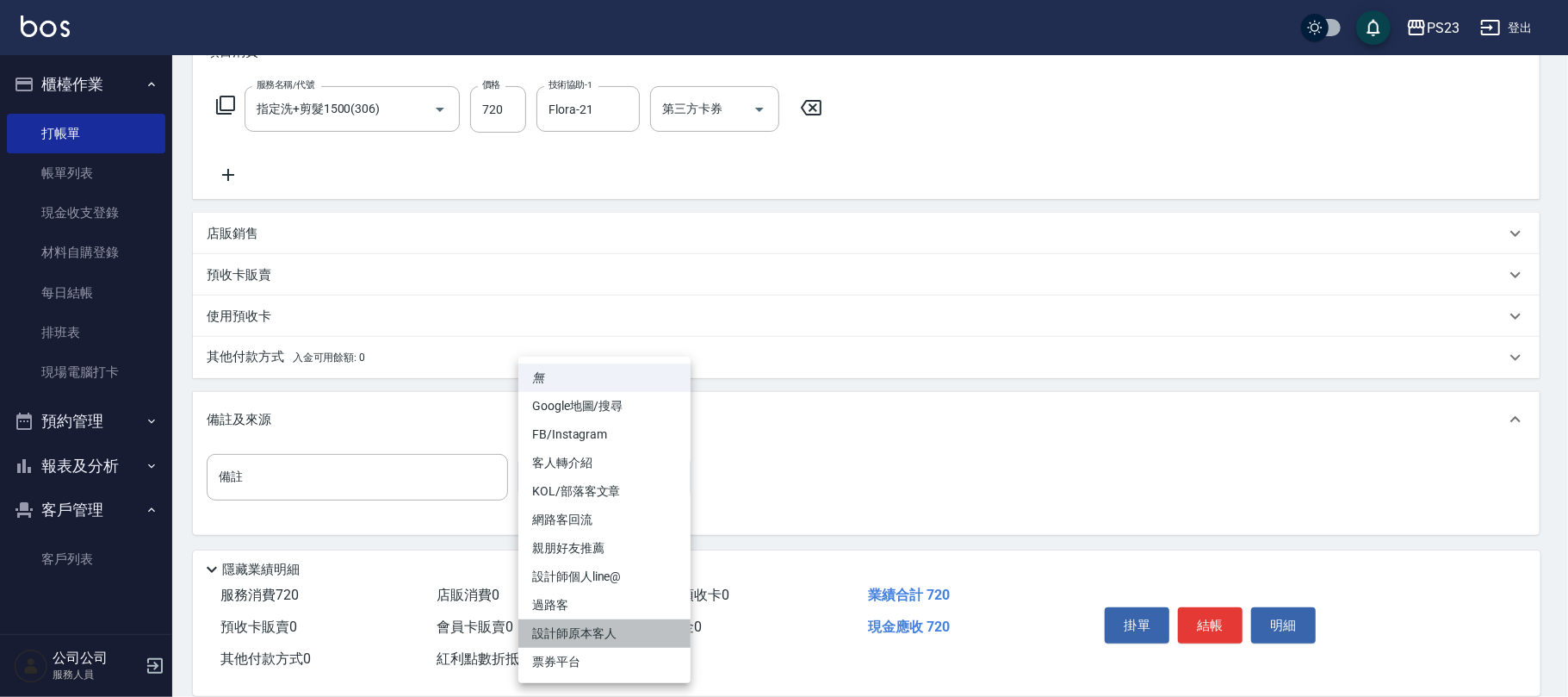
click at [631, 624] on li "設計師原本客人" at bounding box center [605, 634] width 172 height 29
type input "設計師原本客人"
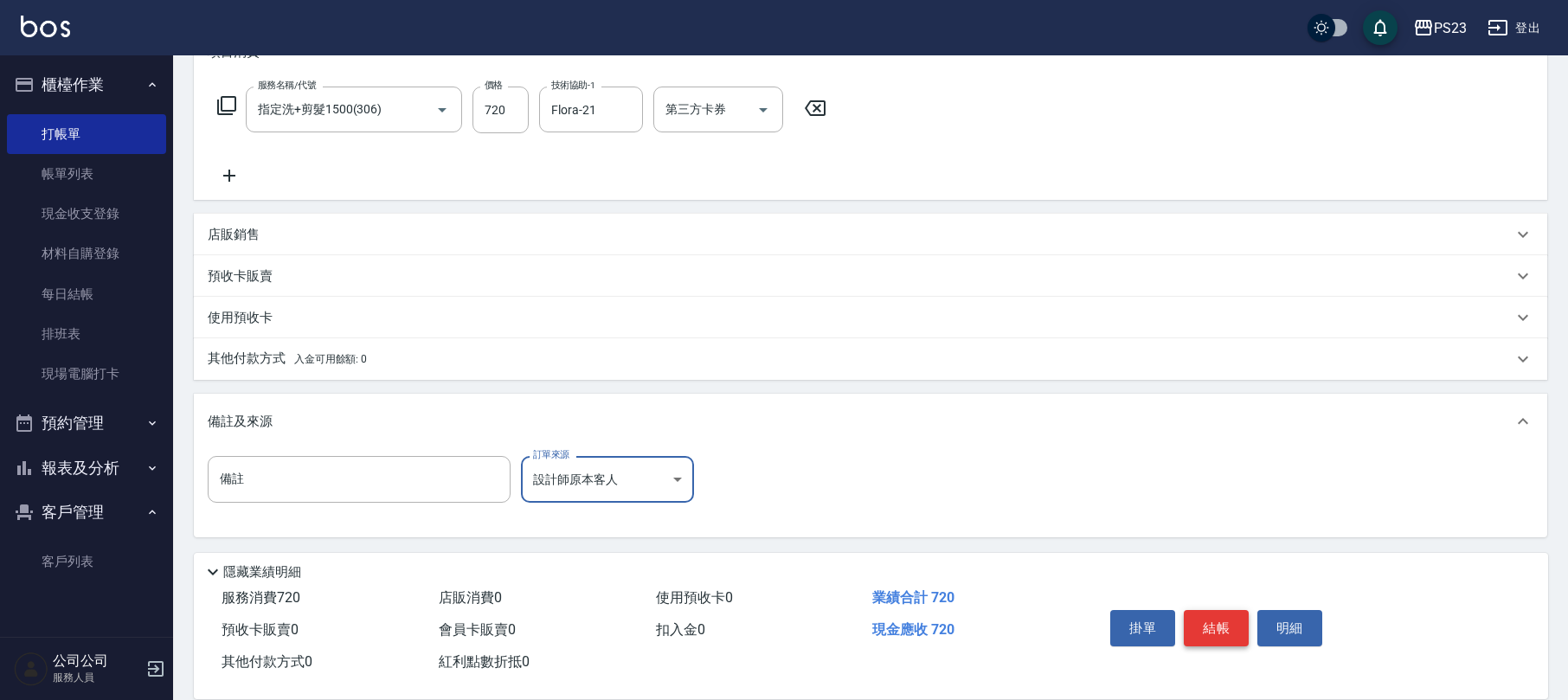
click at [1237, 634] on button "結帳" at bounding box center [1216, 628] width 65 height 36
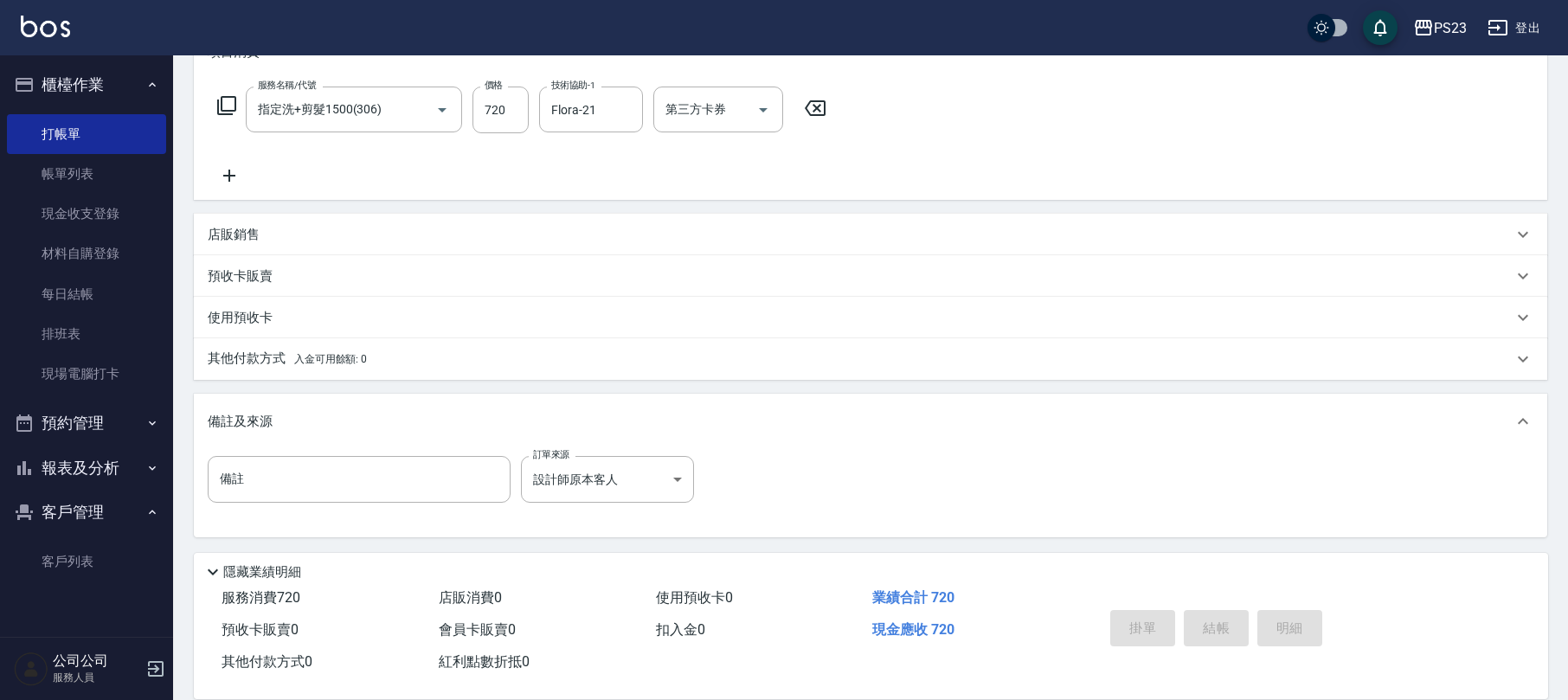
type input "[DATE] 17:55"
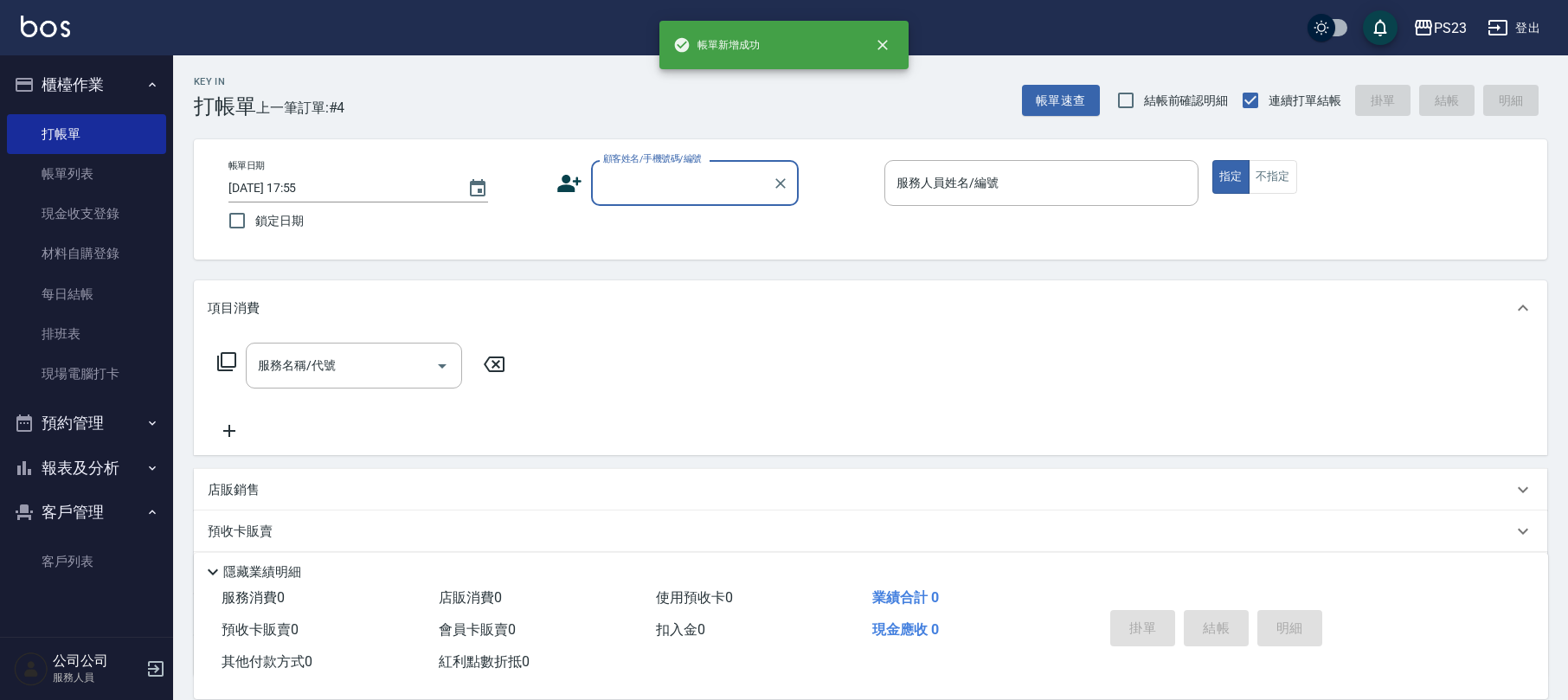
scroll to position [0, 0]
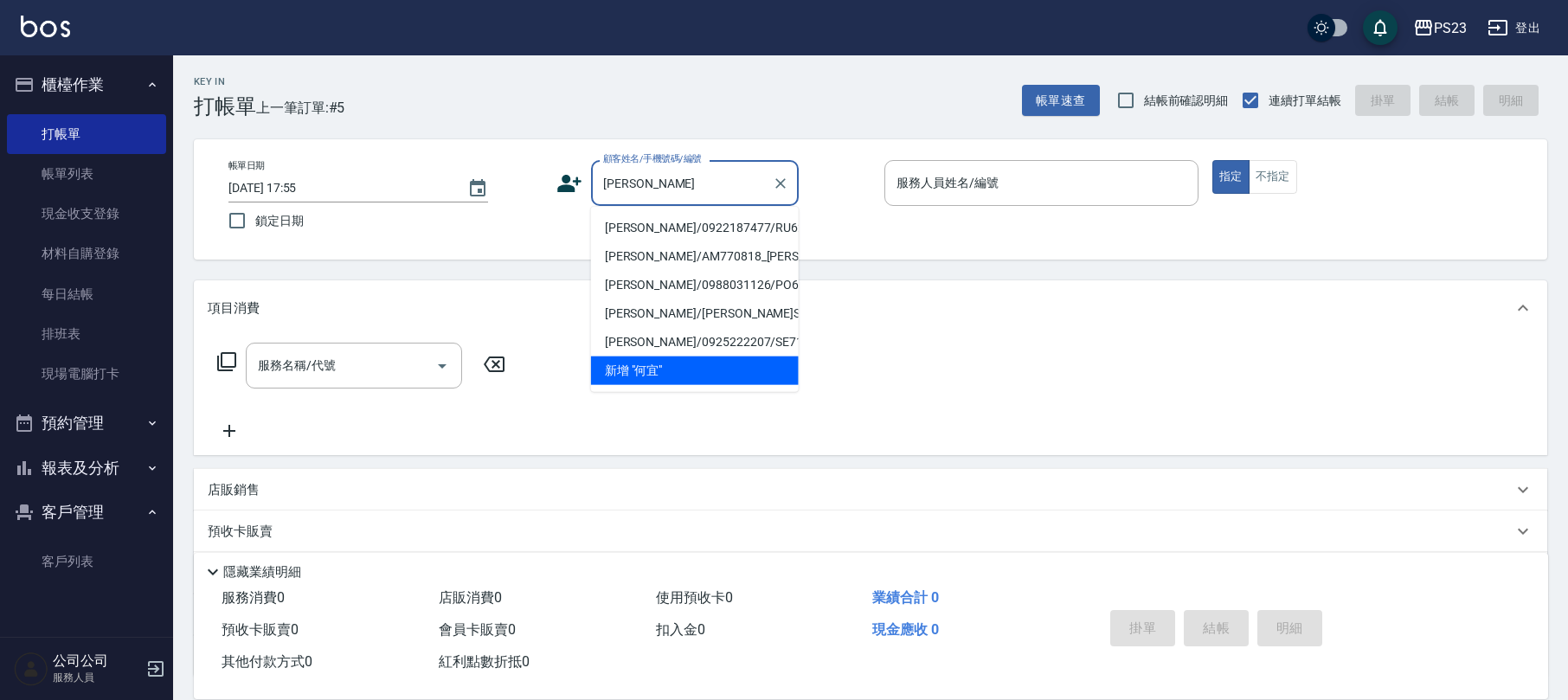
click at [713, 220] on li "[PERSON_NAME]/0922187477/RU621216" at bounding box center [695, 227] width 208 height 29
type input "[PERSON_NAME]/0922187477/RU621216"
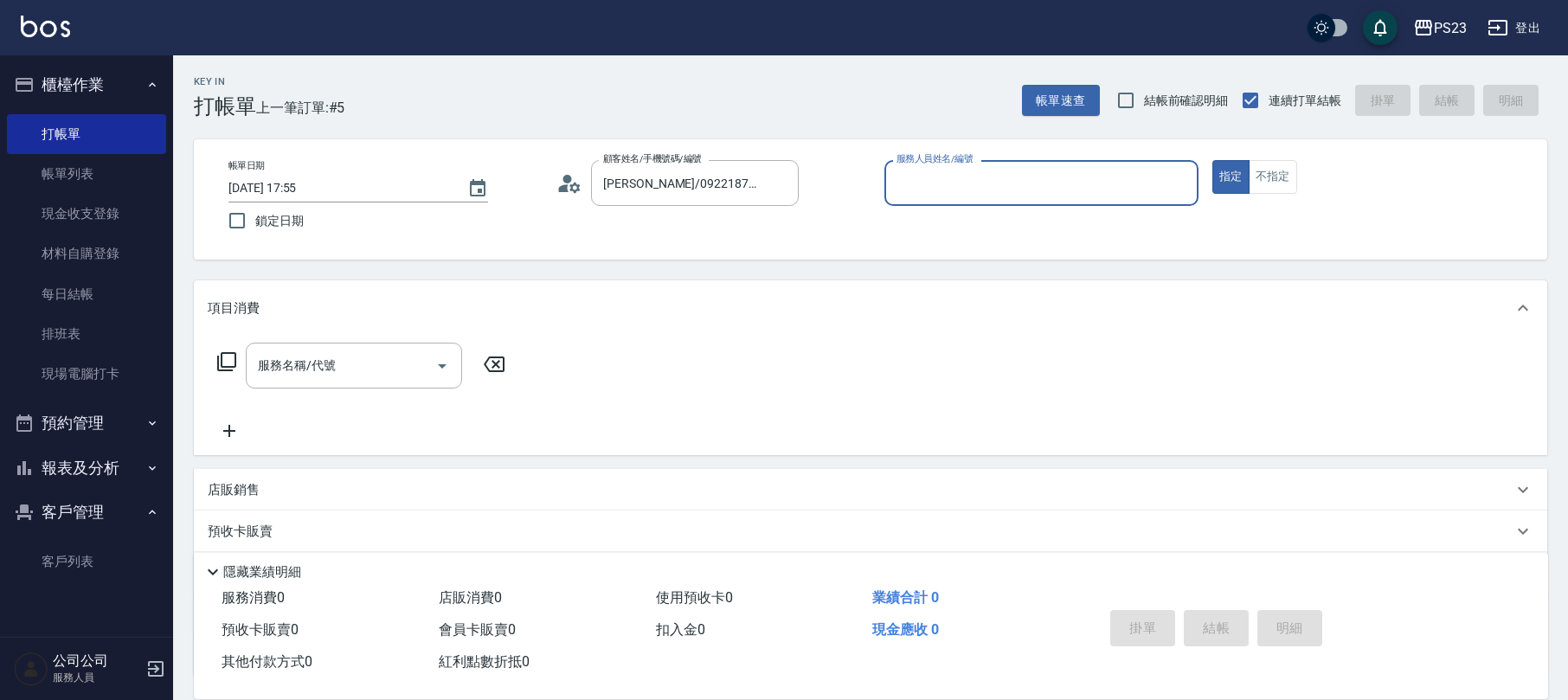
click at [566, 183] on icon at bounding box center [569, 183] width 26 height 26
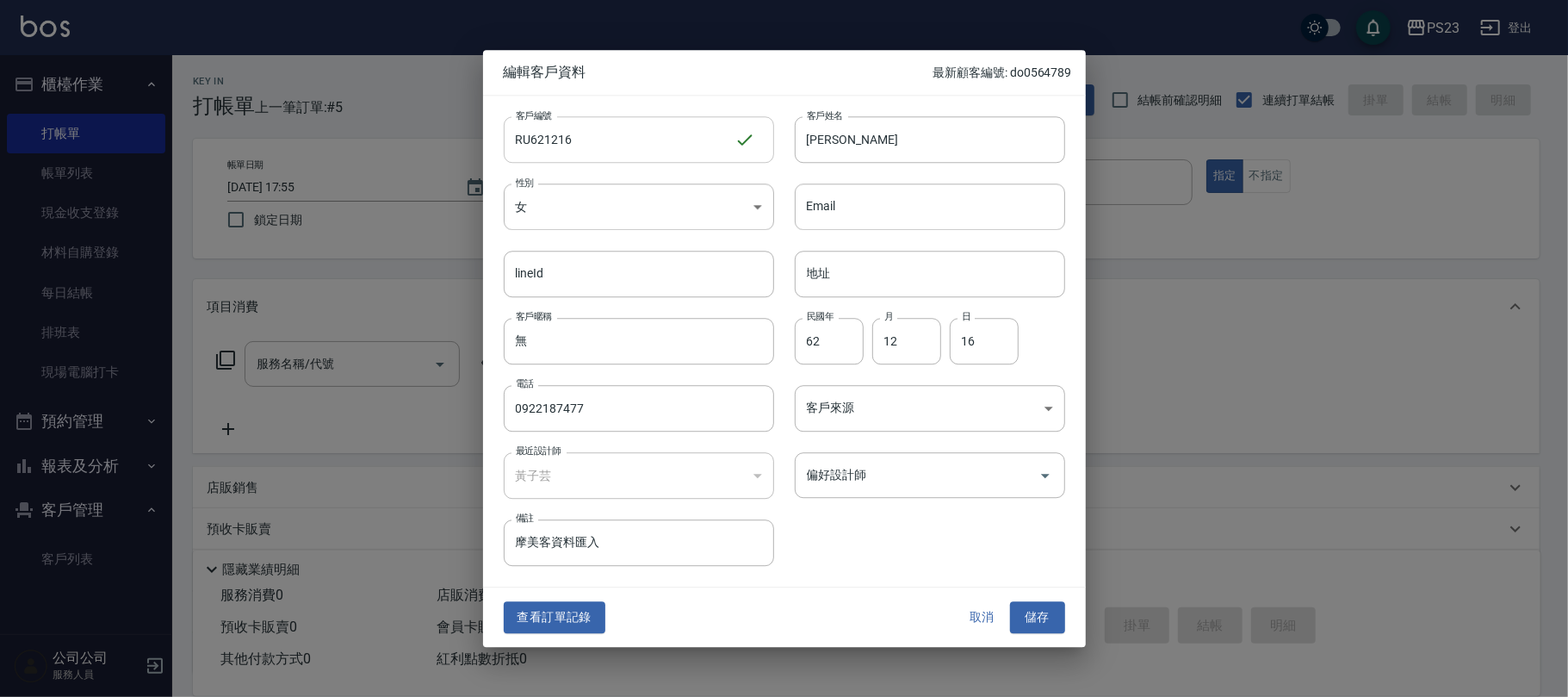
click at [534, 132] on input "RU621216" at bounding box center [620, 140] width 231 height 47
type input "DO621216"
click at [846, 404] on body "PS23 登出 櫃檯作業 打帳單 帳單列表 現金收支登錄 材料自購登錄 每日結帳 排班表 現場電腦打卡 預約管理 預約管理 單日預約紀錄 單週預約紀錄 報表及…" at bounding box center [784, 417] width 1568 height 836
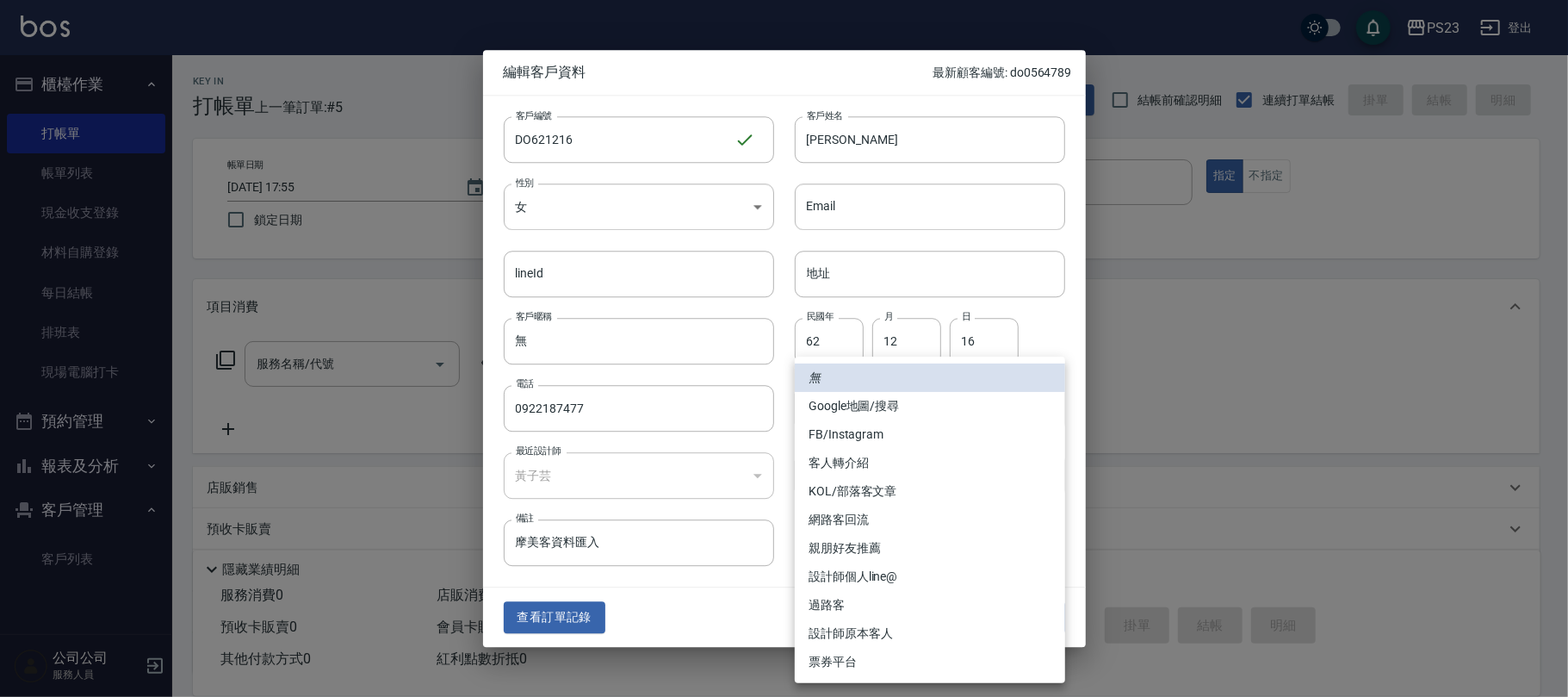
drag, startPoint x: 870, startPoint y: 631, endPoint x: 879, endPoint y: 632, distance: 9.1
click at [879, 632] on li "設計師原本客人" at bounding box center [930, 634] width 270 height 29
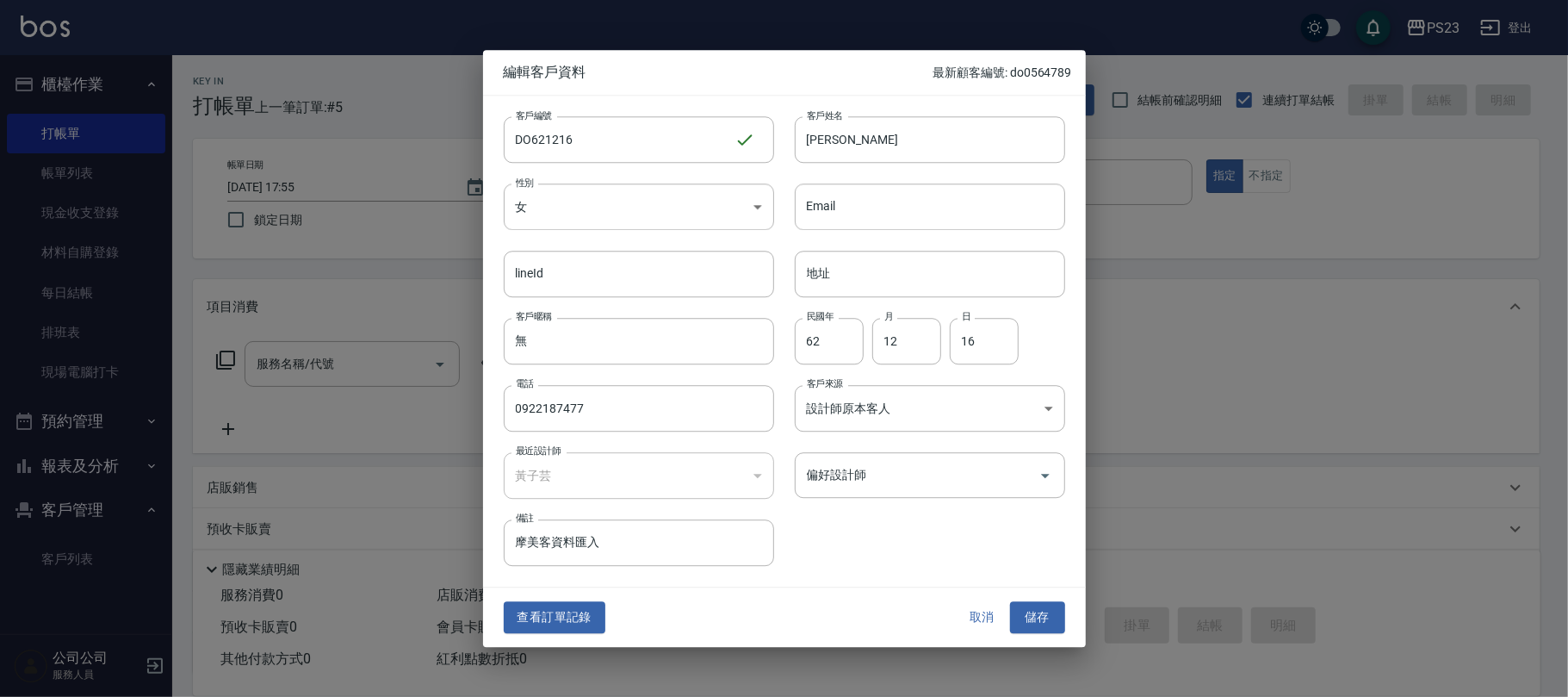
type input "設計師原本客人"
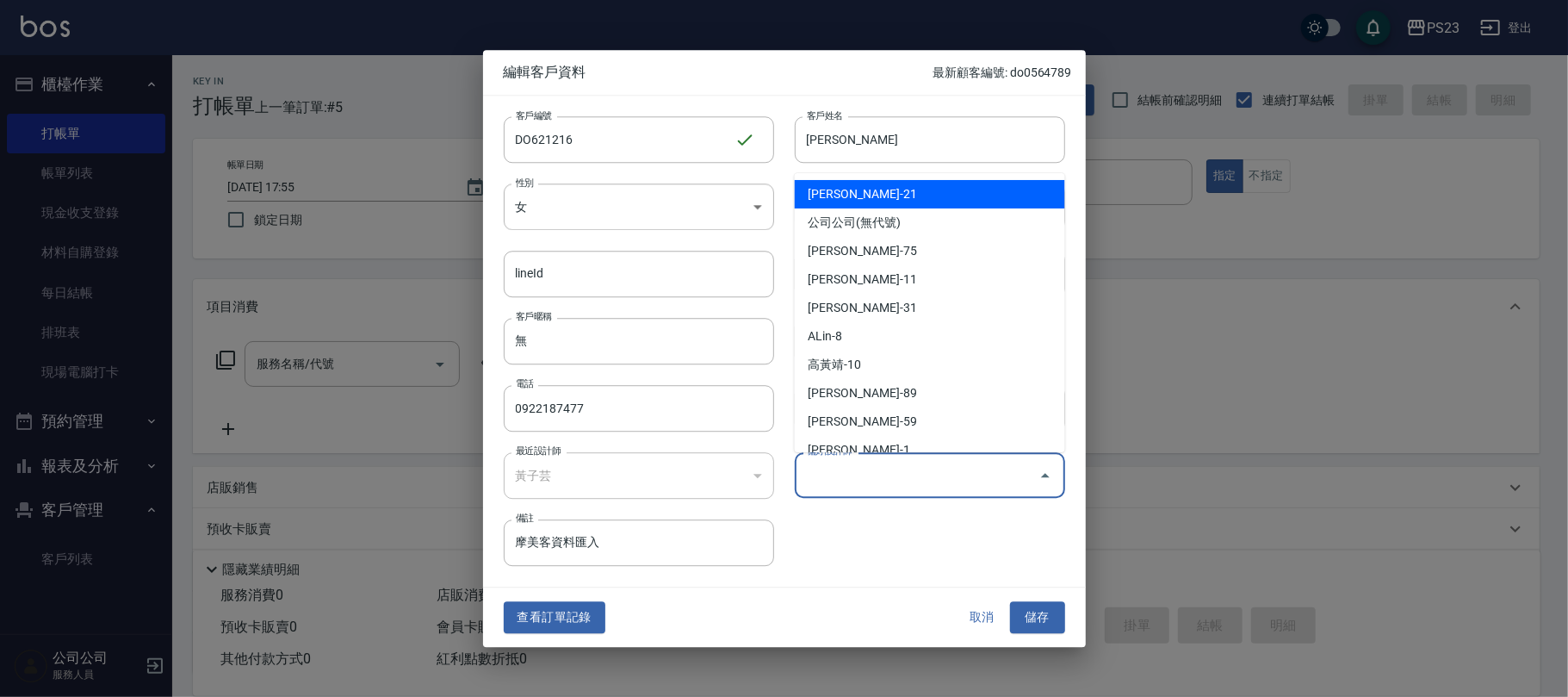
click at [894, 481] on input "偏好設計師" at bounding box center [918, 475] width 229 height 30
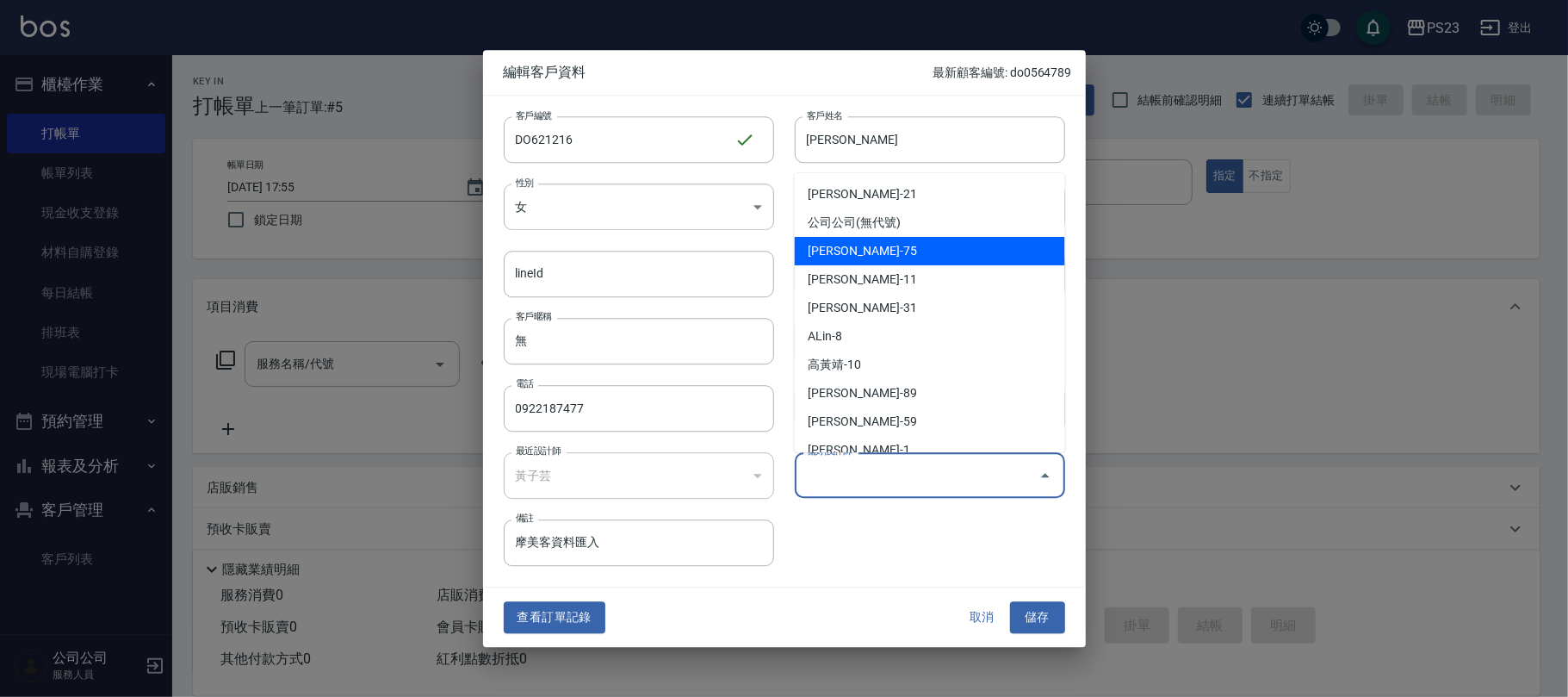
click at [880, 255] on li "[PERSON_NAME]-75" at bounding box center [930, 251] width 270 height 29
type input "黃子芸"
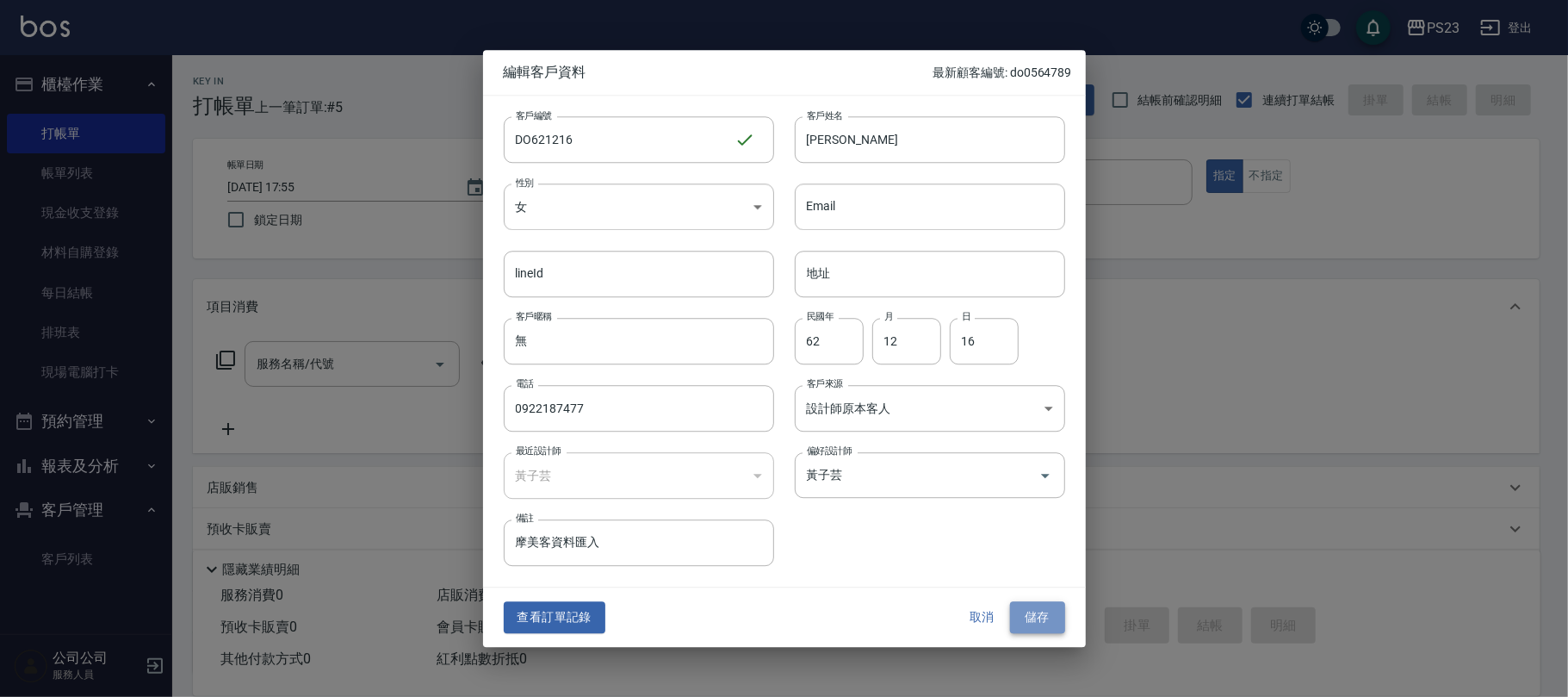
click at [1045, 611] on button "儲存" at bounding box center [1037, 618] width 55 height 32
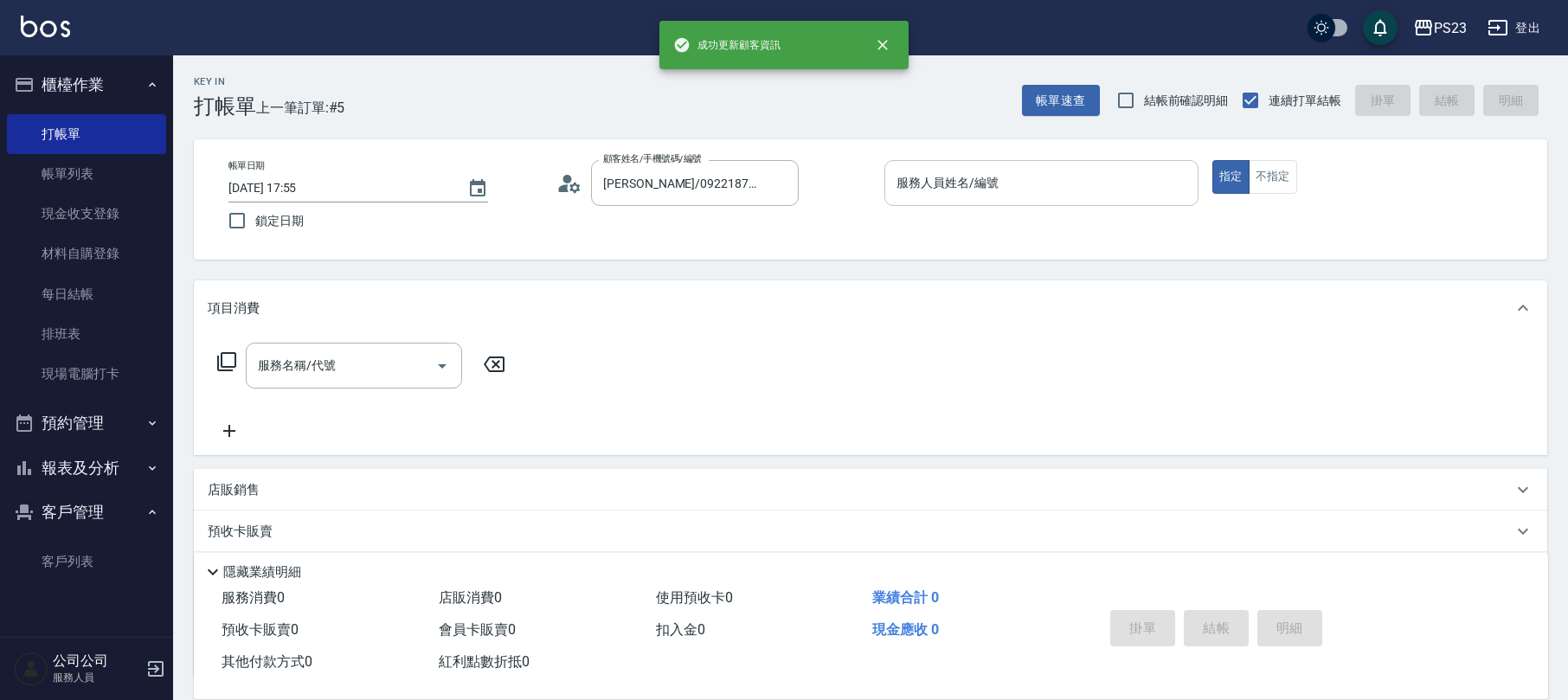
drag, startPoint x: 1071, startPoint y: 191, endPoint x: 1042, endPoint y: 190, distance: 29.0
click at [1070, 194] on input "服務人員姓名/編號" at bounding box center [1041, 182] width 299 height 30
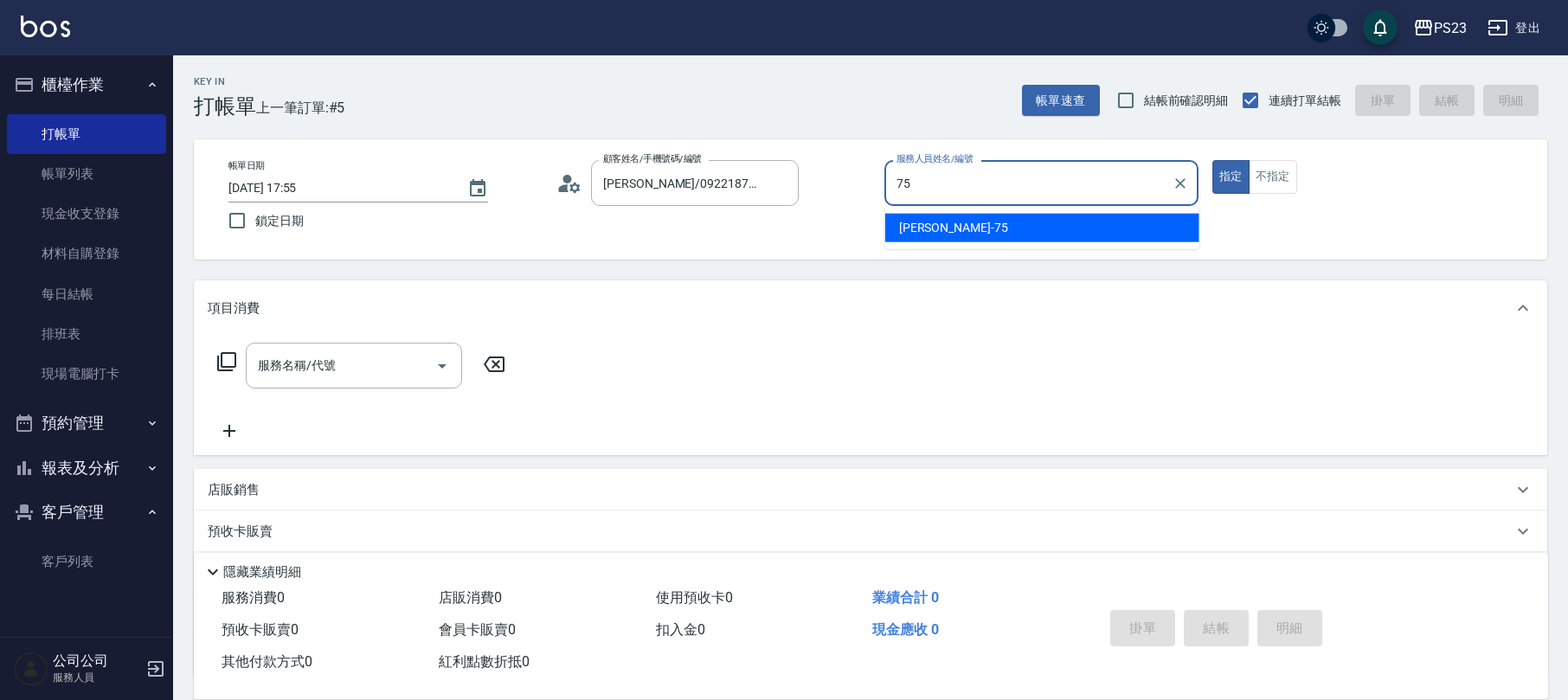
type input "Donna-75"
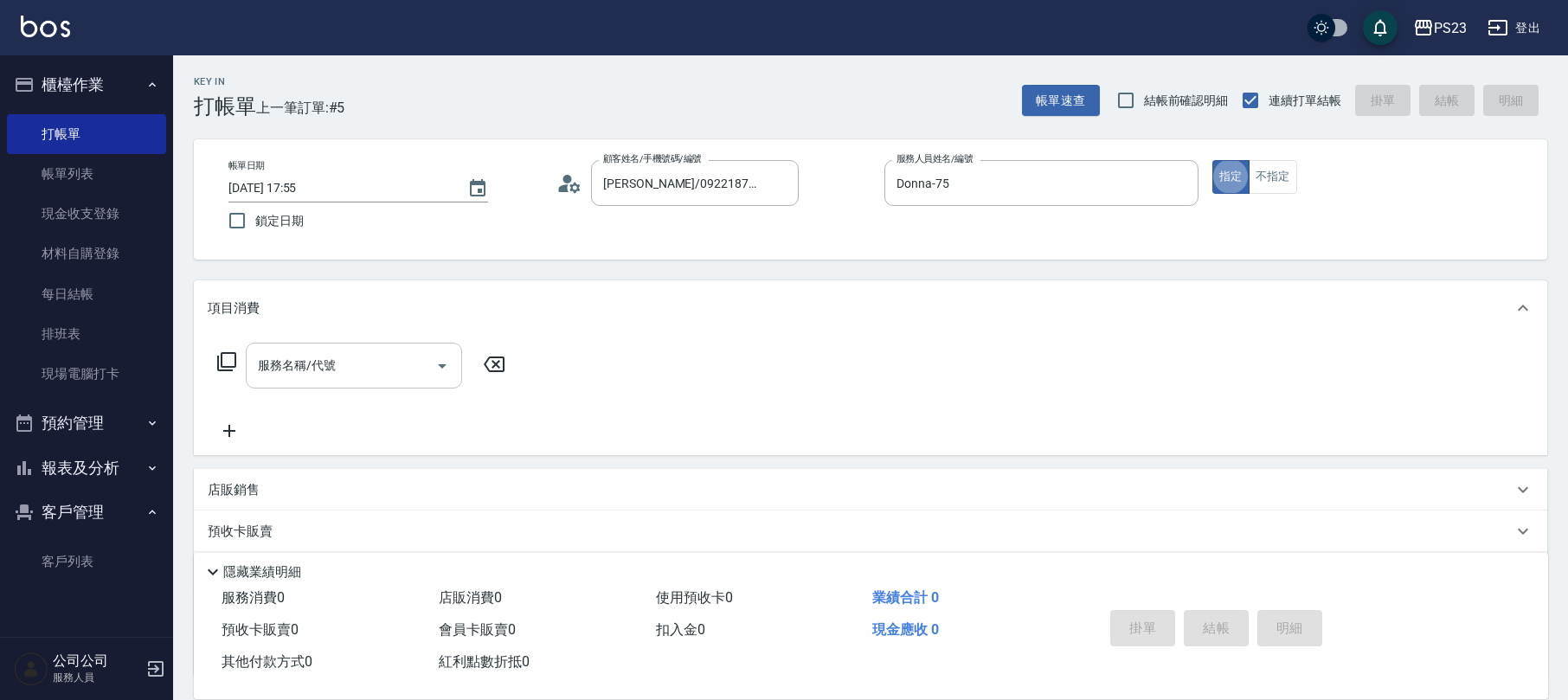
click at [315, 386] on div "服務名稱/代號" at bounding box center [354, 365] width 216 height 46
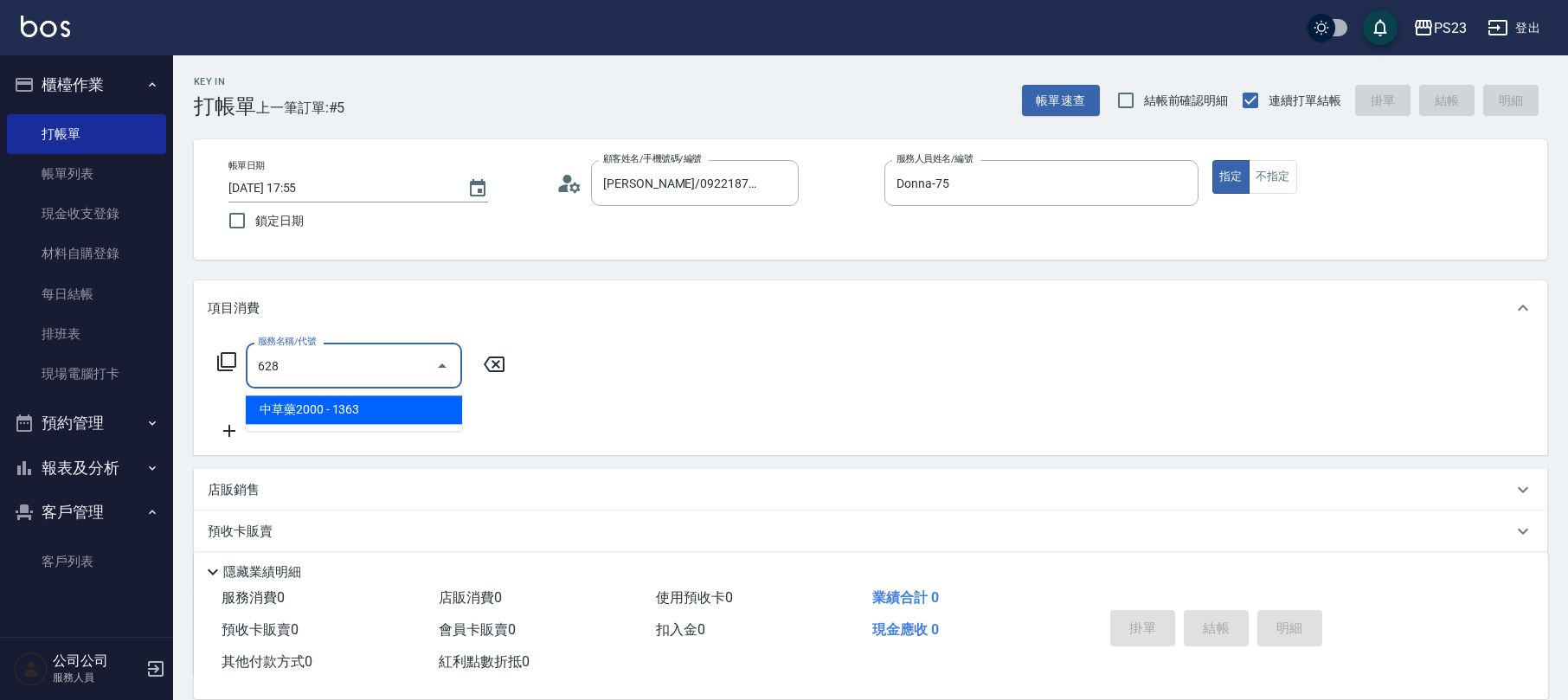
type input "中草藥2000(628)"
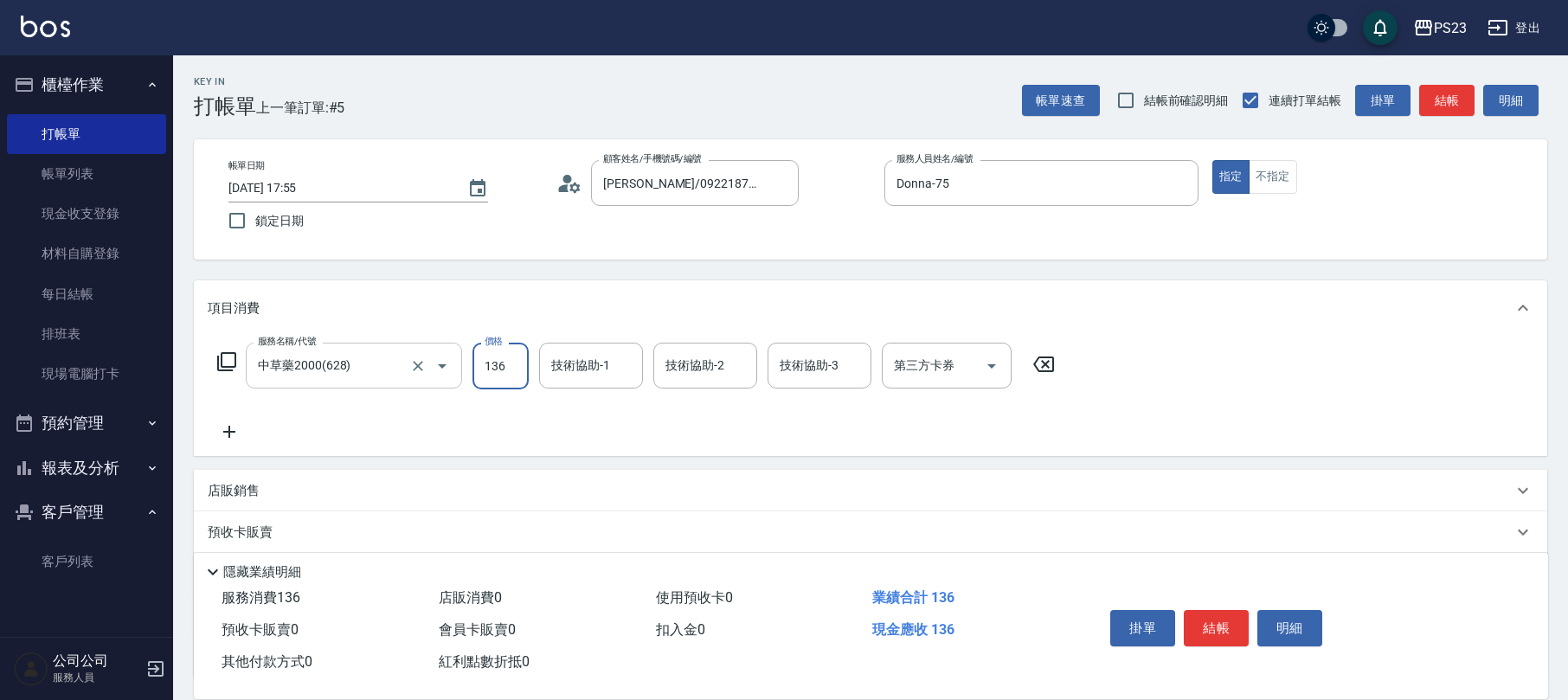
type input "1363"
type input "Donna-75"
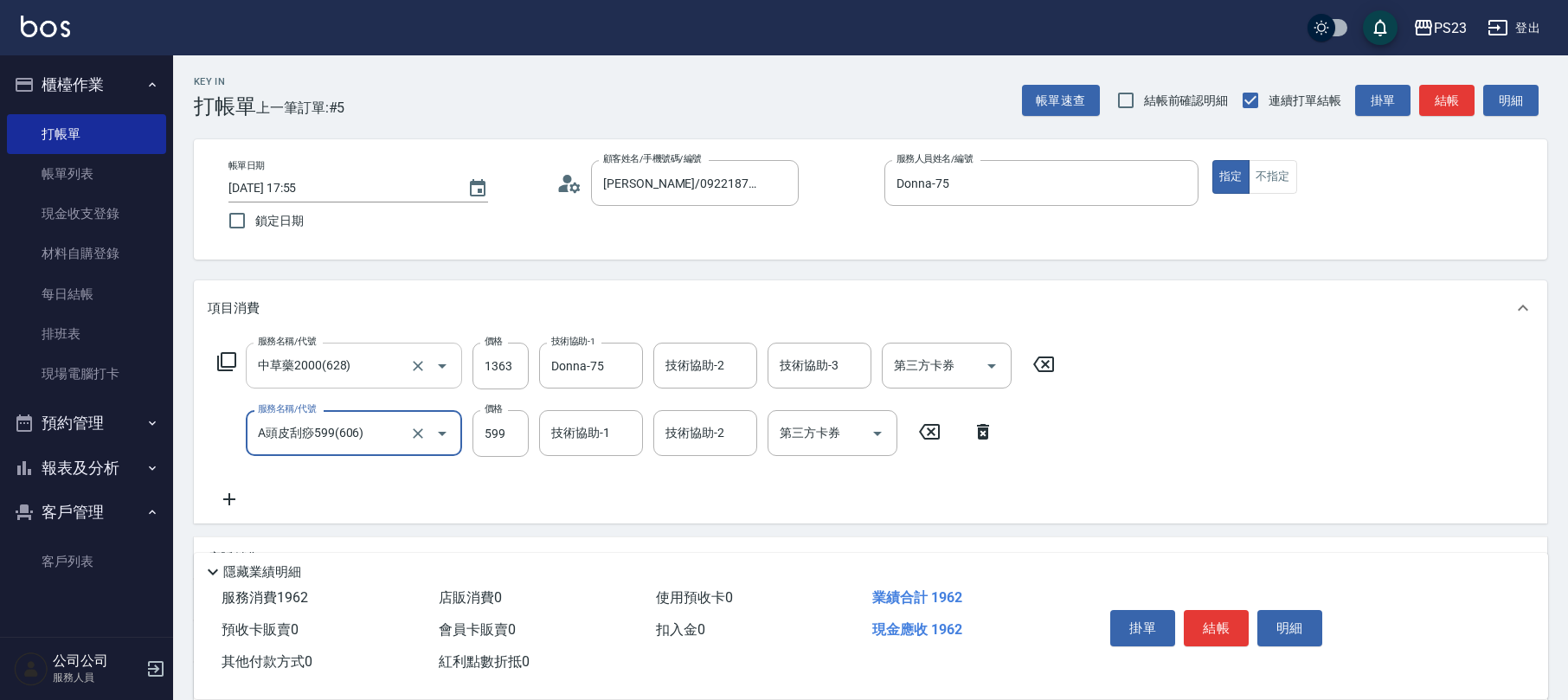
type input "A頭皮刮痧599(606)"
type input "1399"
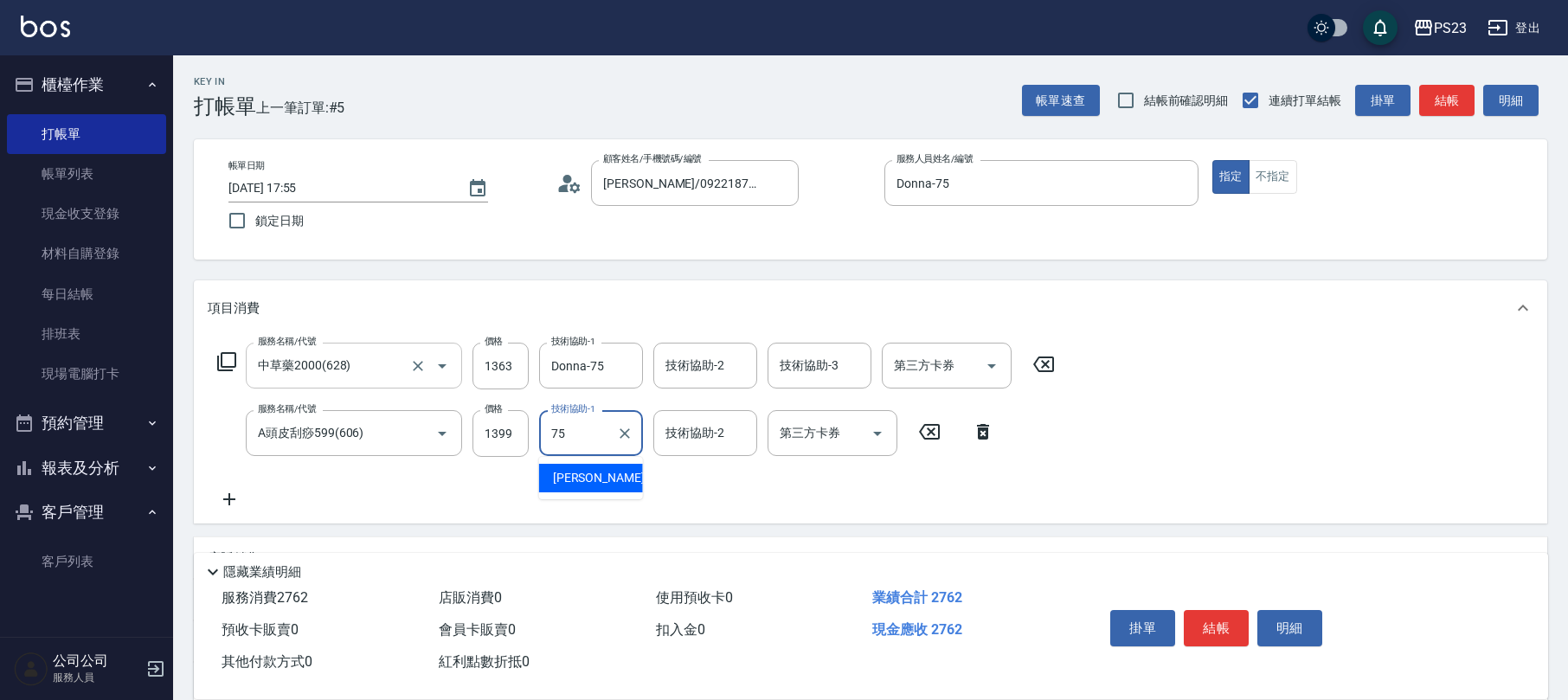
type input "Donna-75"
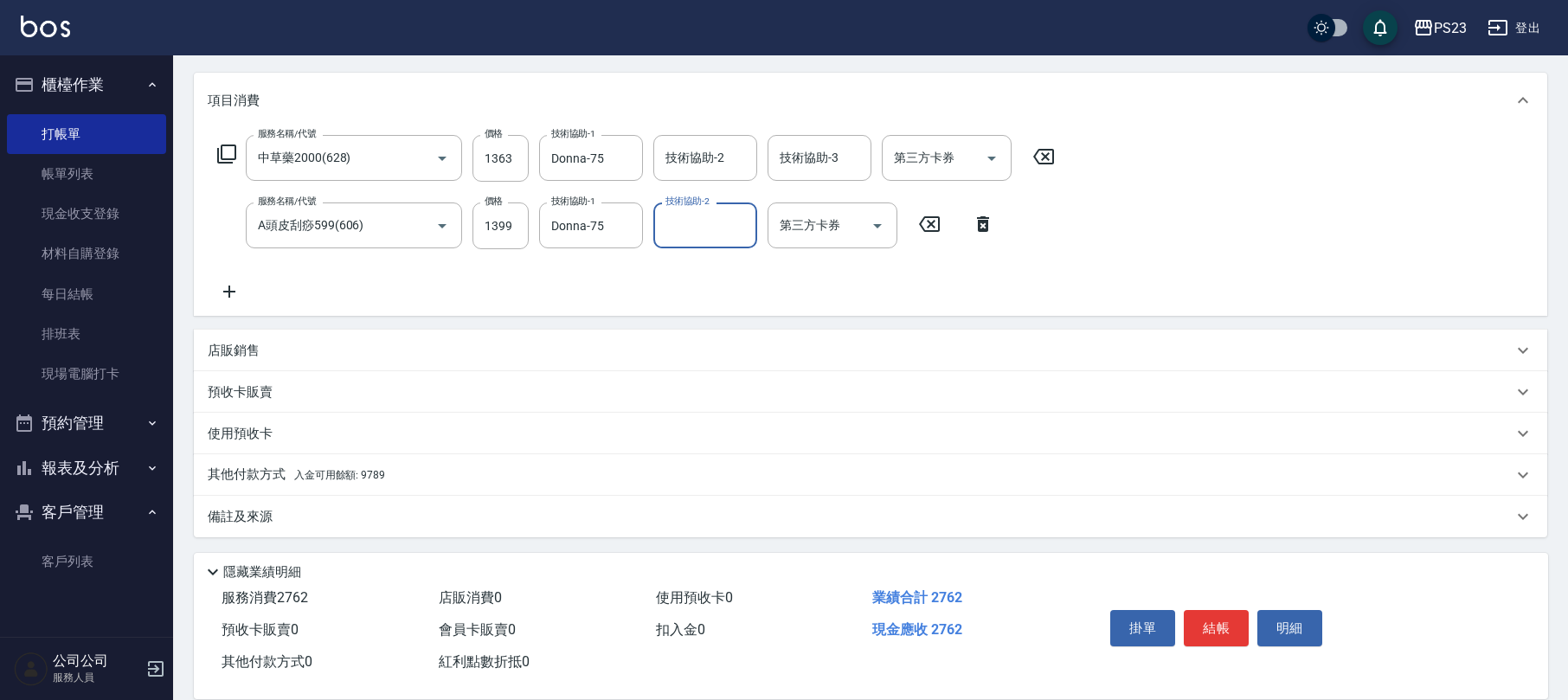
click at [337, 520] on div "備註及來源" at bounding box center [860, 517] width 1305 height 18
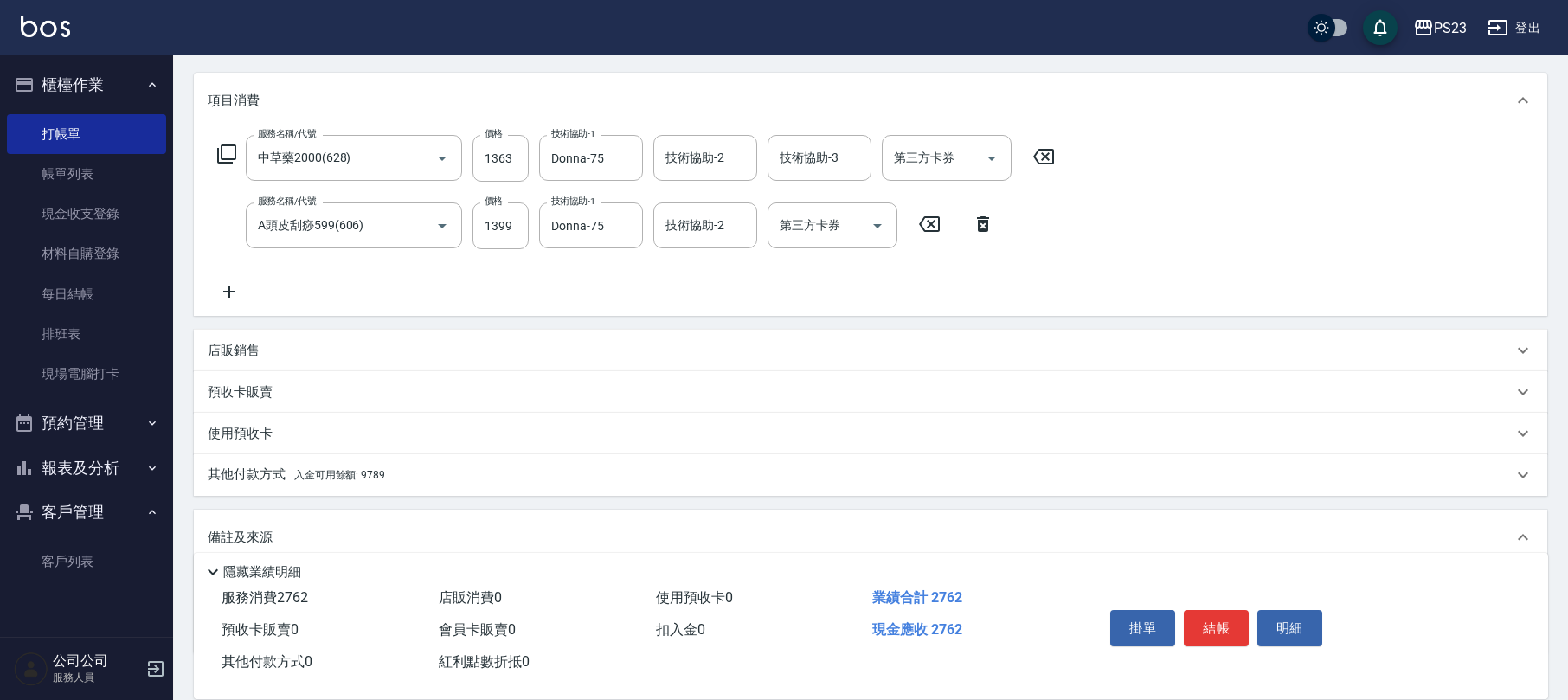
scroll to position [322, 0]
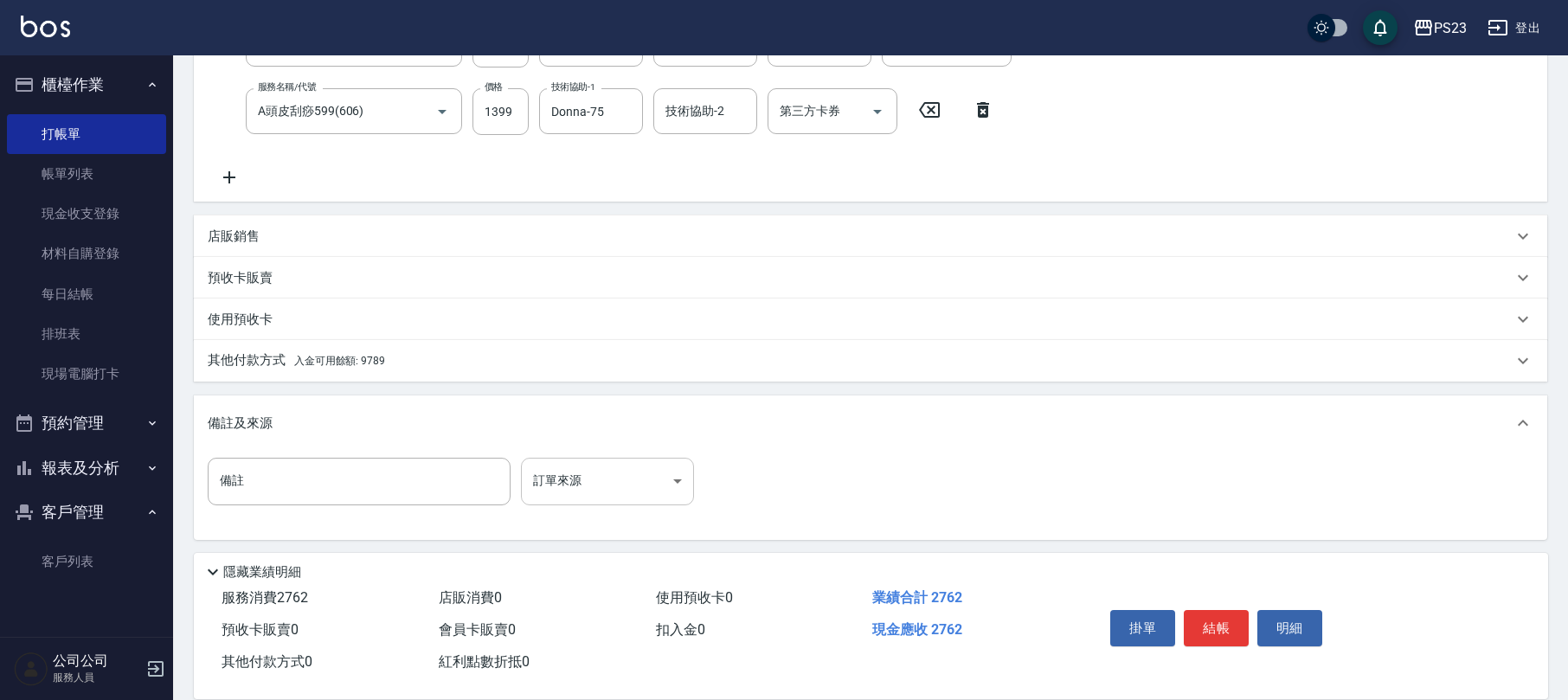
click at [559, 487] on body "PS23 登出 櫃檯作業 打帳單 帳單列表 現金收支登錄 材料自購登錄 每日結帳 排班表 現場電腦打卡 預約管理 預約管理 單日預約紀錄 單週預約紀錄 報表及…" at bounding box center [784, 190] width 1568 height 1025
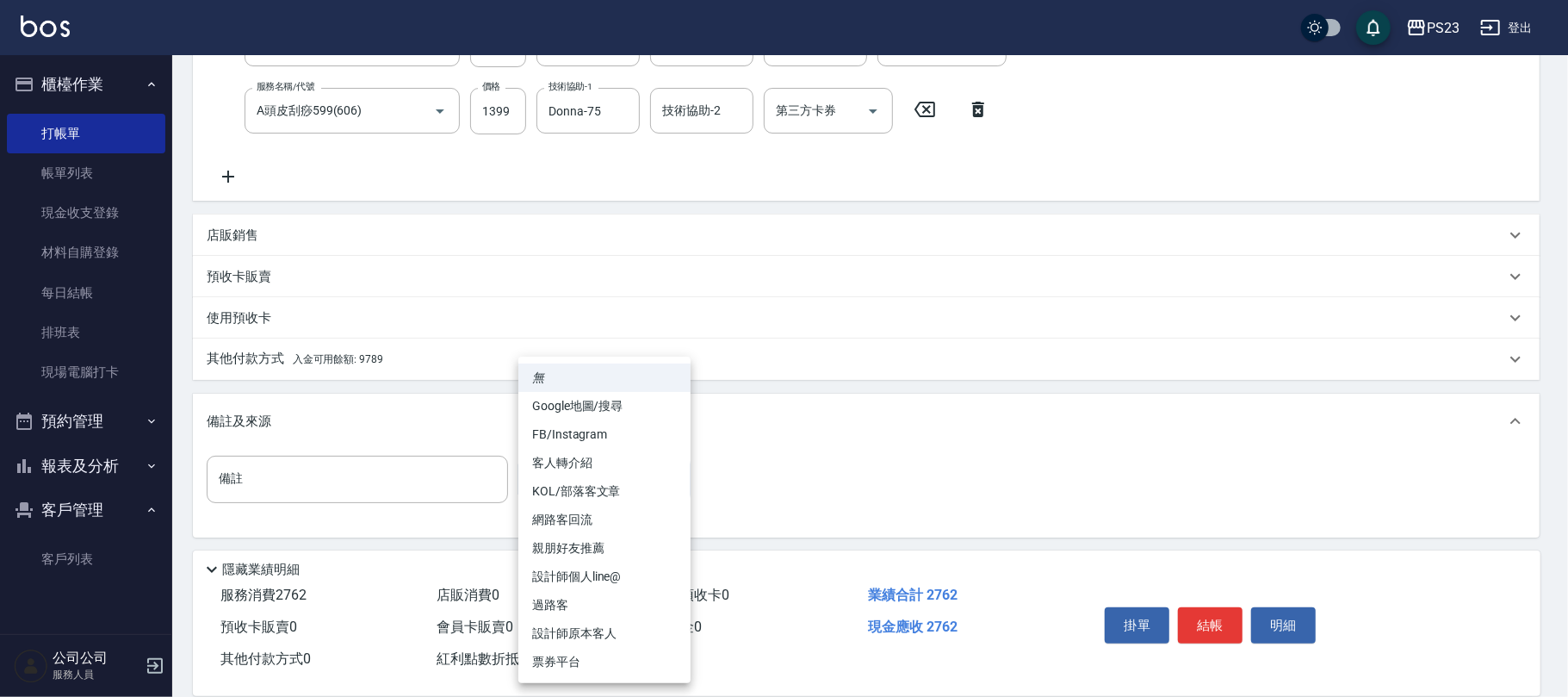
click at [572, 628] on li "設計師原本客人" at bounding box center [605, 634] width 172 height 29
type input "設計師原本客人"
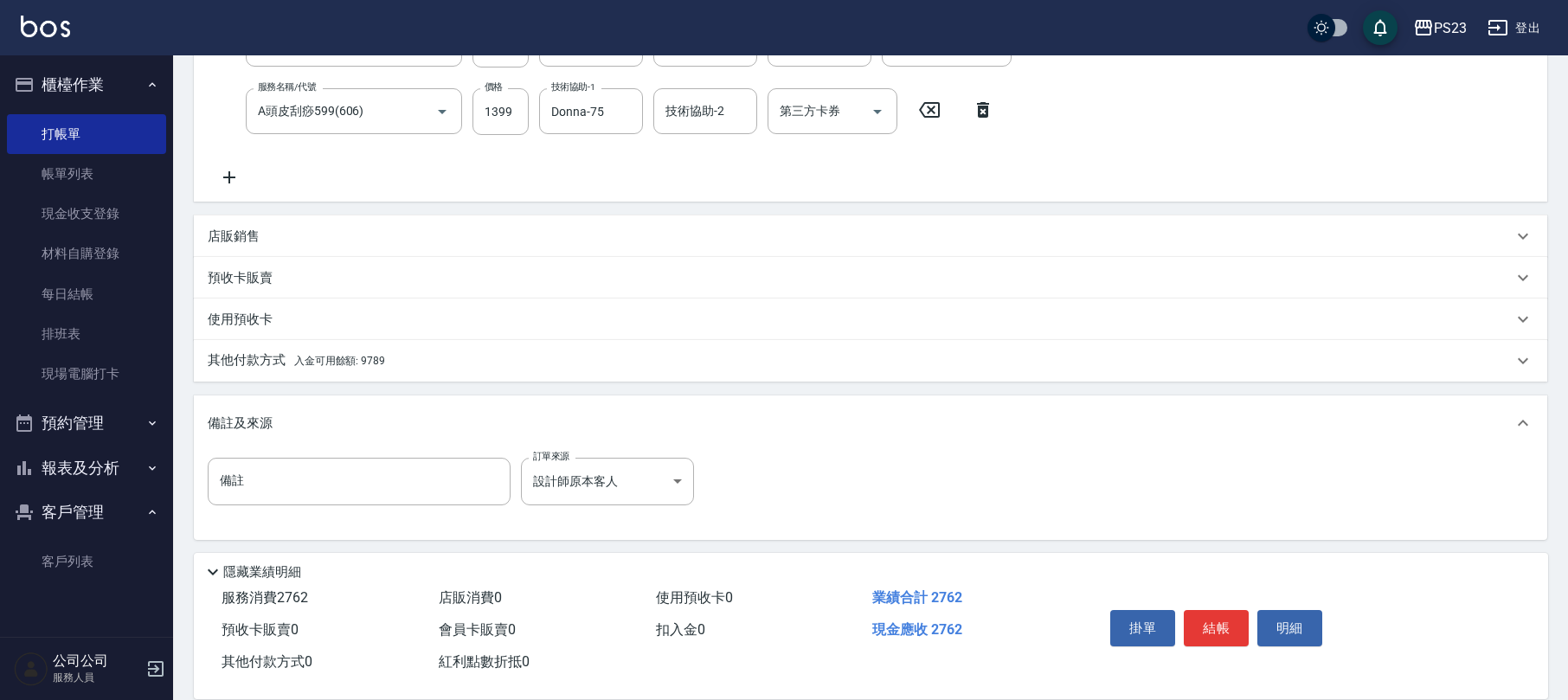
click at [385, 358] on div "其他付款方式 入金可用餘額: 9789" at bounding box center [860, 360] width 1305 height 19
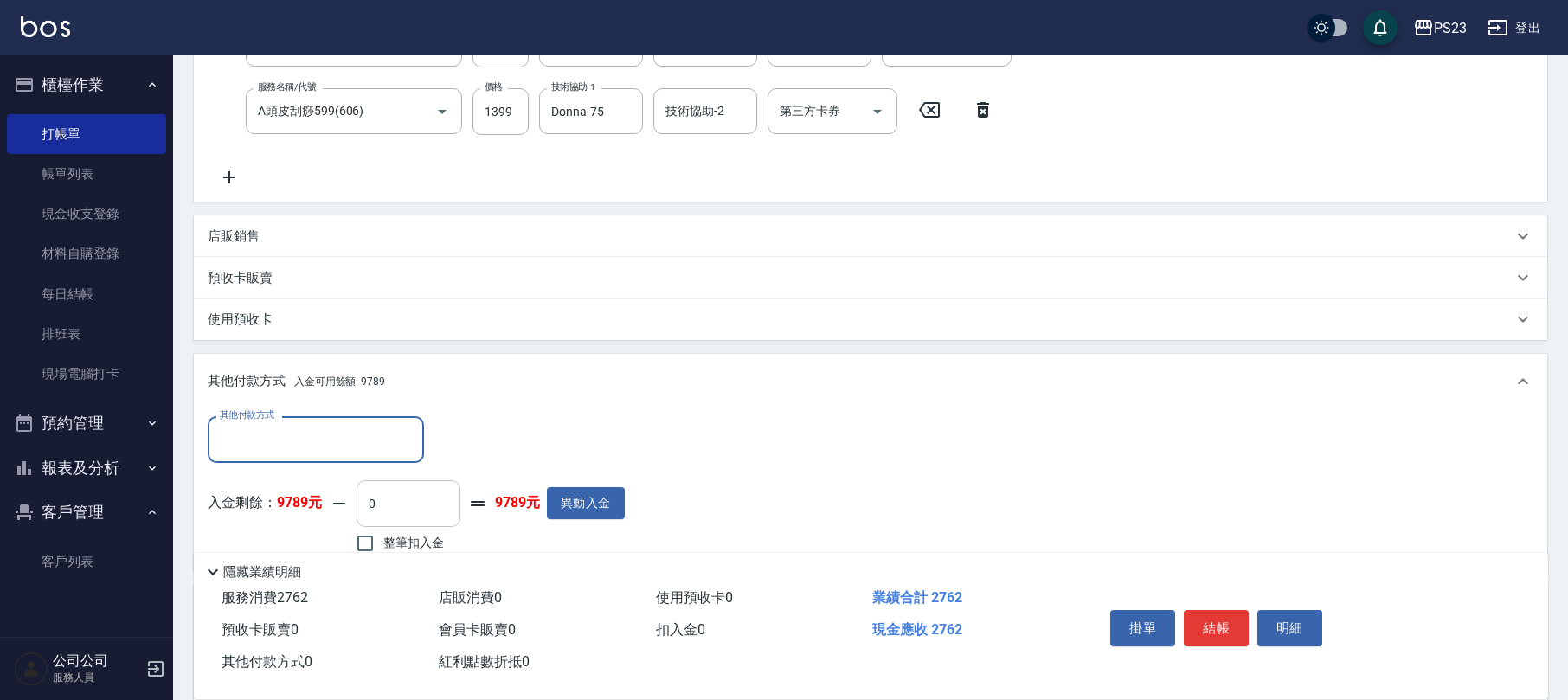
scroll to position [0, 0]
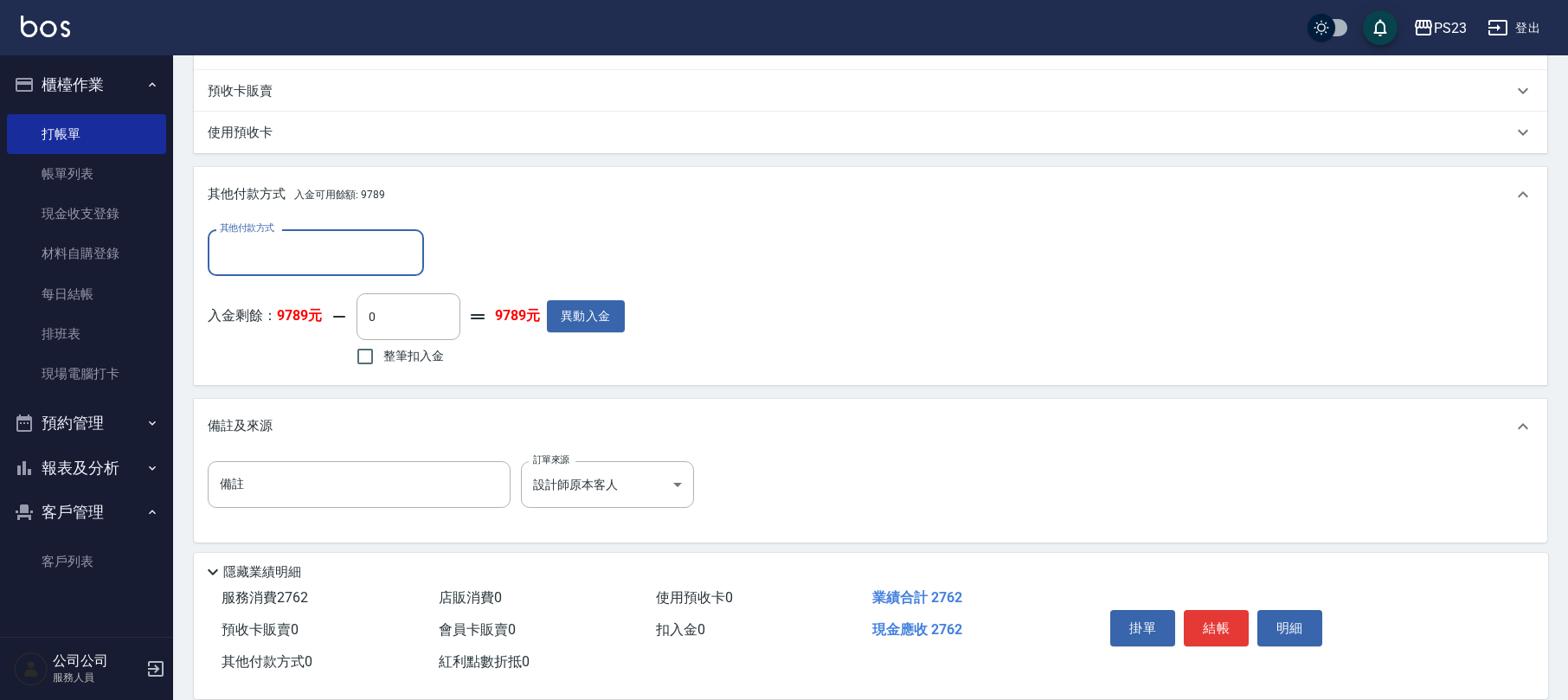
click at [408, 365] on label "整筆扣入金" at bounding box center [396, 356] width 97 height 36
click at [384, 365] on input "整筆扣入金" at bounding box center [365, 356] width 37 height 36
checkbox input "true"
drag, startPoint x: 416, startPoint y: 323, endPoint x: 222, endPoint y: 302, distance: 195.1
click at [222, 303] on div "入金剩餘： 9789元 2762 ​ 整筆扣入金 7027元 異動入金" at bounding box center [417, 331] width 418 height 78
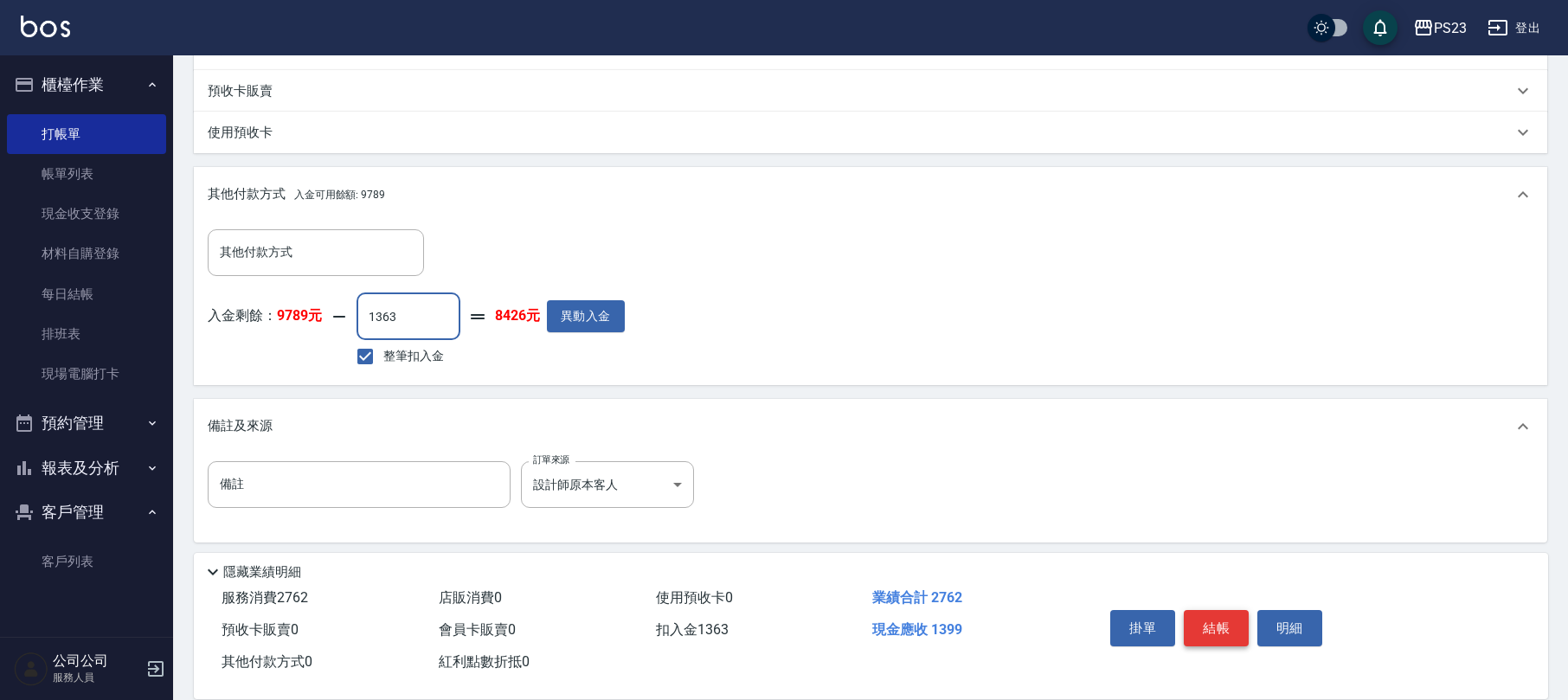
type input "1363"
click at [1230, 626] on button "結帳" at bounding box center [1216, 628] width 65 height 36
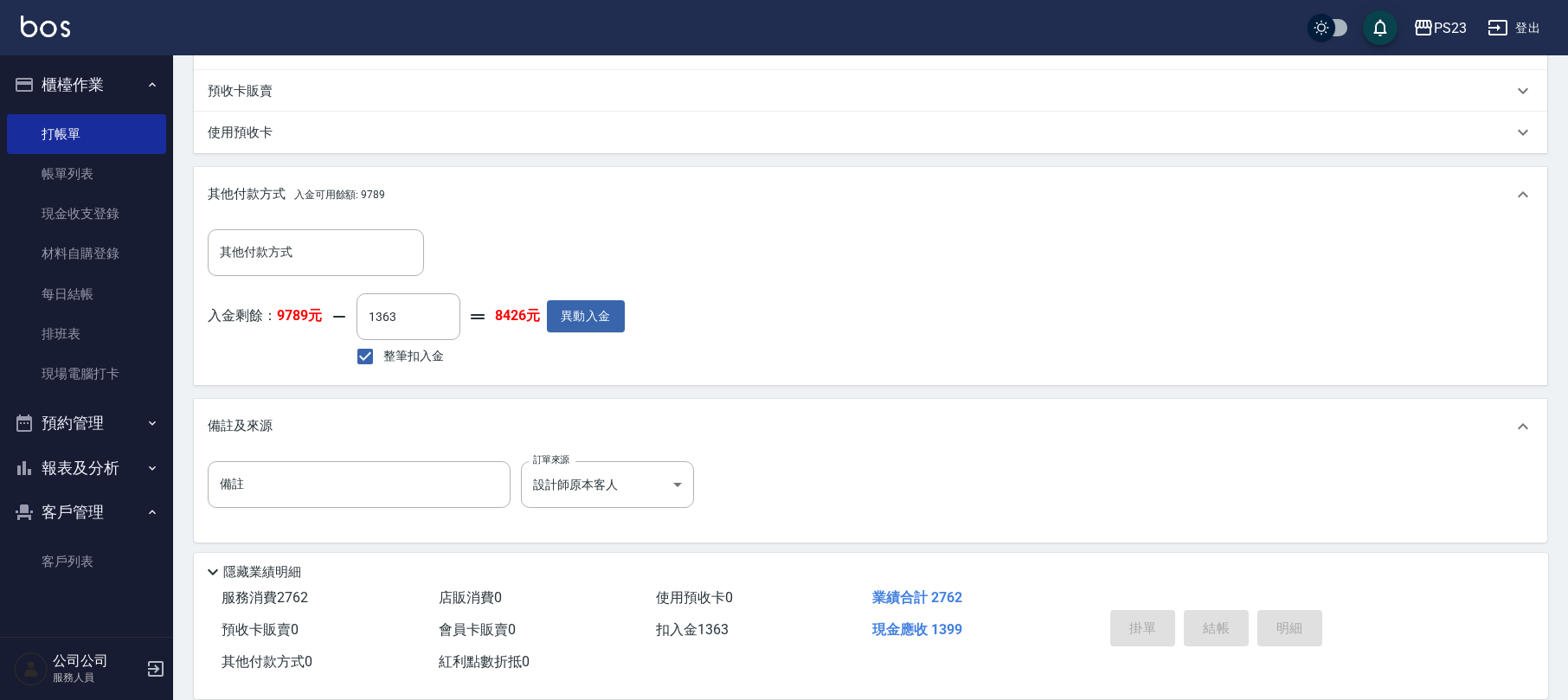
type input "[DATE] 17:56"
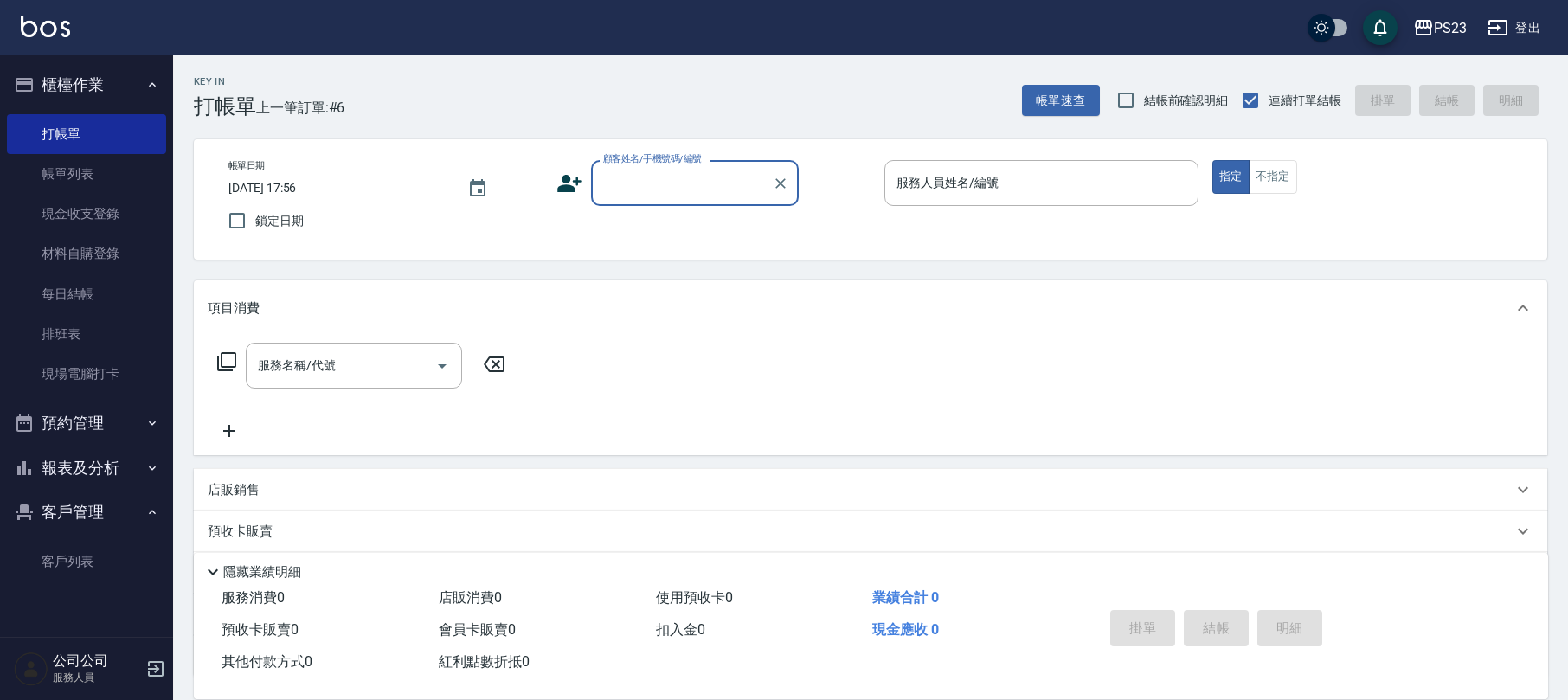
click at [563, 182] on icon at bounding box center [569, 183] width 26 height 26
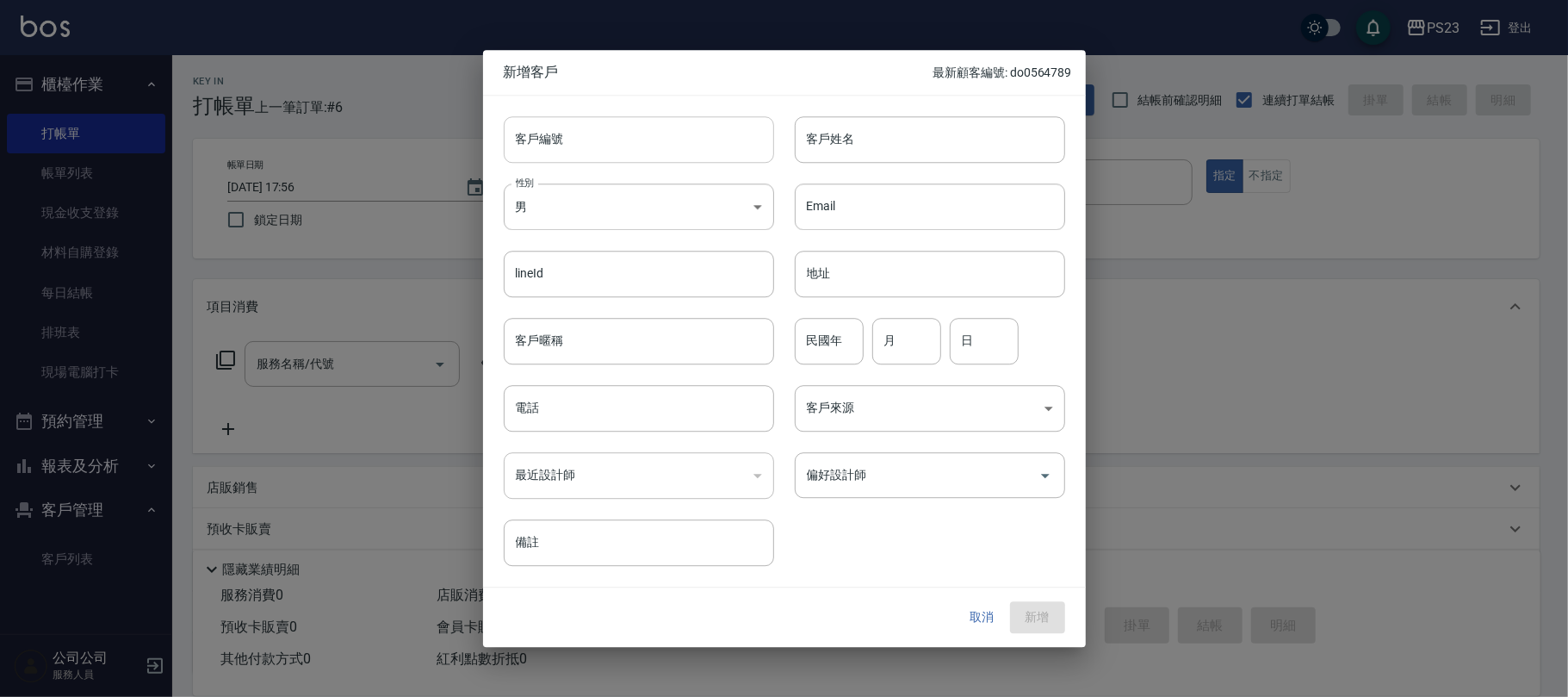
click at [558, 136] on input "客戶編號" at bounding box center [639, 140] width 270 height 47
type input "DO1227"
click at [604, 421] on input "電話" at bounding box center [639, 408] width 270 height 47
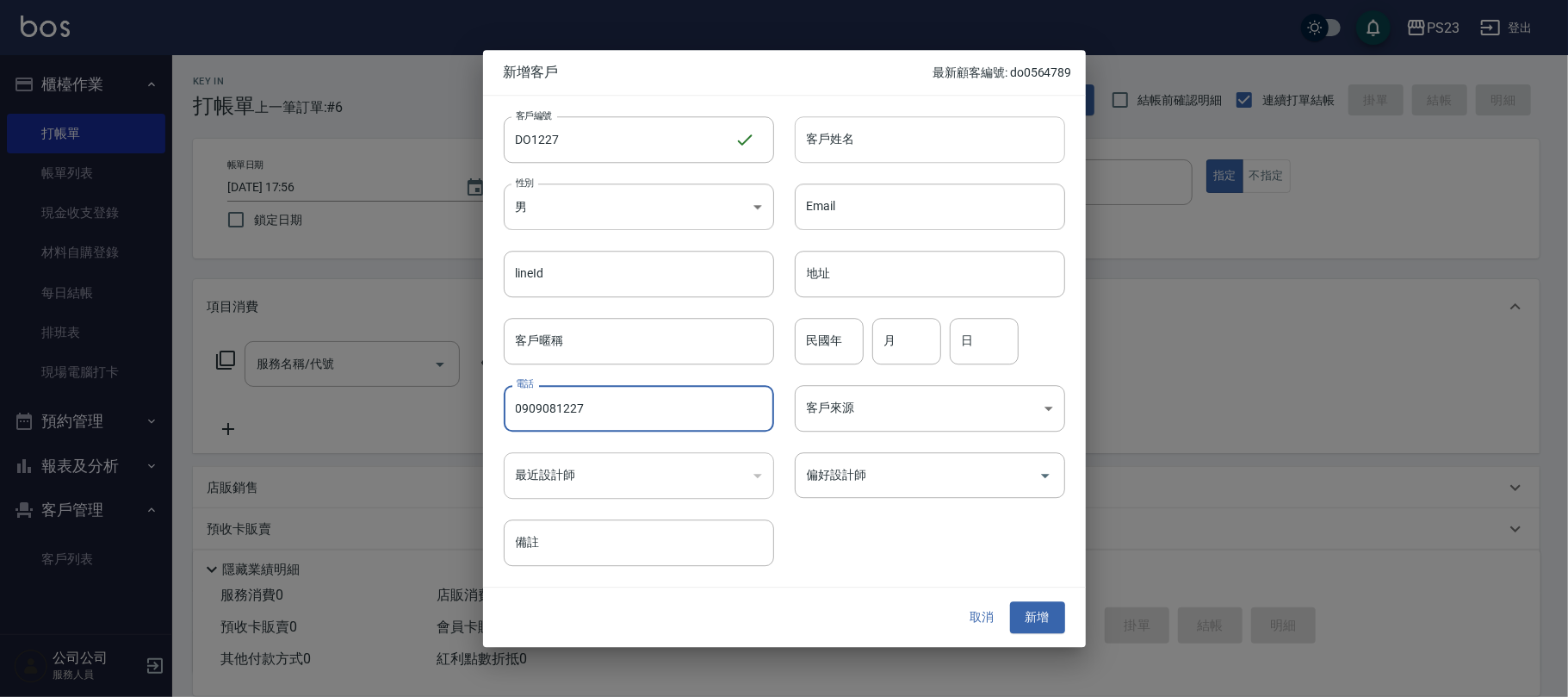
type input "0909081227"
click at [889, 129] on input "客戶姓名" at bounding box center [930, 140] width 270 height 47
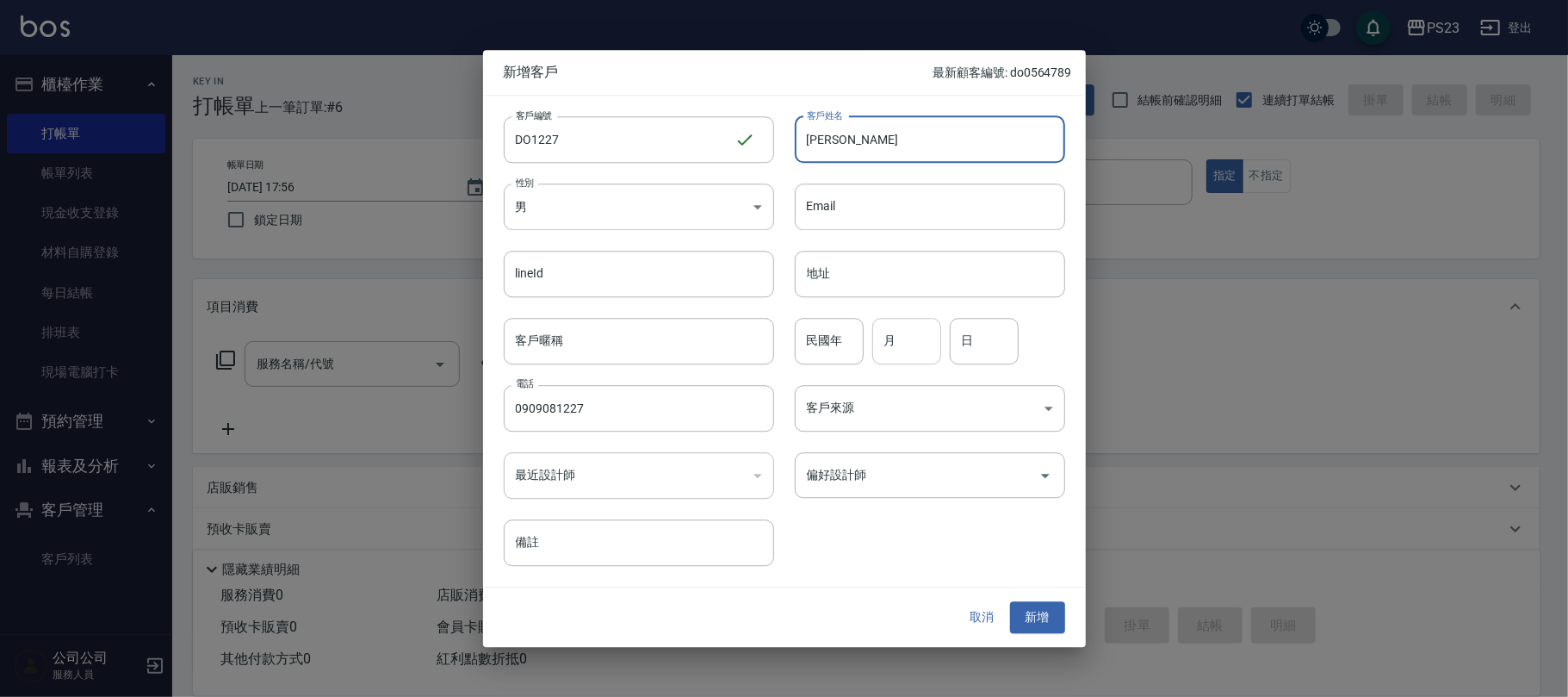
type input "[PERSON_NAME]"
click at [914, 360] on input "月" at bounding box center [907, 341] width 69 height 47
type input "12"
drag, startPoint x: 896, startPoint y: 497, endPoint x: 894, endPoint y: 487, distance: 10.2
click at [896, 495] on div "偏好設計師" at bounding box center [930, 474] width 270 height 46
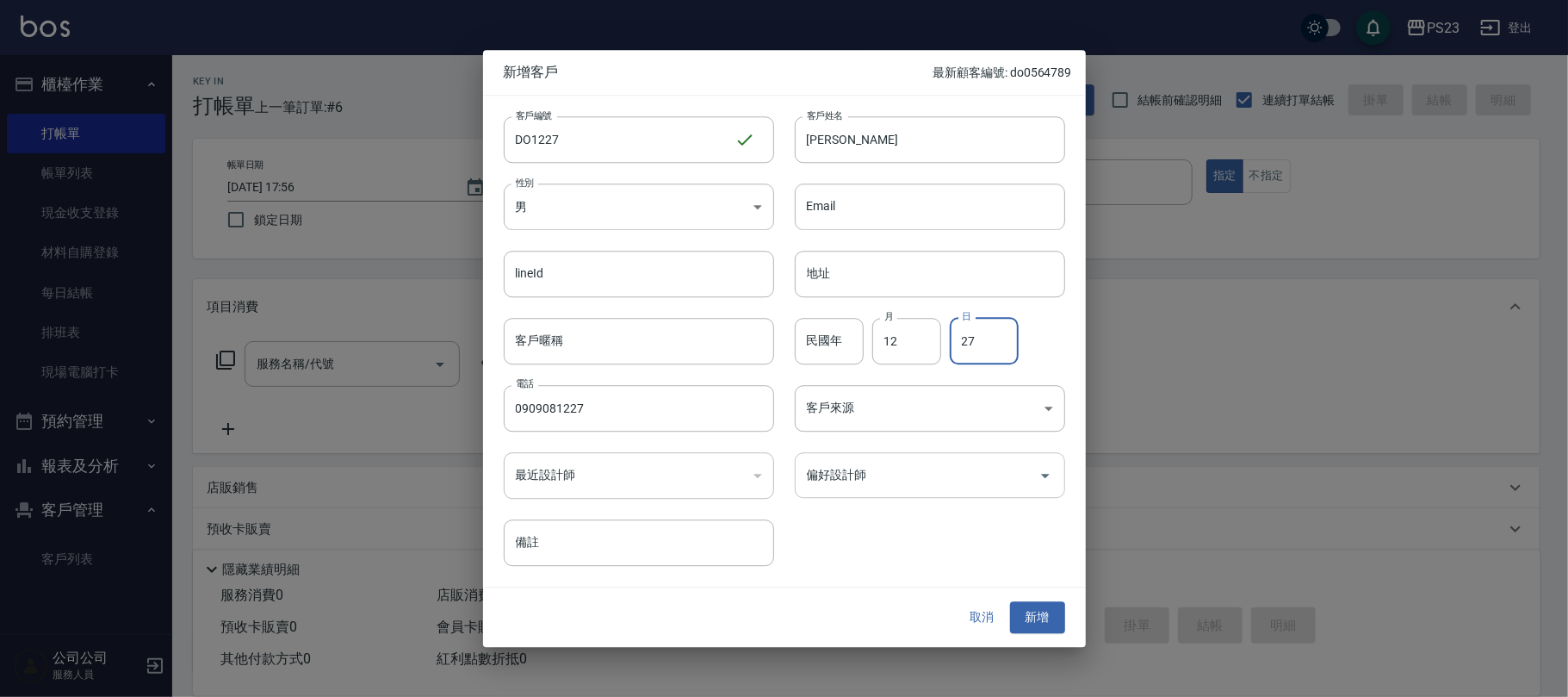
type input "27"
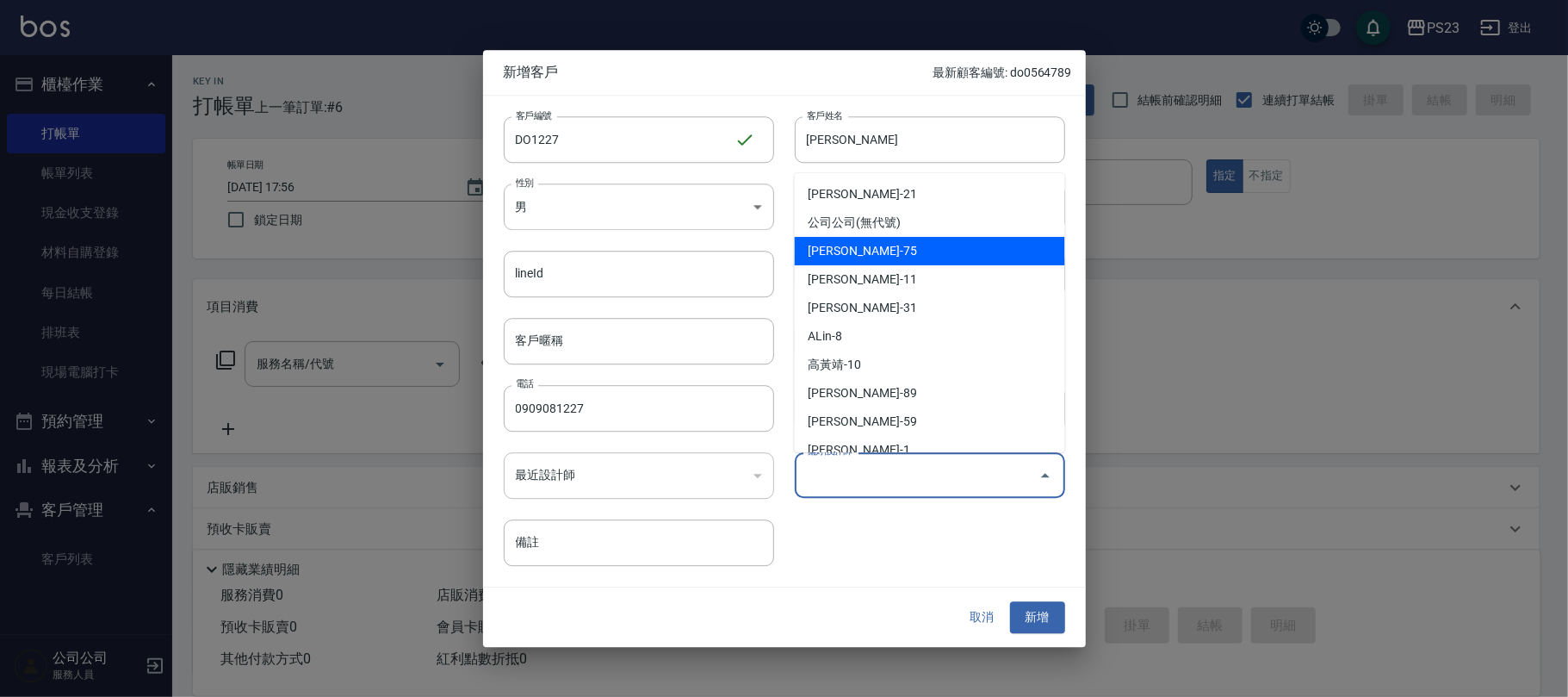
click at [873, 248] on li "[PERSON_NAME]-75" at bounding box center [930, 251] width 270 height 29
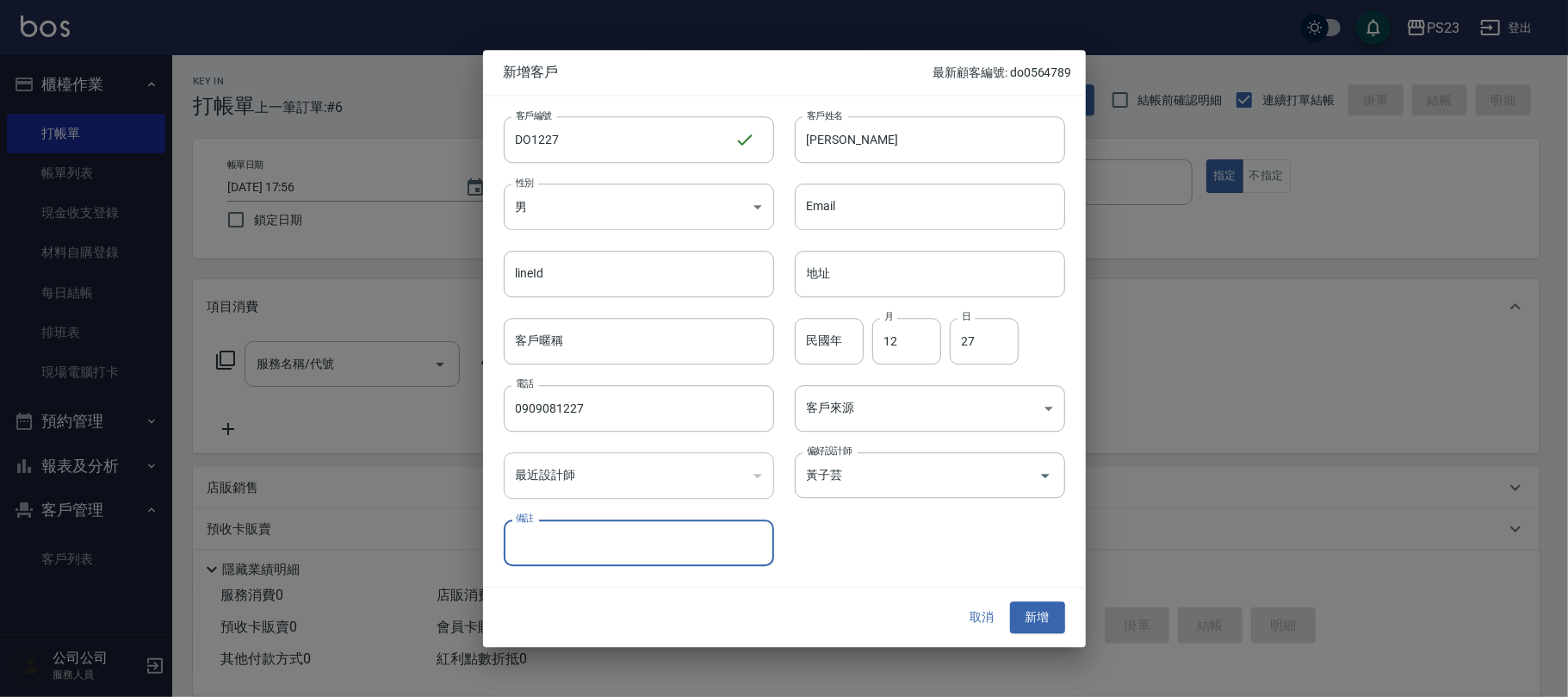
type input "黃子芸"
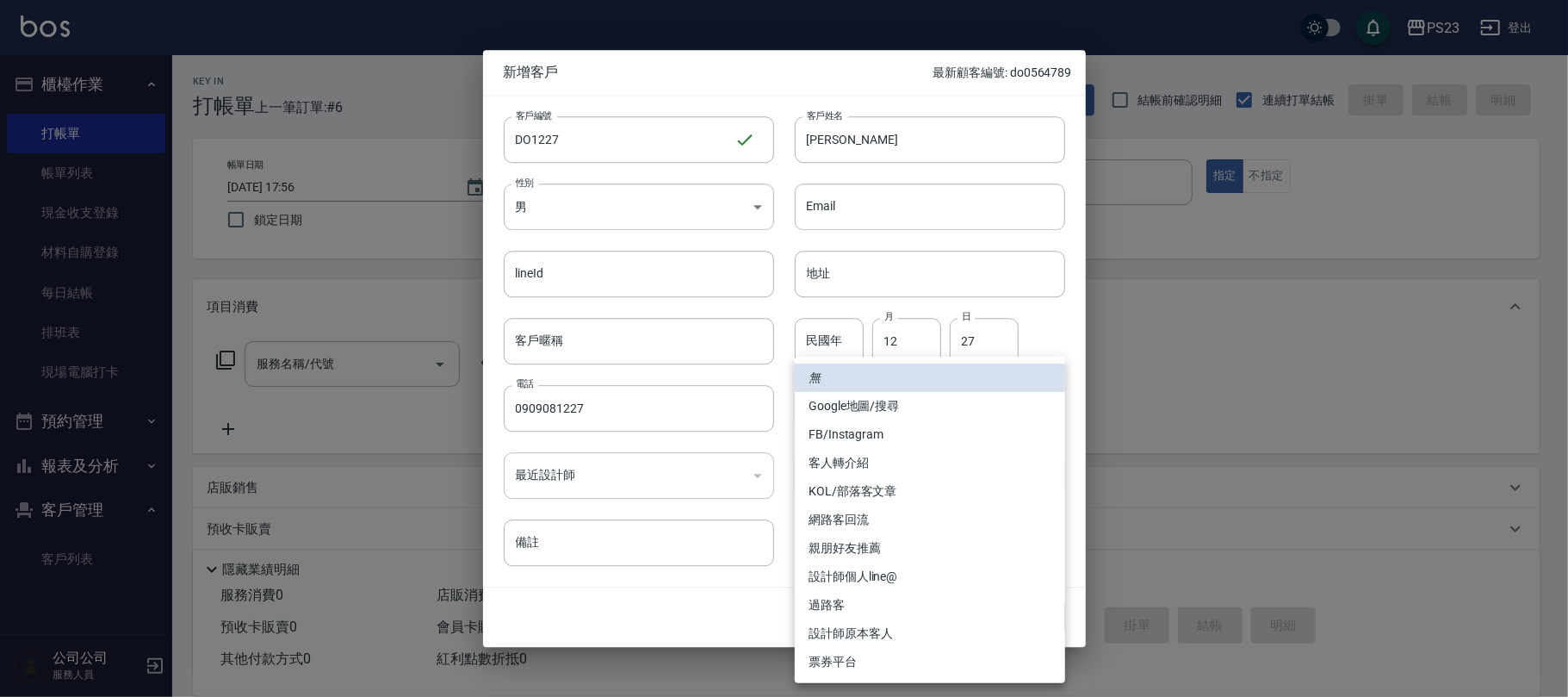
click at [862, 391] on body "PS23 登出 櫃檯作業 打帳單 帳單列表 現金收支登錄 材料自購登錄 每日結帳 排班表 現場電腦打卡 預約管理 預約管理 單日預約紀錄 單週預約紀錄 報表及…" at bounding box center [784, 417] width 1568 height 836
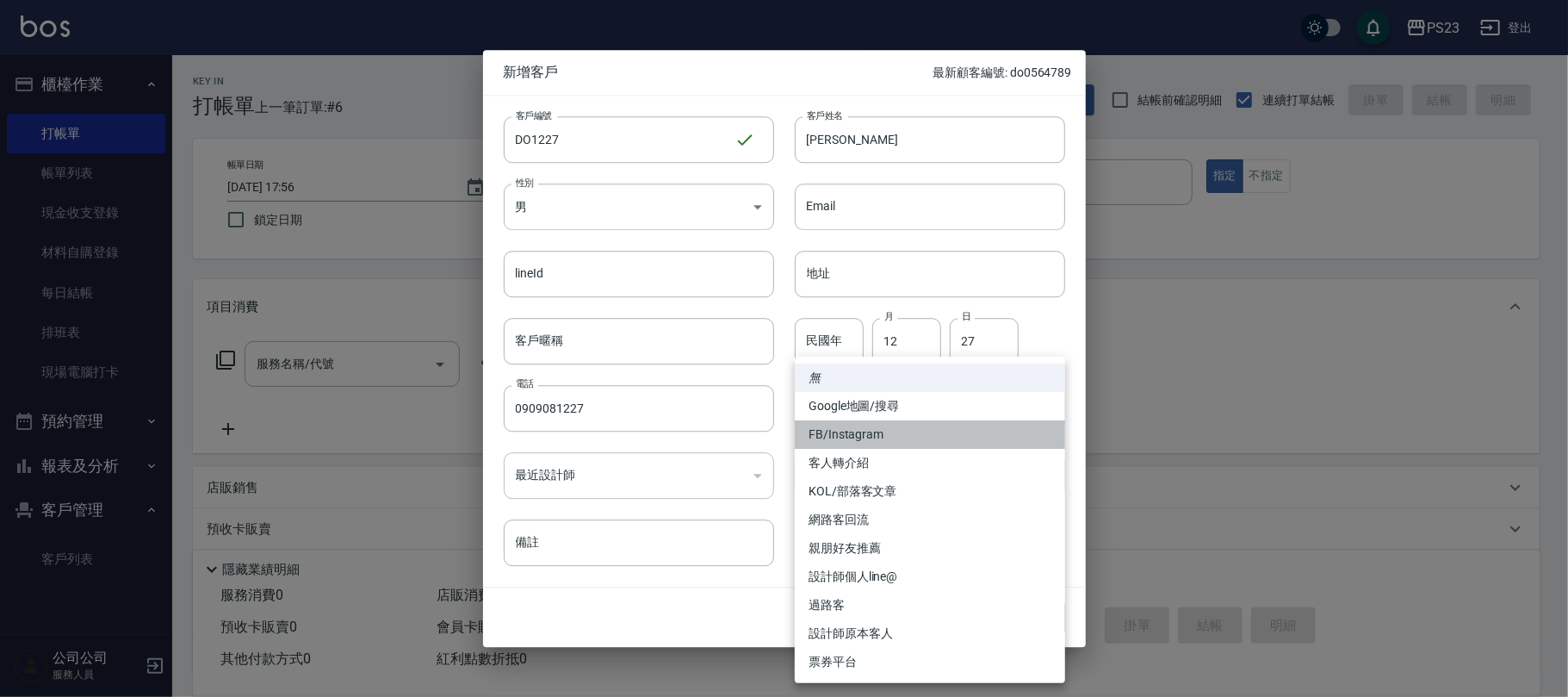
click at [875, 424] on li "FB/Instagram" at bounding box center [930, 434] width 270 height 29
type input "FB/Instagram"
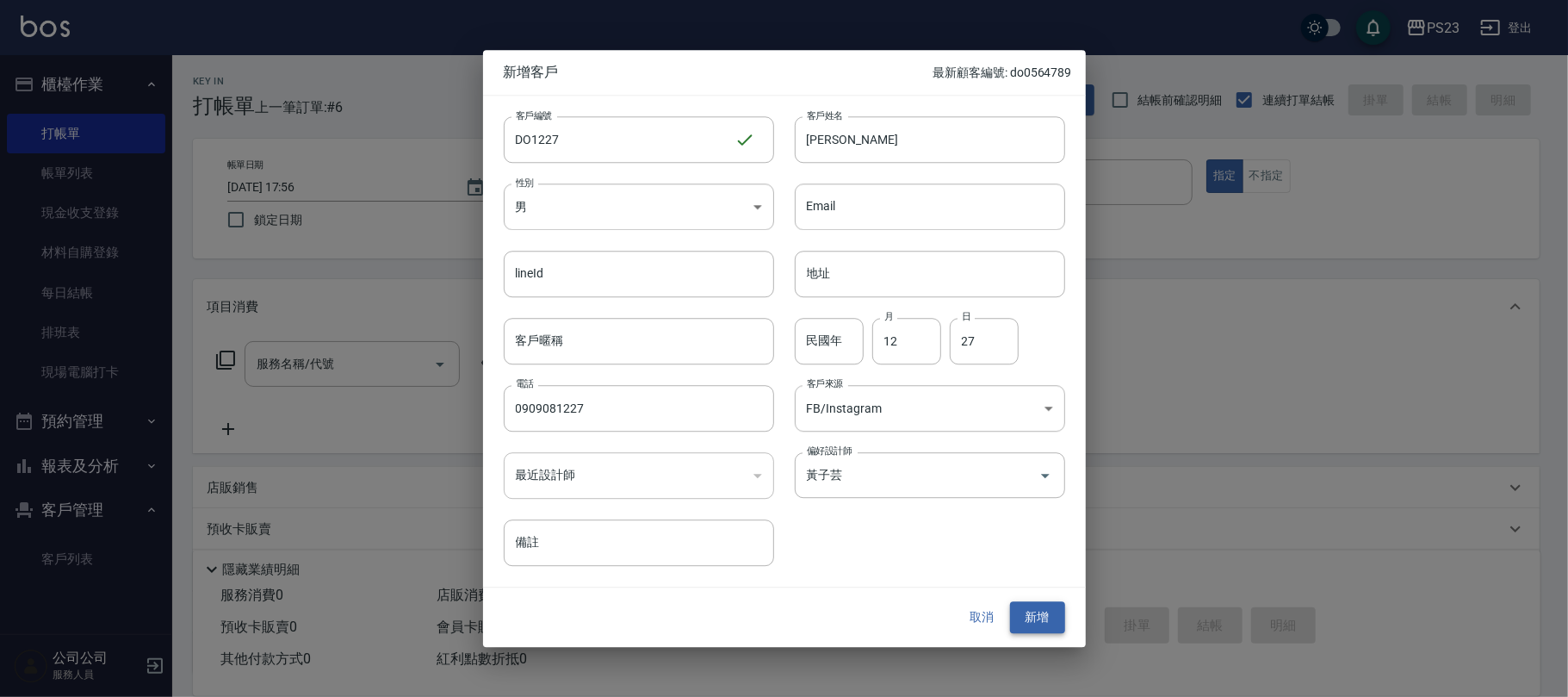
click at [1052, 619] on button "新增" at bounding box center [1037, 618] width 55 height 32
